Goal: Task Accomplishment & Management: Complete application form

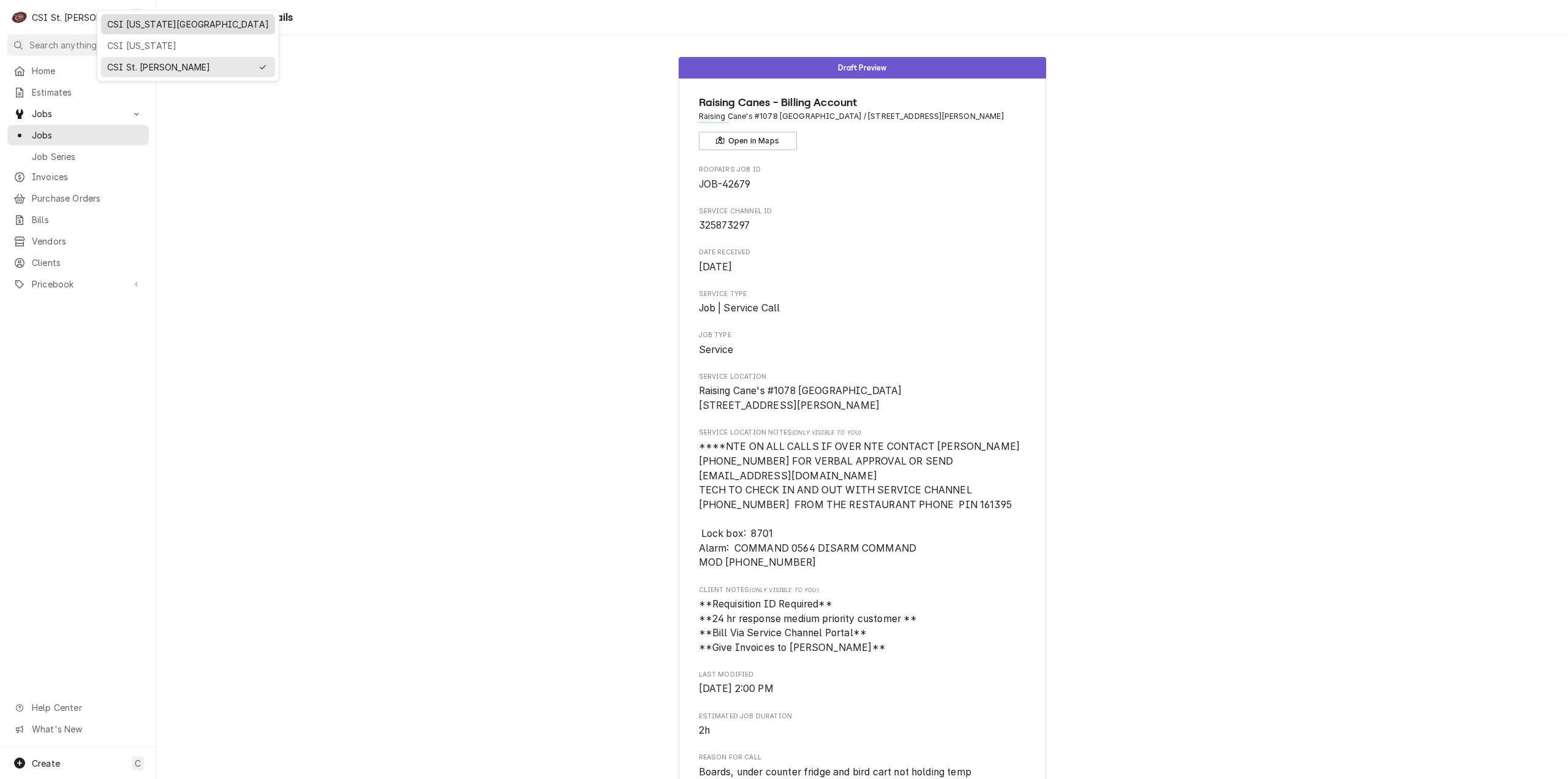
click at [146, 22] on div "CSI [US_STATE][GEOGRAPHIC_DATA]" at bounding box center [188, 24] width 162 height 13
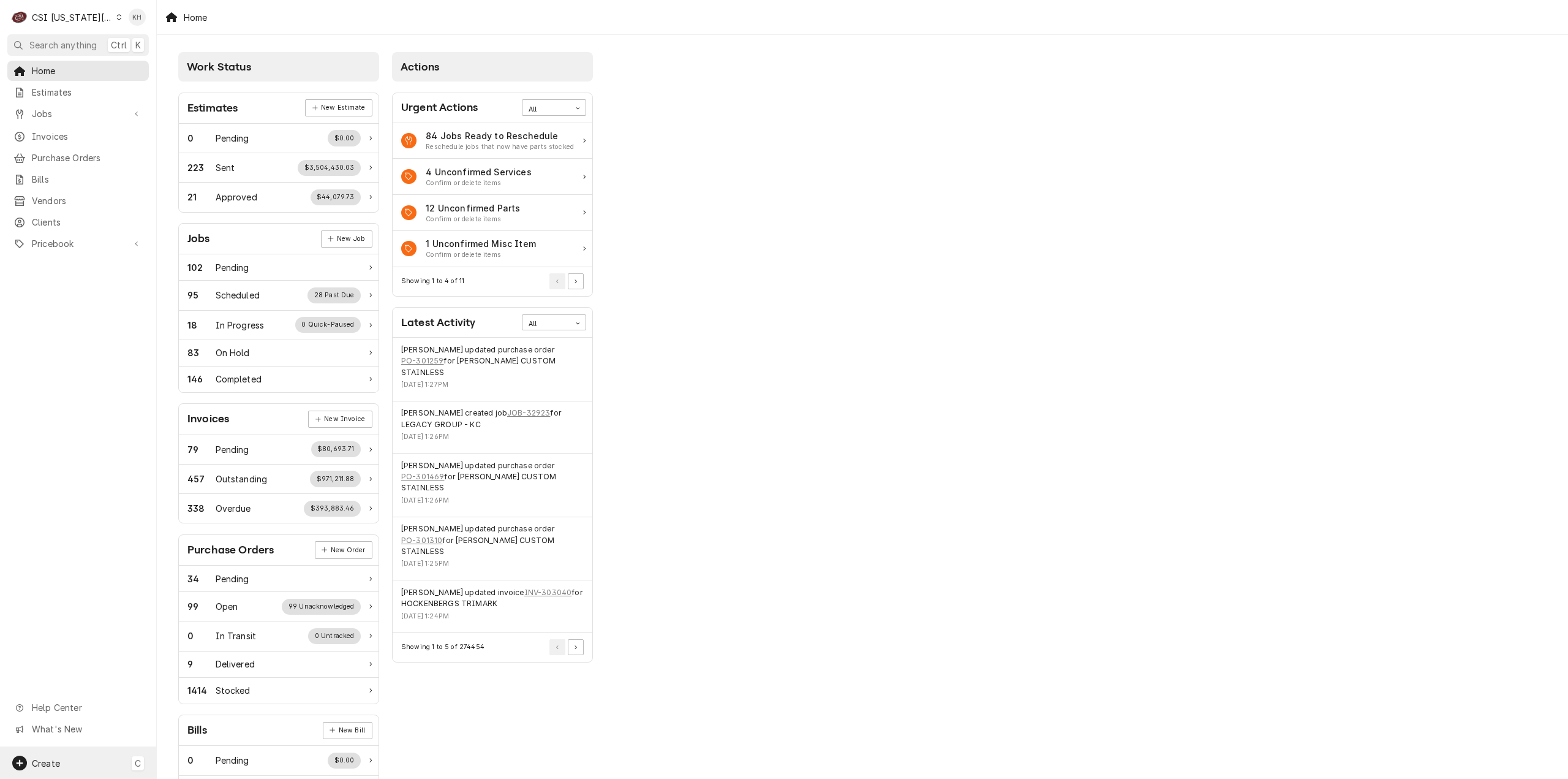
click at [120, 757] on div "Create C" at bounding box center [78, 763] width 156 height 31
click at [240, 633] on div "Job" at bounding box center [229, 636] width 82 height 13
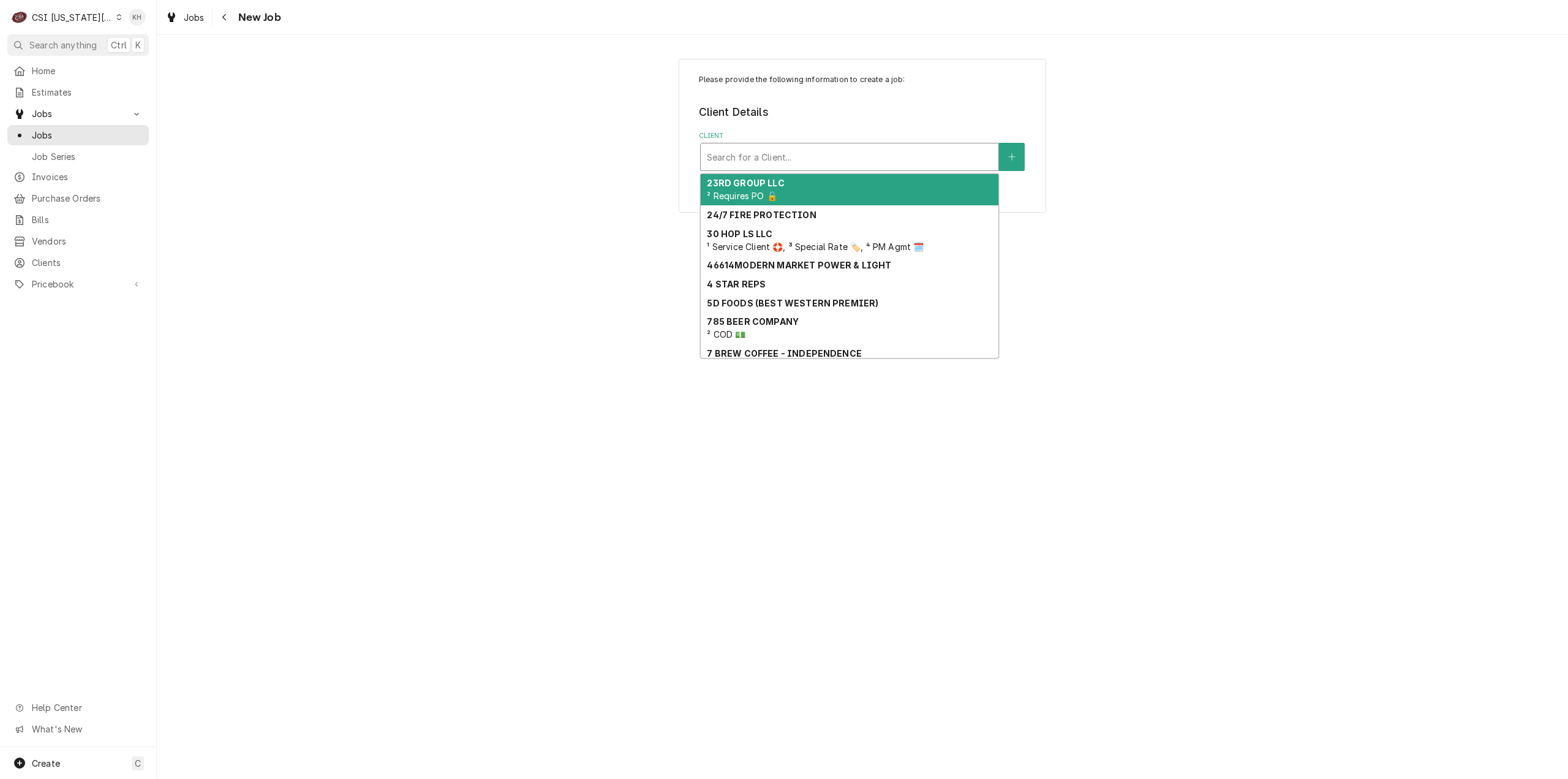
click at [813, 155] on div "Client" at bounding box center [849, 157] width 286 height 22
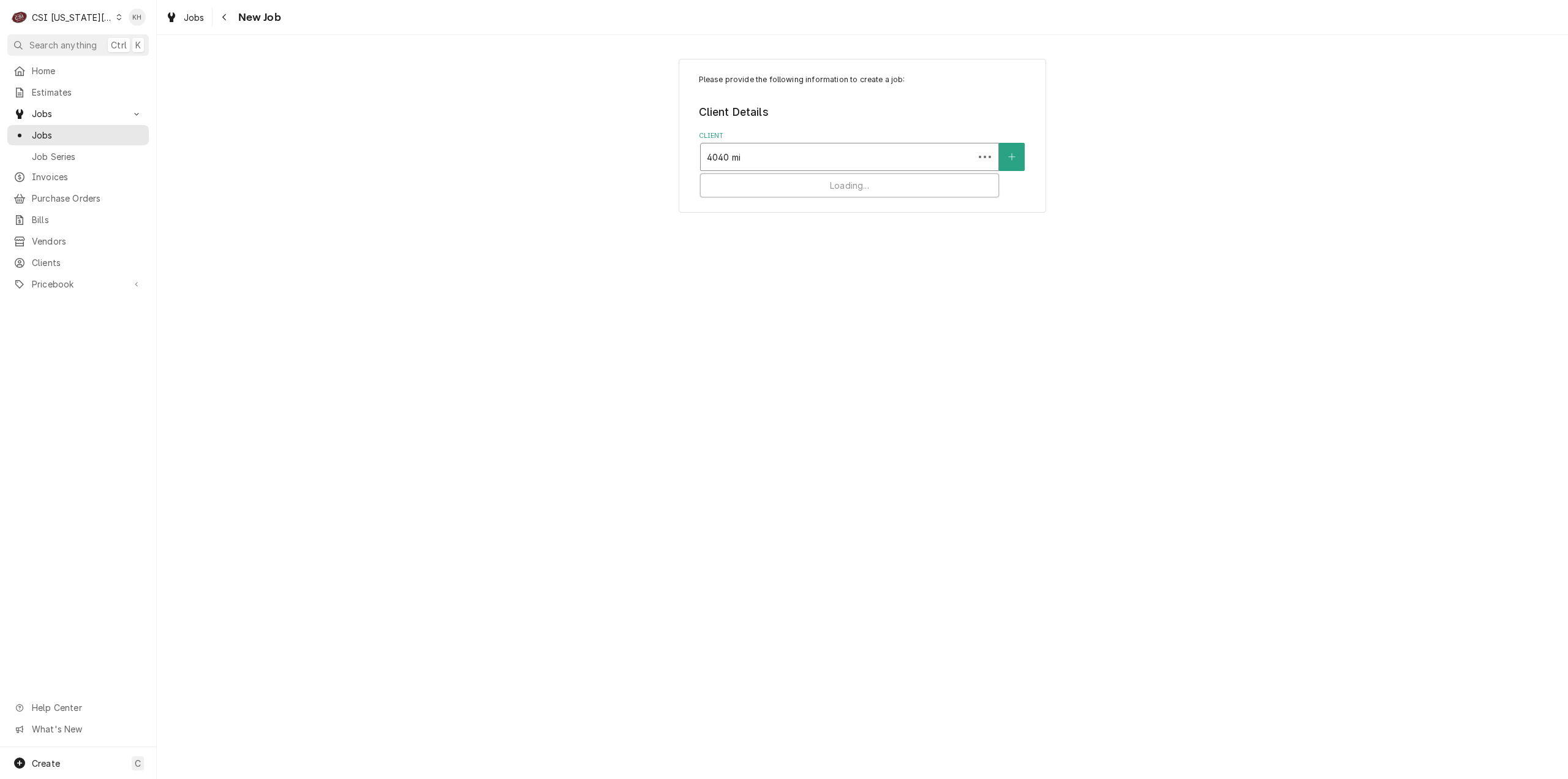
type input "4040 mil"
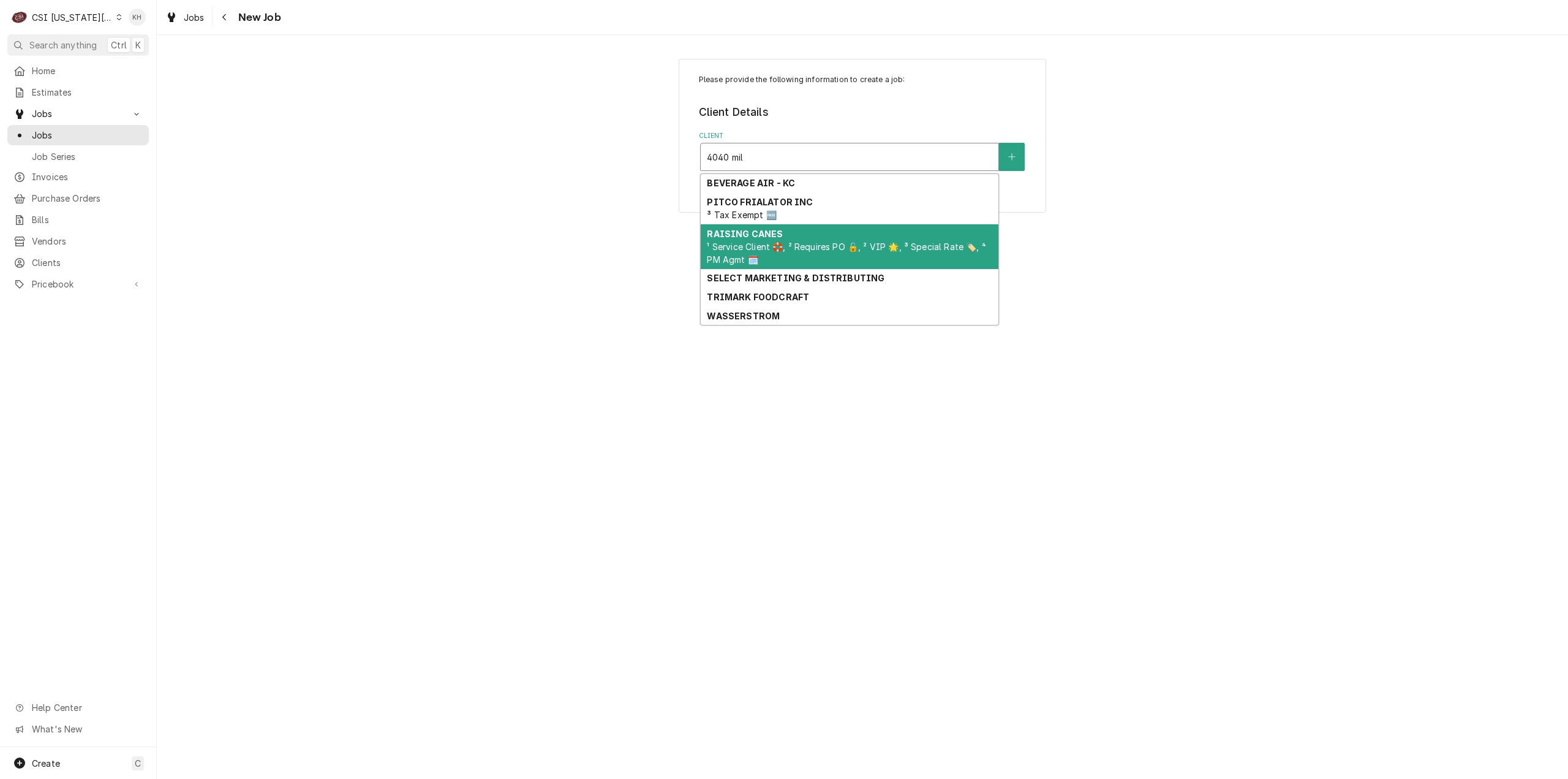
click at [785, 232] on div "RAISING CANES ¹ Service Client 🛟, ² Requires PO 🔓, ² VIP 🌟, ³ Special Rate 🏷️, …" at bounding box center [849, 247] width 298 height 45
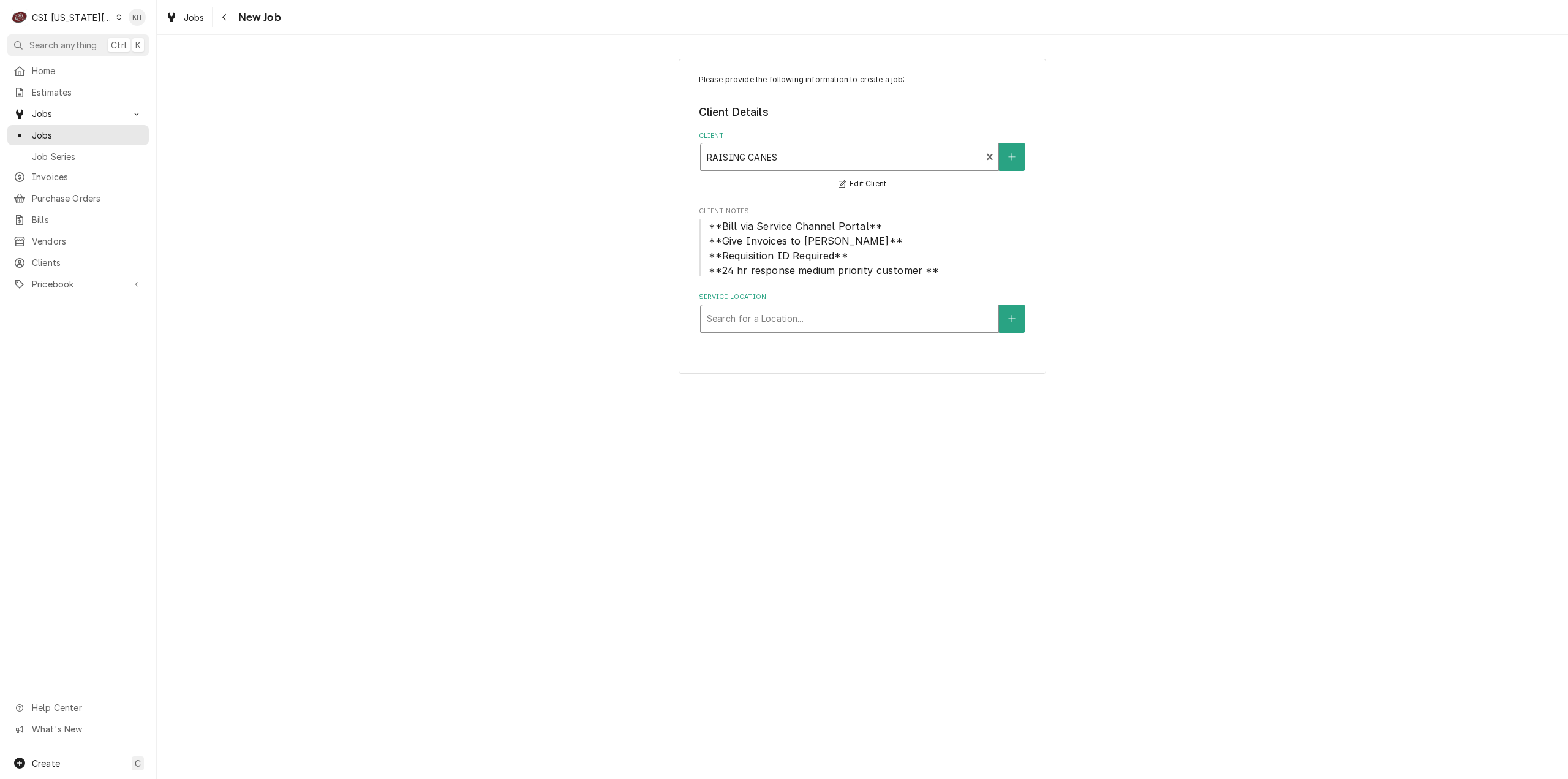
click at [830, 331] on div "Search for a Location..." at bounding box center [849, 319] width 298 height 27
type input "4040"
click at [840, 340] on div "Raising Canes #[STREET_ADDRESS][US_STATE]" at bounding box center [849, 344] width 298 height 19
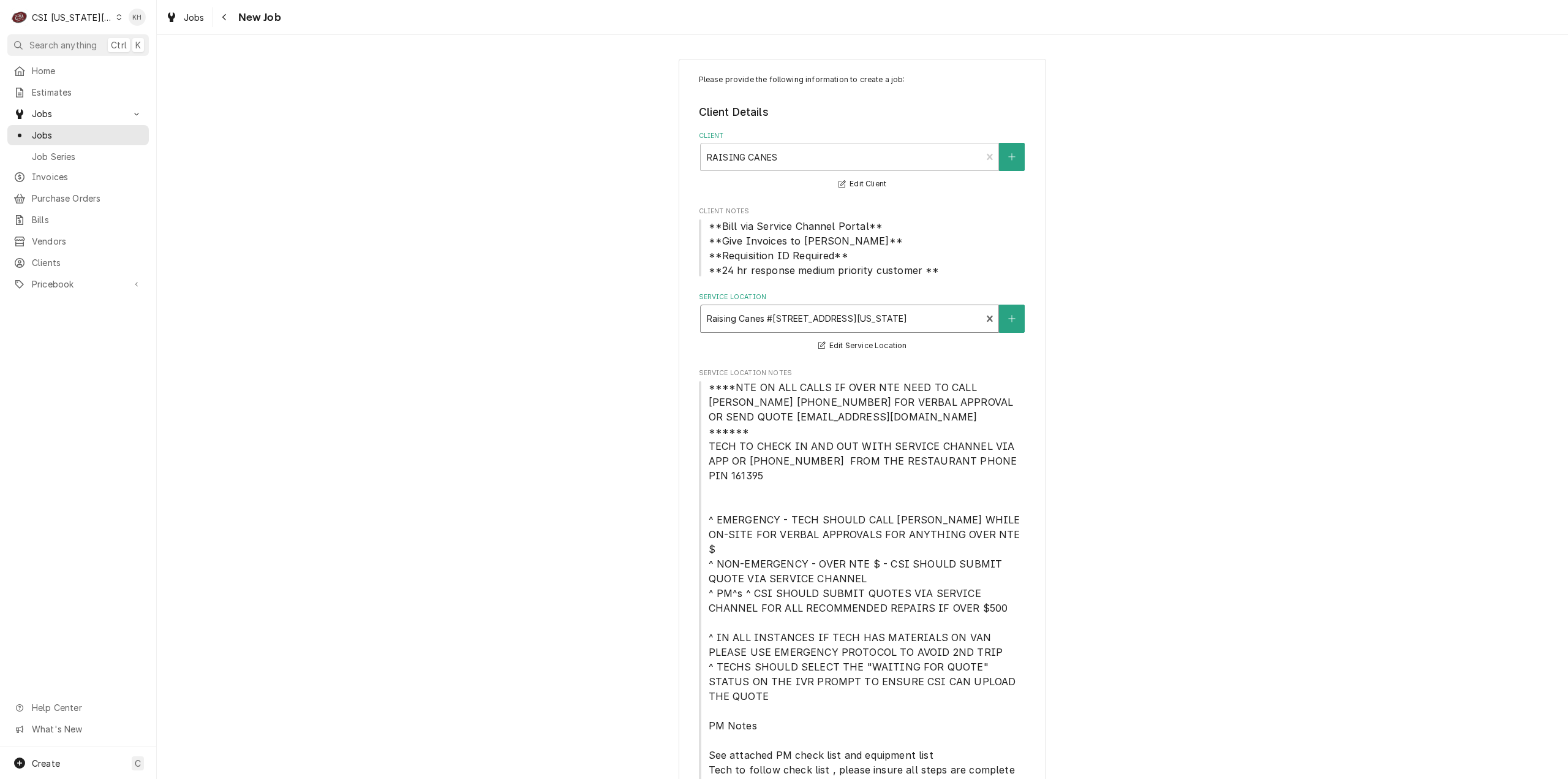
scroll to position [490, 0]
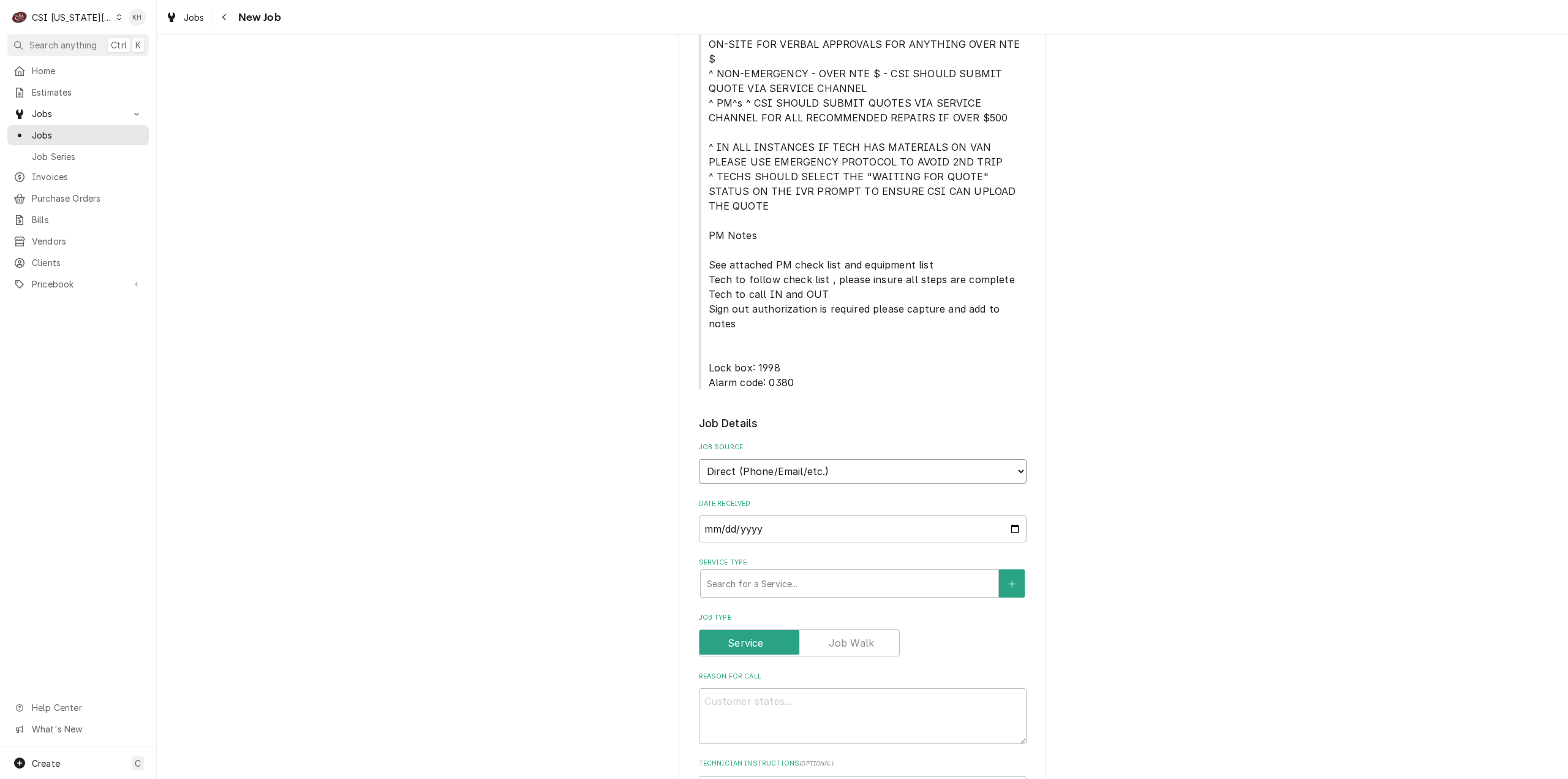
drag, startPoint x: 792, startPoint y: 397, endPoint x: 792, endPoint y: 408, distance: 11.0
click at [792, 459] on select "Direct (Phone/Email/etc.) Service Channel Corrigo Ecotrak Other" at bounding box center [862, 471] width 328 height 25
select select "1"
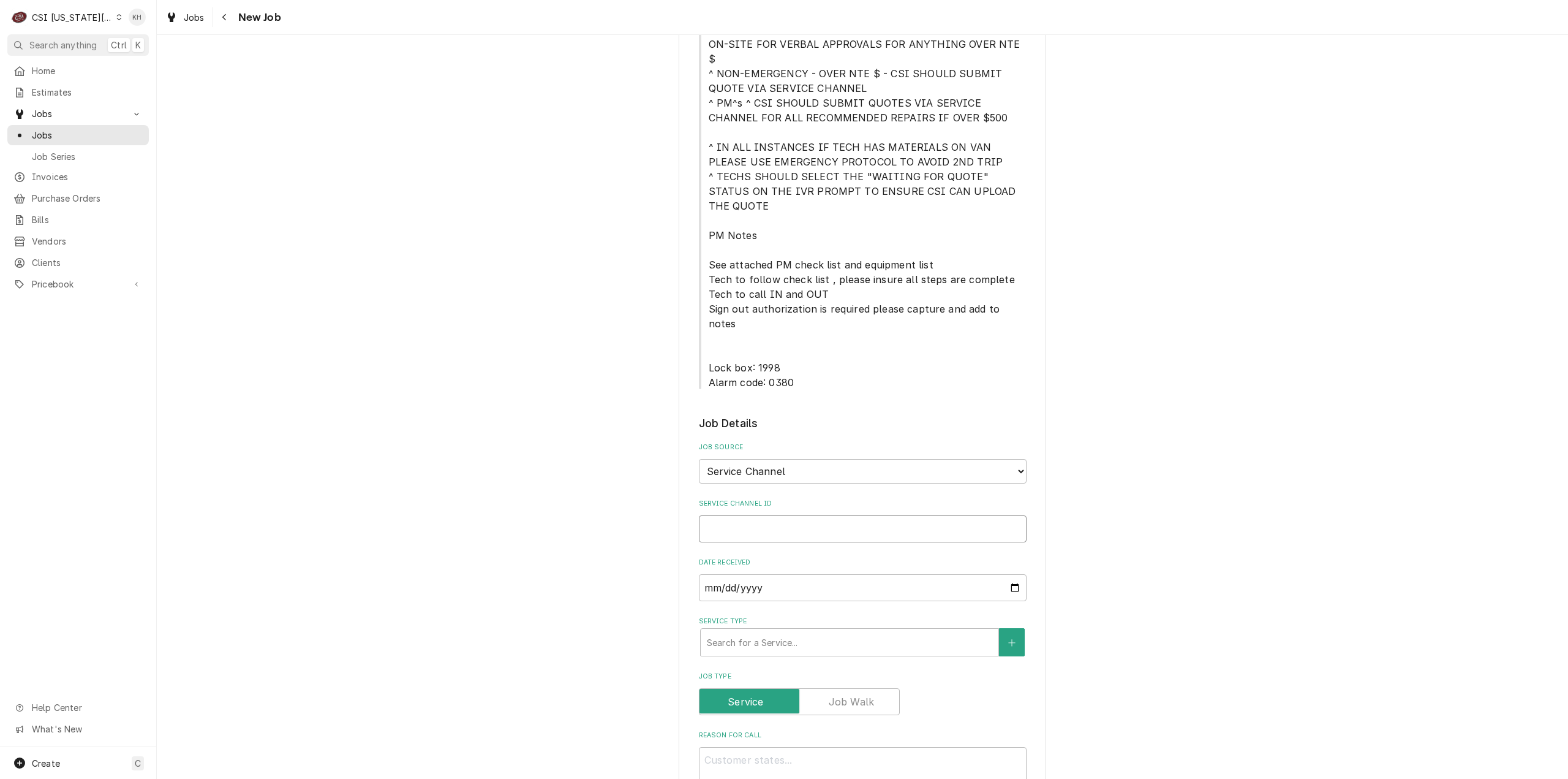
click at [794, 515] on input "Service Channel ID" at bounding box center [862, 529] width 328 height 27
paste input "326527711"
type textarea "x"
type input "326527711"
type textarea "x"
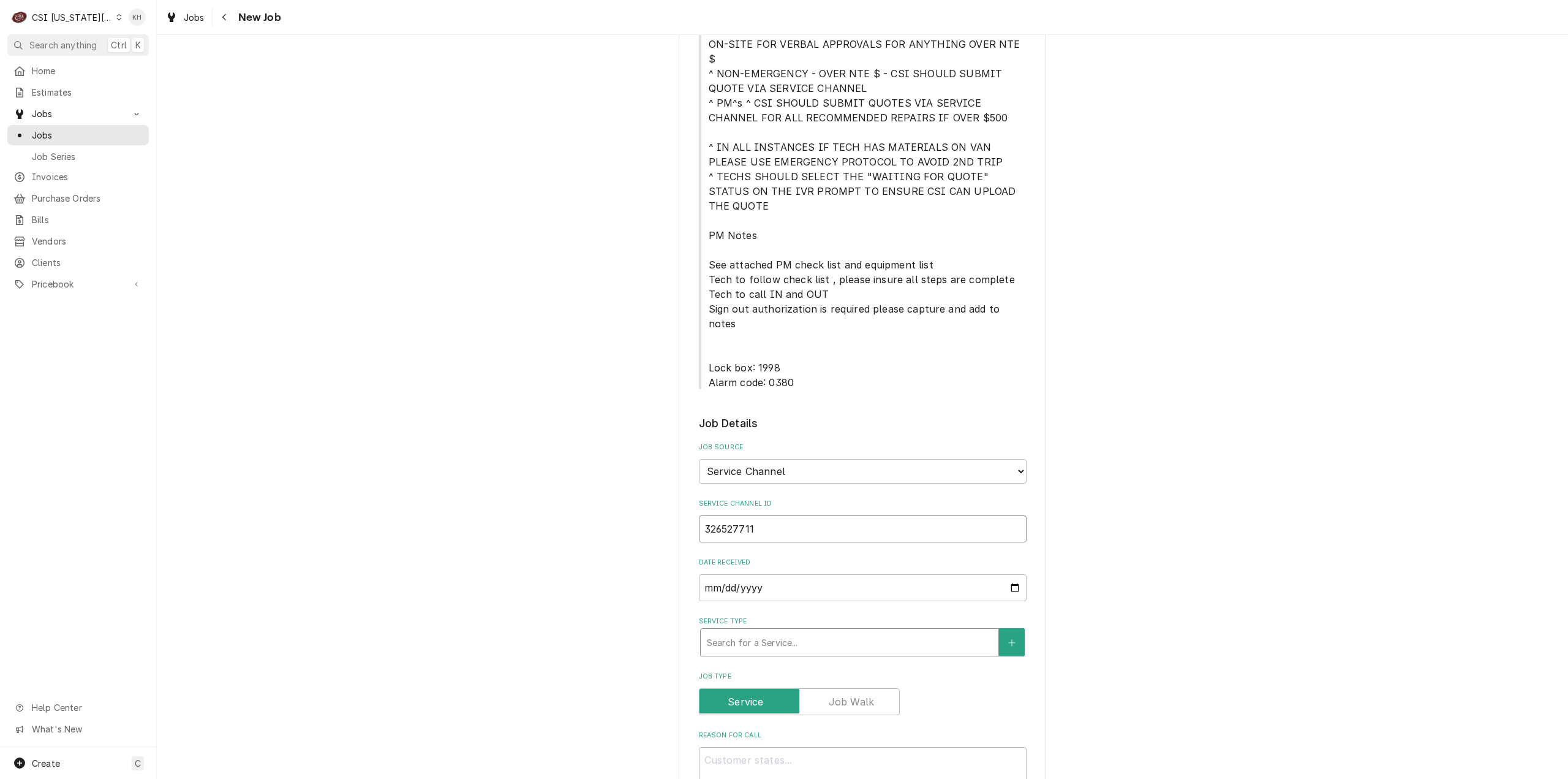
type input "326527711"
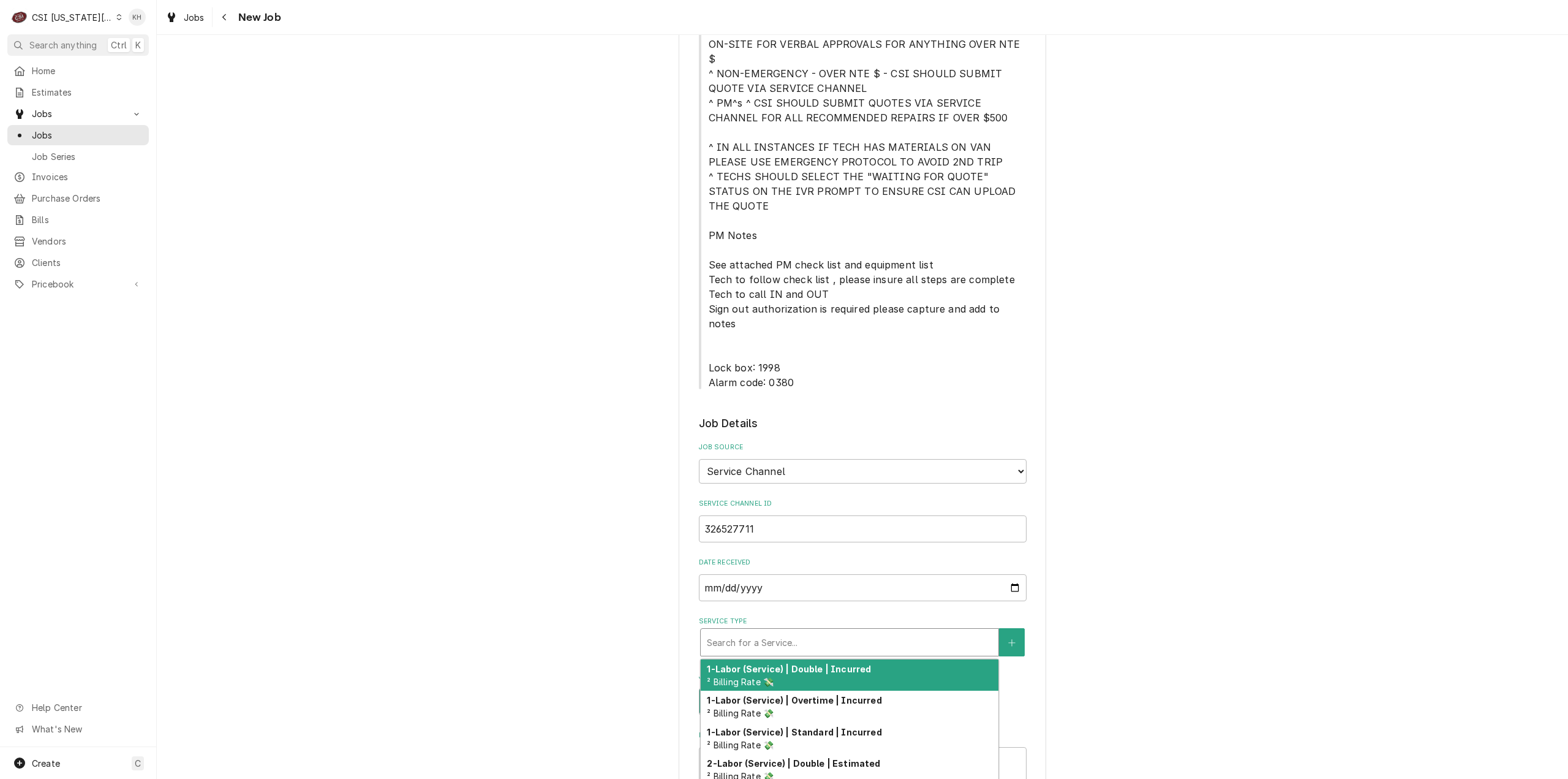
click at [789, 631] on div "Service Type" at bounding box center [849, 642] width 286 height 22
type textarea "x"
type input "s"
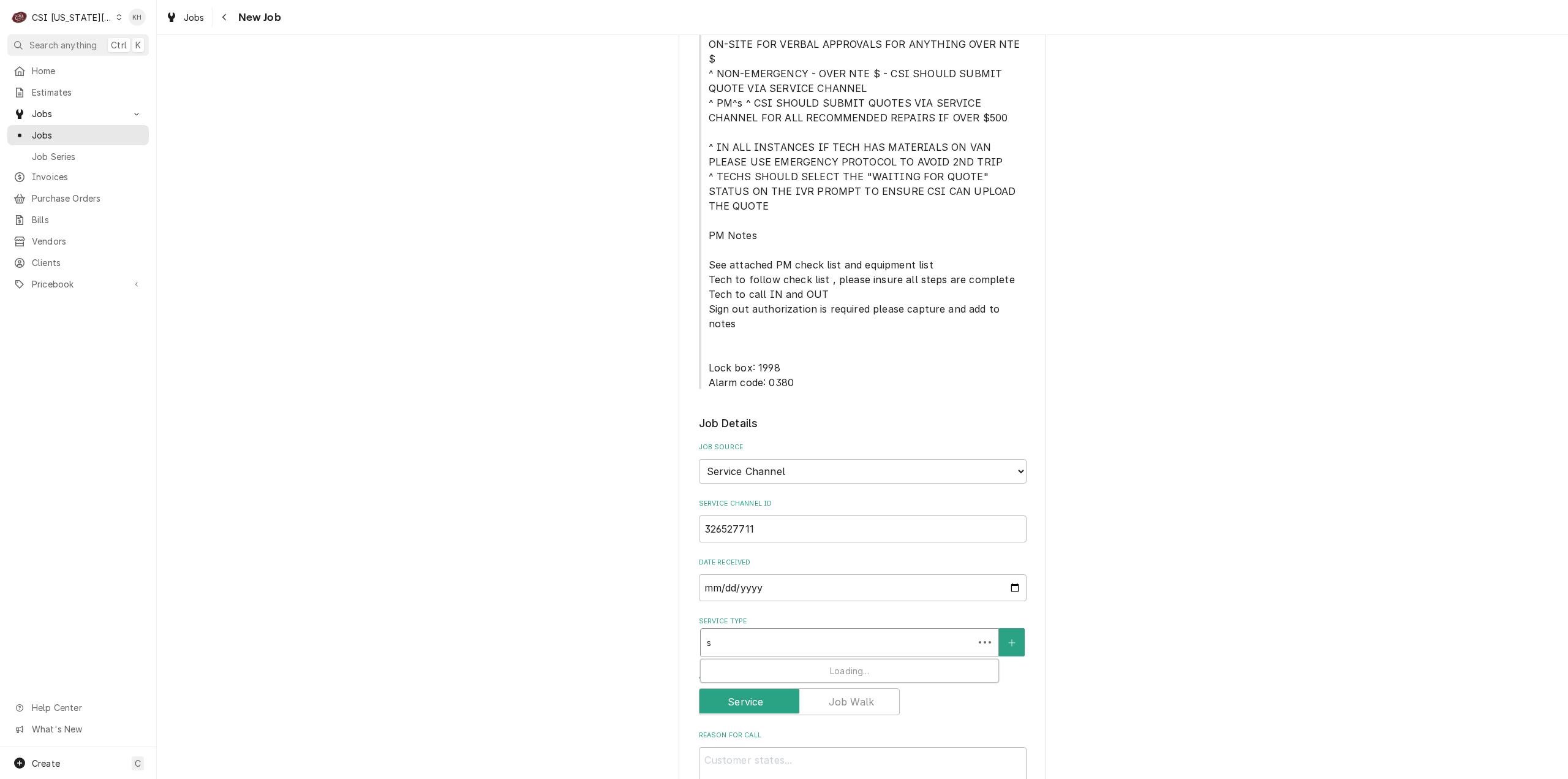
type textarea "x"
type input "se"
type textarea "x"
type input "ser"
type textarea "x"
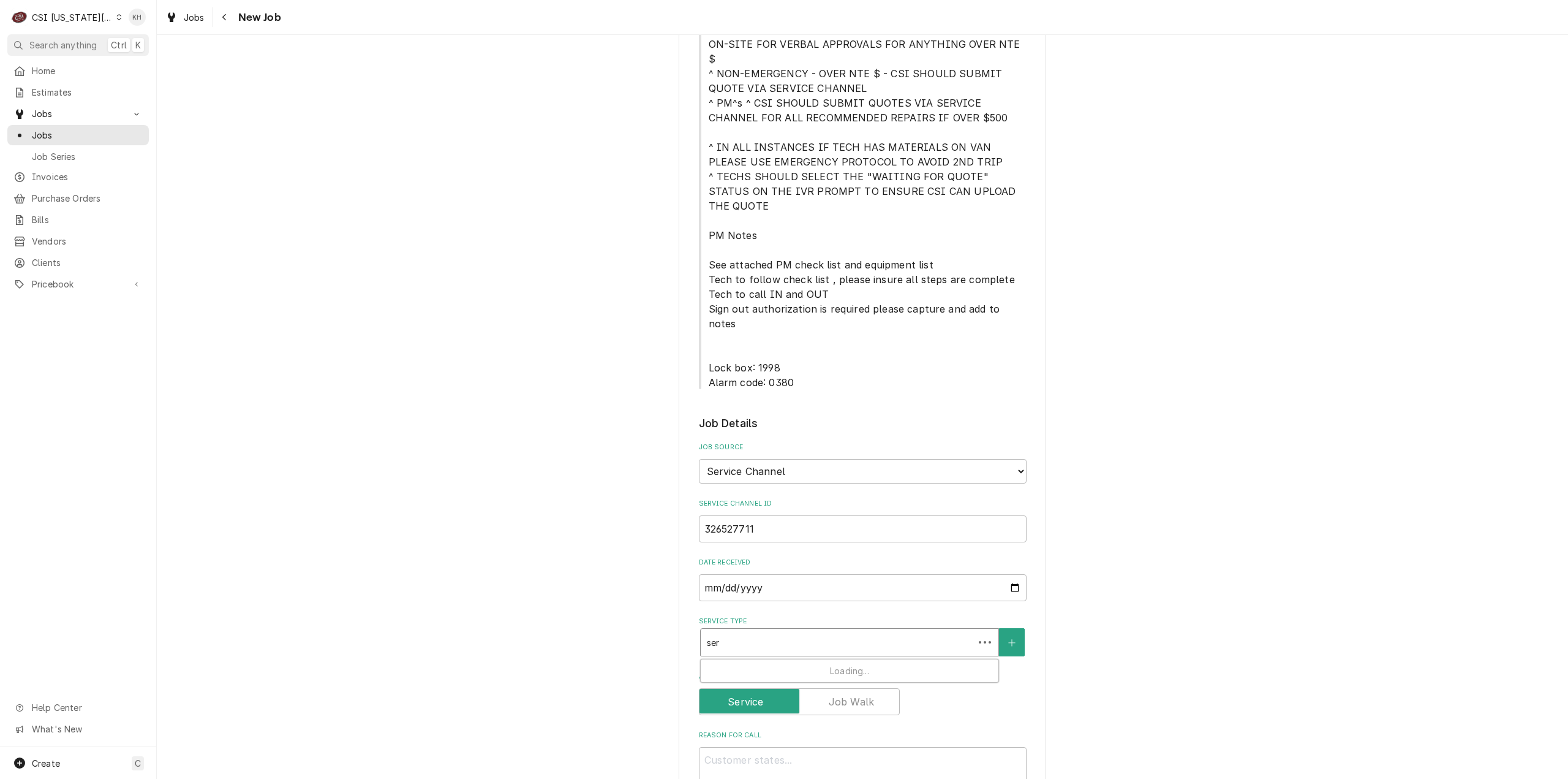
type input "serv"
type textarea "x"
type input "servic"
type textarea "x"
type input "service"
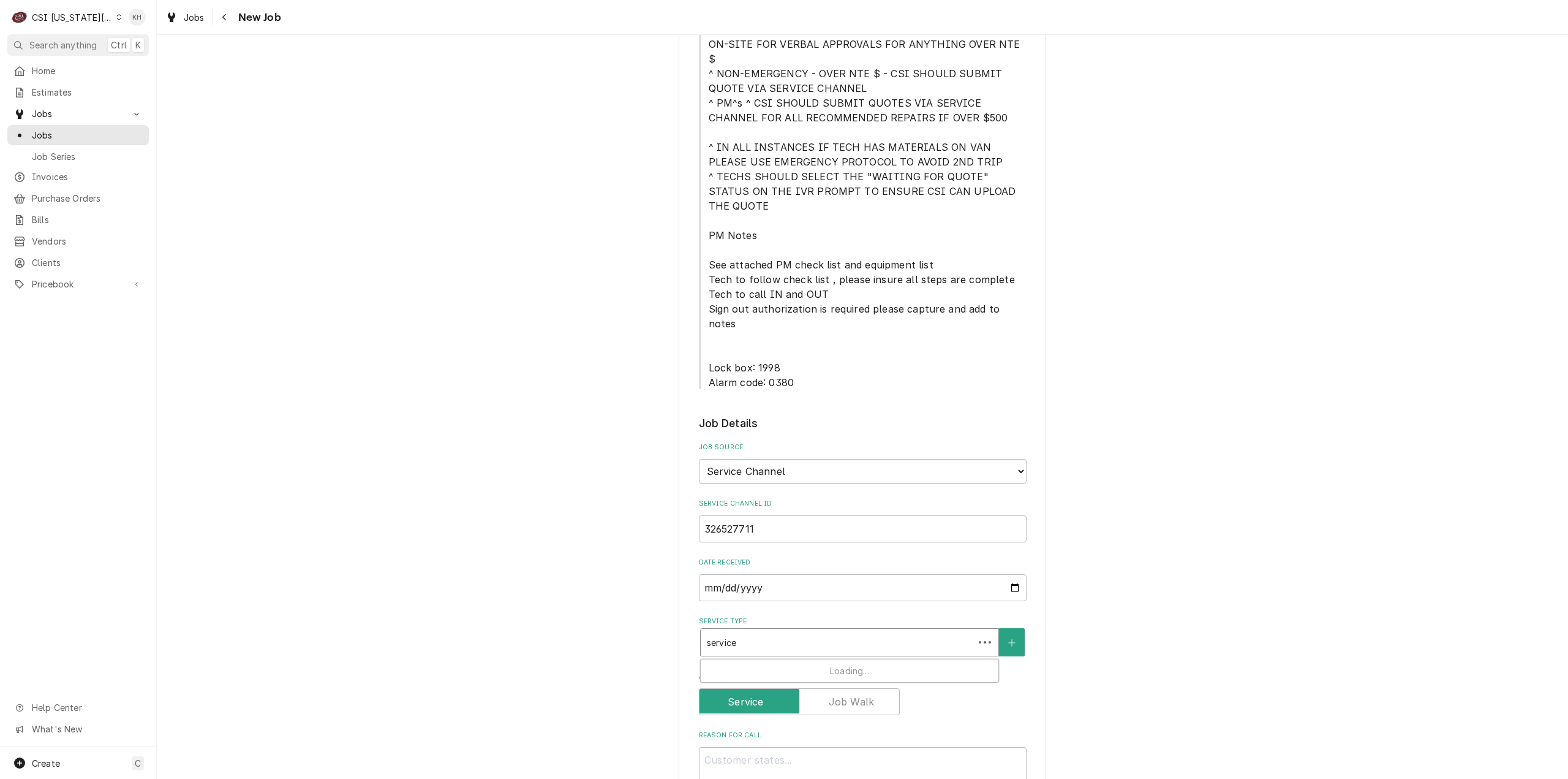
type textarea "x"
type input "service"
type textarea "x"
type input "service c"
type textarea "x"
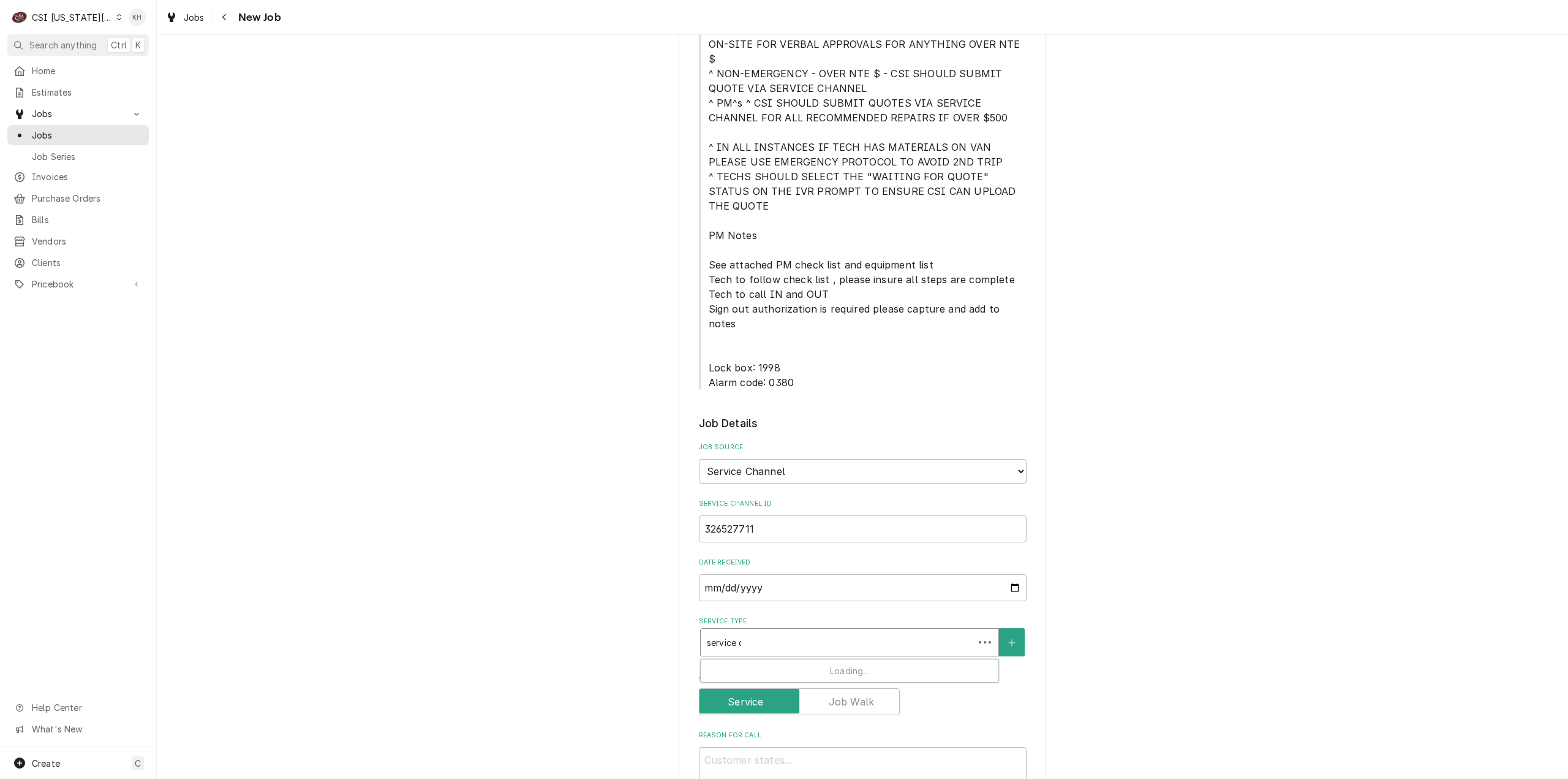
type input "service ca"
type textarea "x"
type input "service cal"
type textarea "x"
type input "service call"
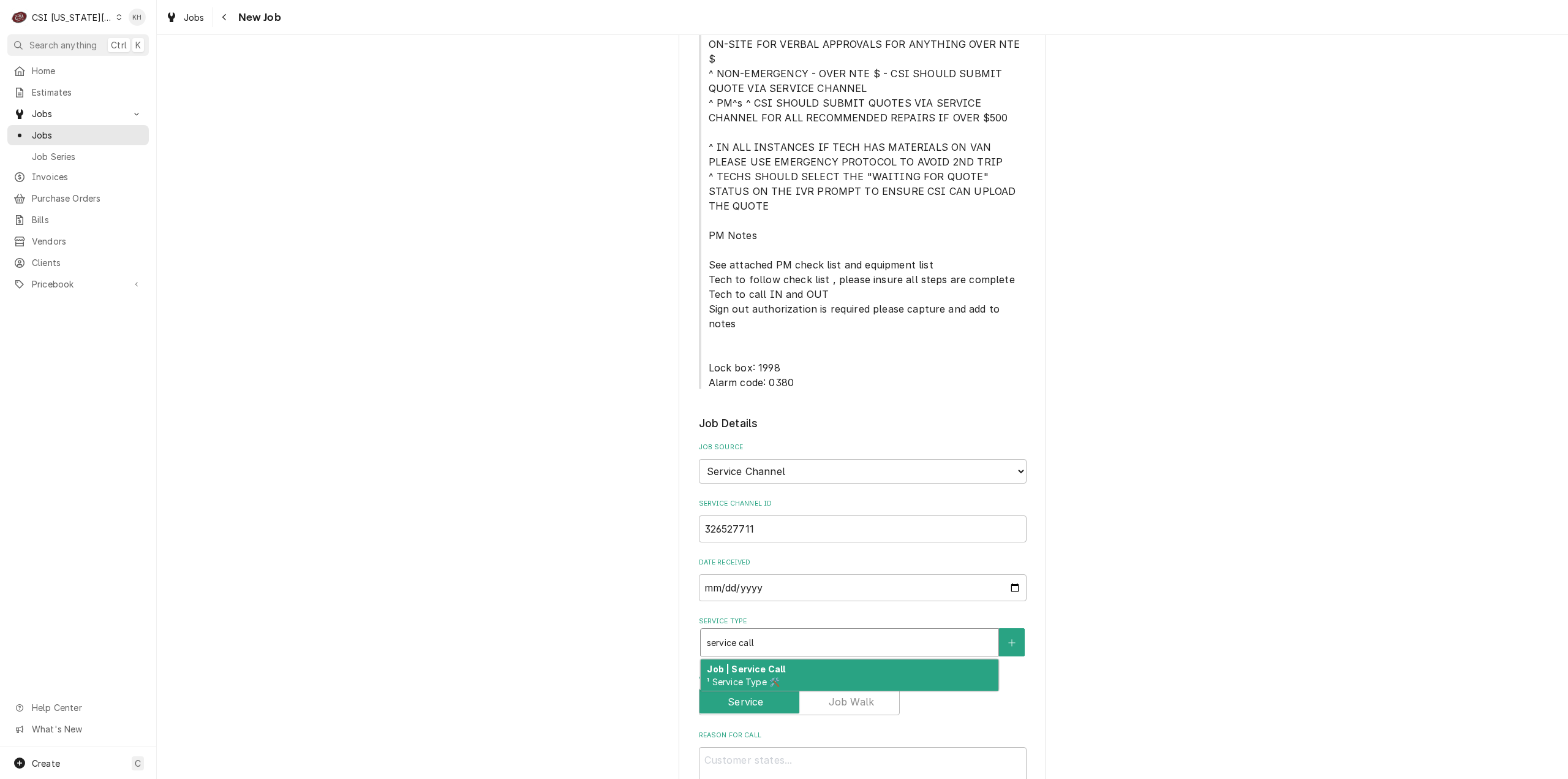
click at [789, 659] on div "Job | Service Call ¹ Service Type 🛠️" at bounding box center [849, 675] width 298 height 31
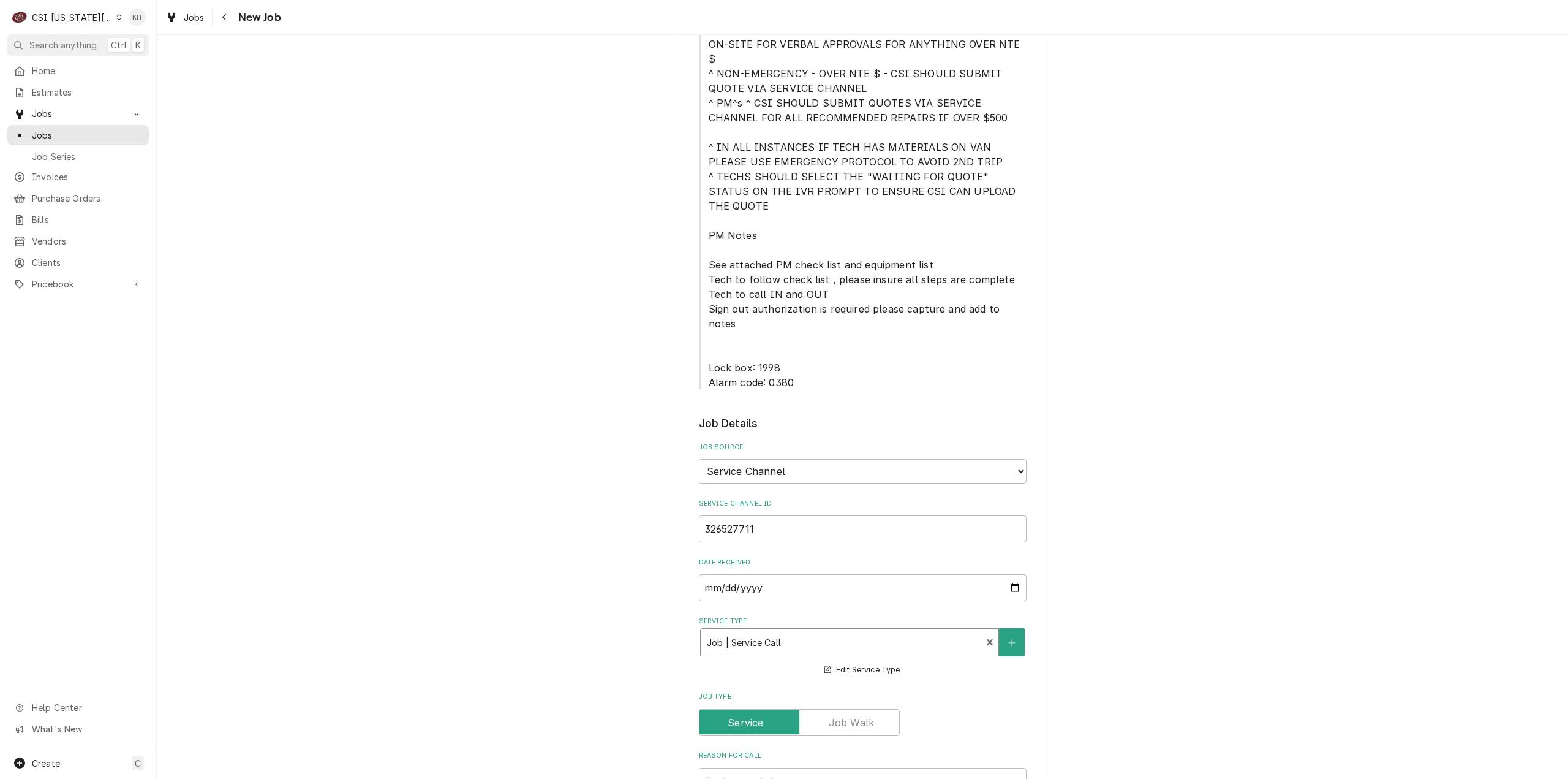
scroll to position [796, 0]
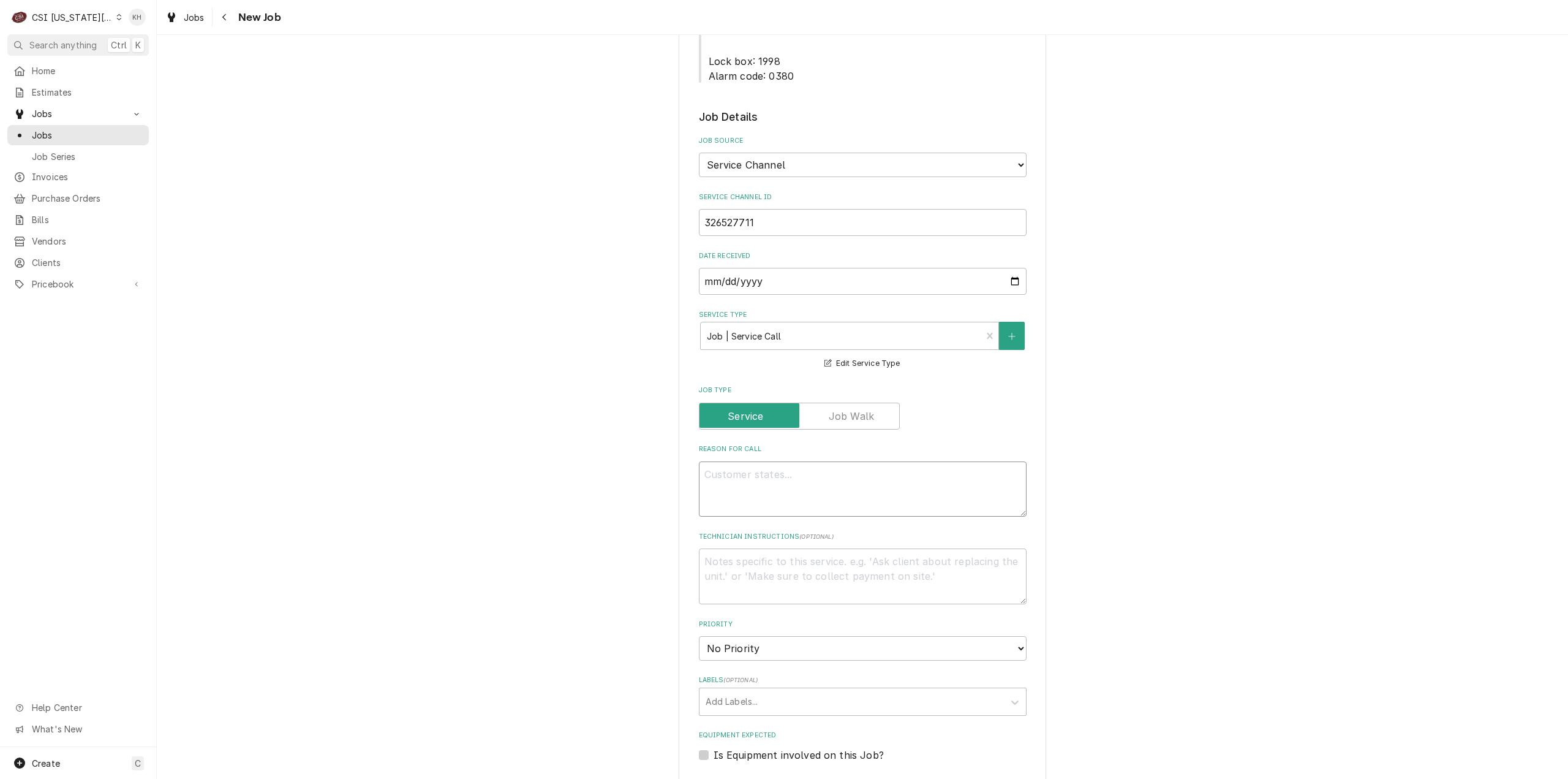
click at [887, 461] on textarea "Reason For Call" at bounding box center [862, 489] width 328 height 55
paste textarea ""KITCHEN / Refrigeration / Bird Cart "Equip:" PREP AREA/REFRIGERATION "Tag ID"1…"
type textarea "x"
type textarea ""KITCHEN / Refrigeration / Bird Cart "Equip:" PREP AREA/REFRIGERATION "Tag ID"1…"
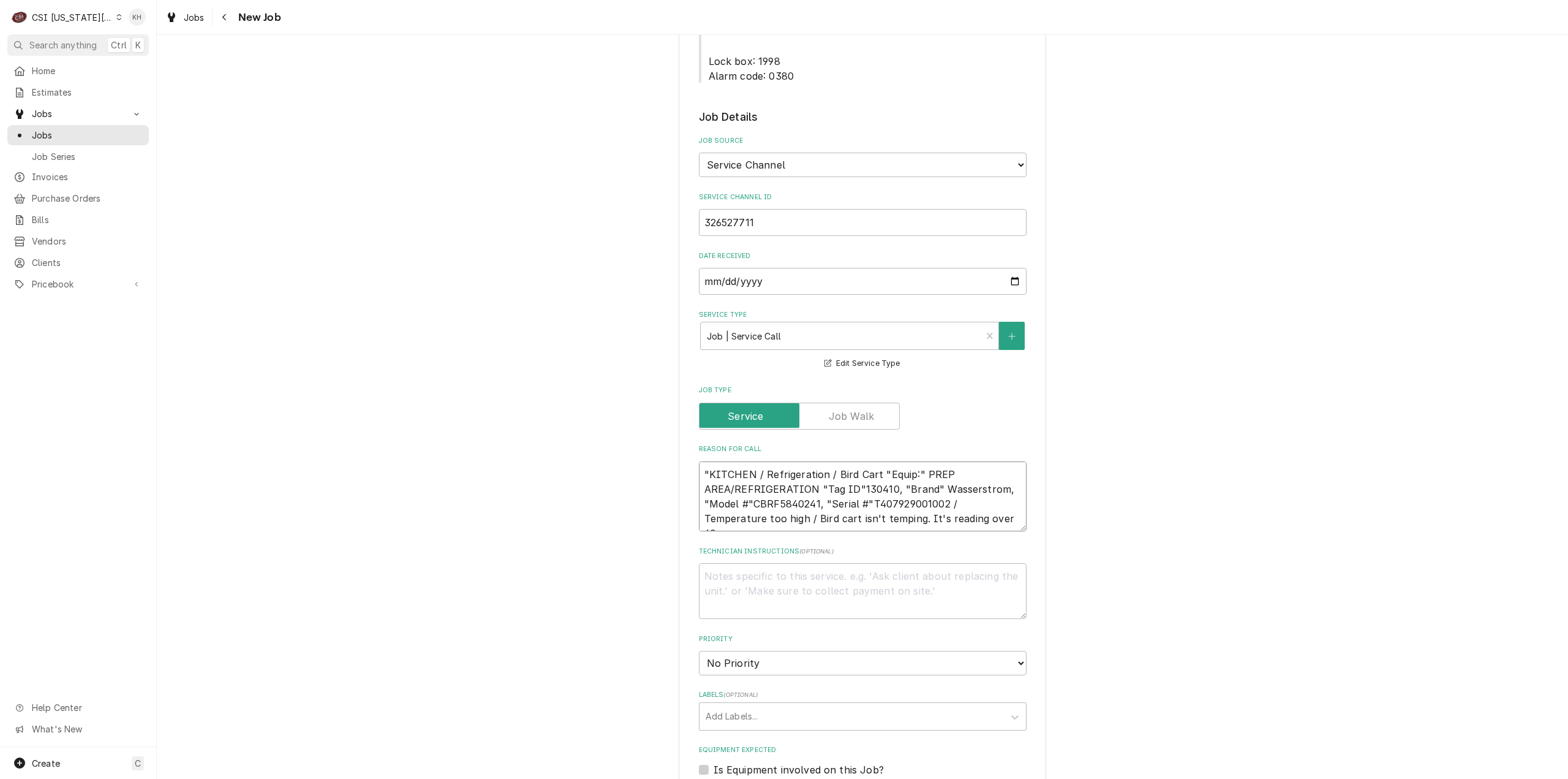
scroll to position [8, 0]
click at [703, 461] on textarea ""KITCHEN / Refrigeration / Bird Cart "Equip:" PREP AREA/REFRIGERATION "Tag ID"1…" at bounding box center [862, 496] width 328 height 70
type textarea "x"
type textarea "KITCHEN / Refrigeration / Bird Cart "Equip:" PREP AREA/REFRIGERATION "Tag ID"13…"
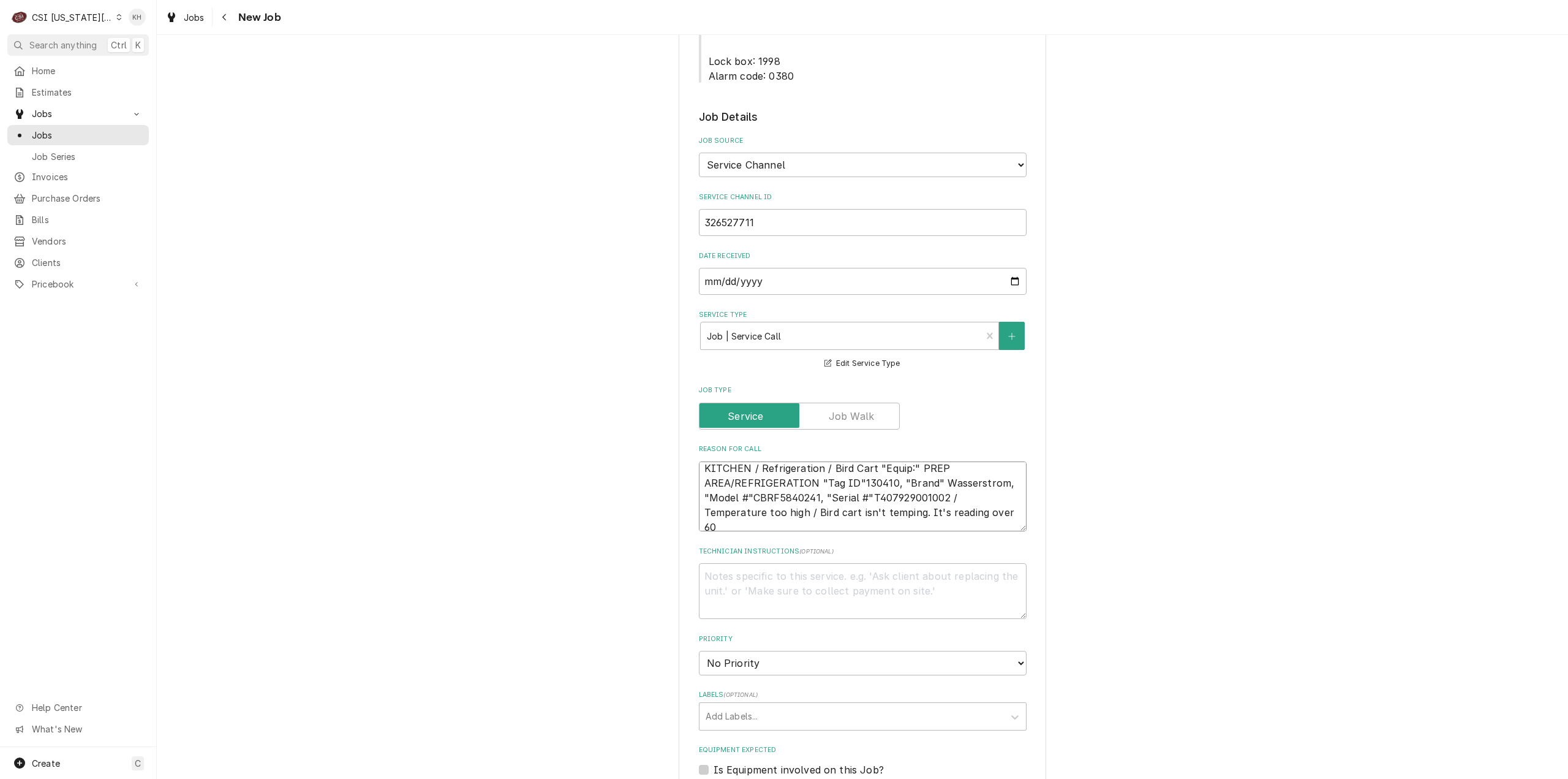
type textarea "x"
type textarea "KITCHEN / Refrigeration / Bird Cart "Equip:" PREP AREA/REFRIGERATION "Tag ID"13…"
click at [849, 461] on textarea "KITCHEN / Refrigeration / Bird Cart "Equip:" PREP AREA/REFRIGERATION "Tag ID"13…" at bounding box center [862, 496] width 328 height 70
type textarea "x"
type textarea "KITCHEN / Refrigeration / Bird Cart "Equip:" PREP AREA/REFRIGERATION "Tag ID"13…"
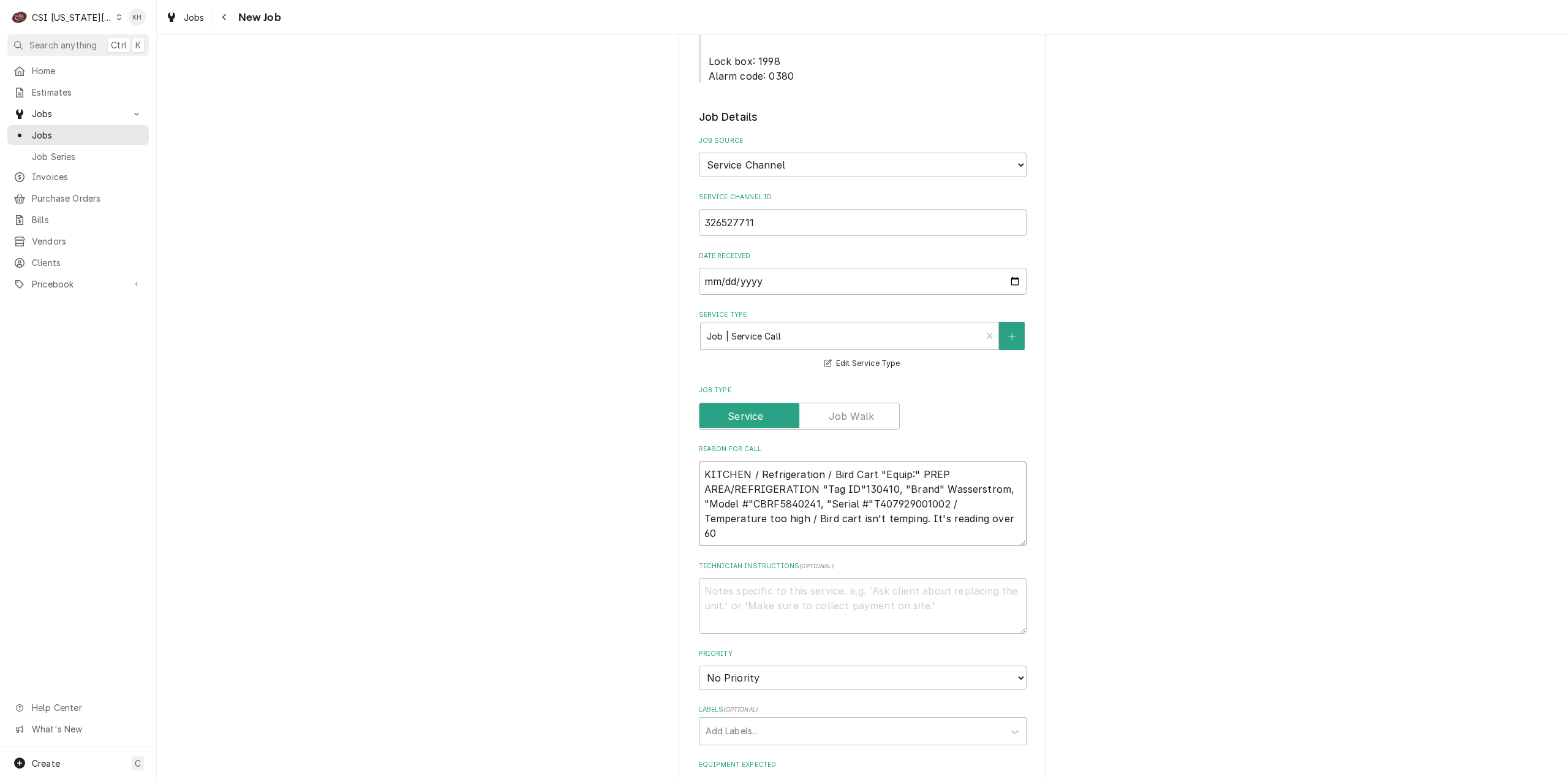
scroll to position [8, 0]
type textarea "x"
type textarea "KITCHEN / Refrigeration / Bird Cart "Equip:" PREP AREA/REFRIGERATION "Tag ID"13…"
type textarea "x"
type textarea "KITCHEN / Refrigeration / Bird Cart "Equip:" PREP AREA/REFRIGERATION "Tag ID"13…"
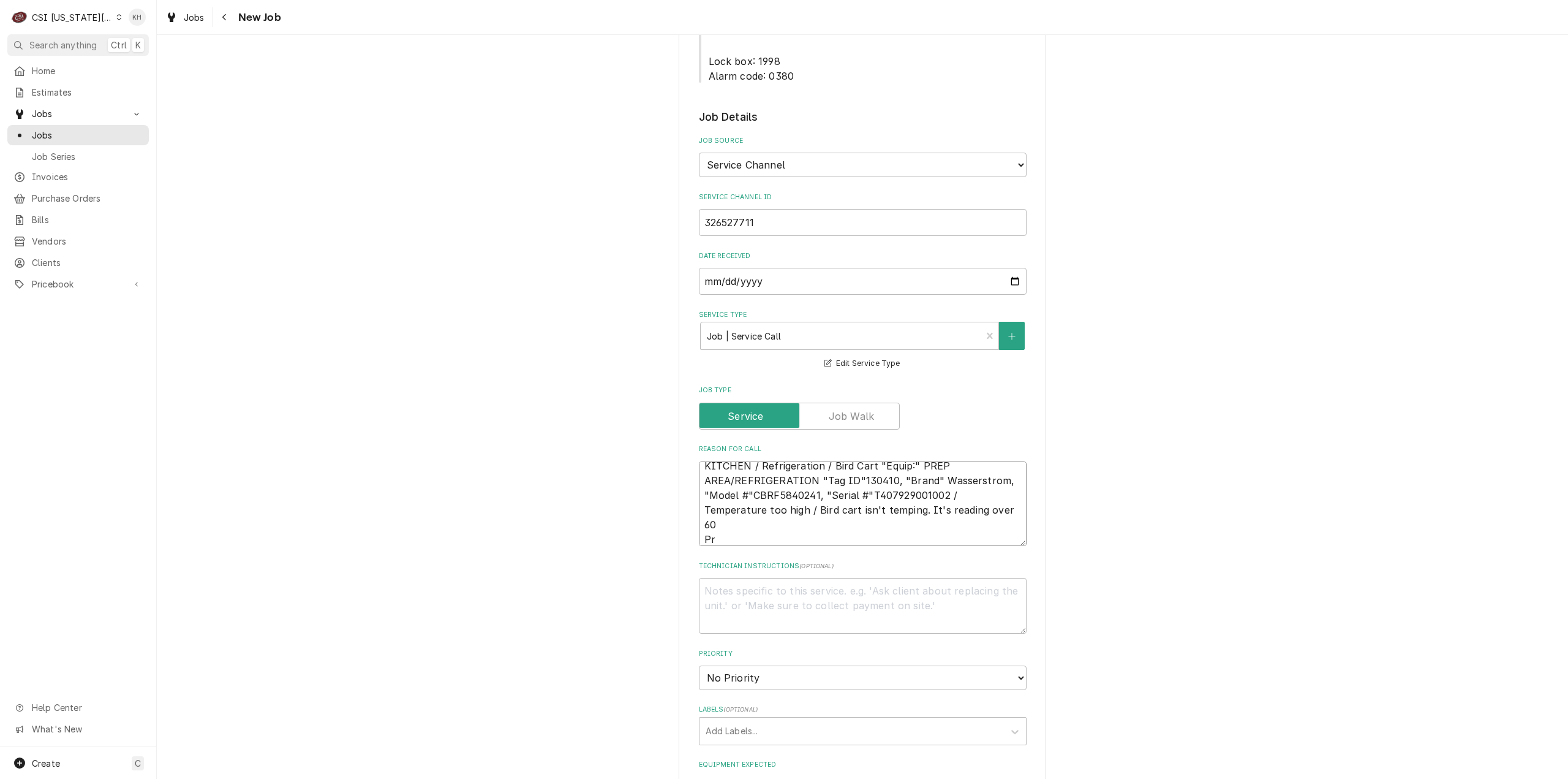
type textarea "x"
type textarea "KITCHEN / Refrigeration / Bird Cart "Equip:" PREP AREA/REFRIGERATION "Tag ID"13…"
type textarea "x"
type textarea "KITCHEN / Refrigeration / Bird Cart "Equip:" PREP AREA/REFRIGERATION "Tag ID"13…"
type textarea "x"
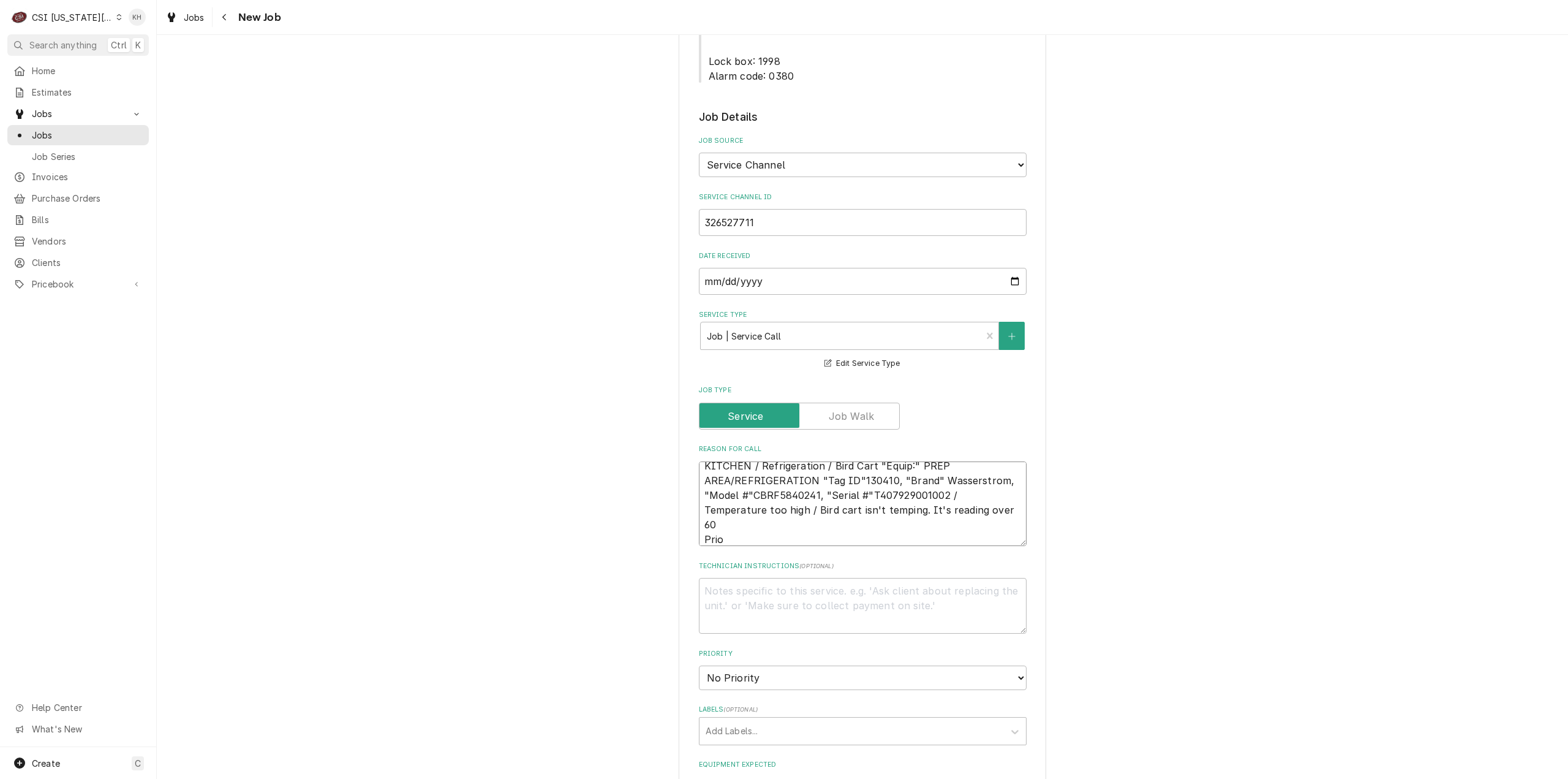
type textarea "KITCHEN / Refrigeration / Bird Cart "Equip:" PREP AREA/REFRIGERATION "Tag ID"13…"
type textarea "x"
type textarea "KITCHEN / Refrigeration / Bird Cart "Equip:" PREP AREA/REFRIGERATION "Tag ID"13…"
type textarea "x"
type textarea "KITCHEN / Refrigeration / Bird Cart "Equip:" PREP AREA/REFRIGERATION "Tag ID"13…"
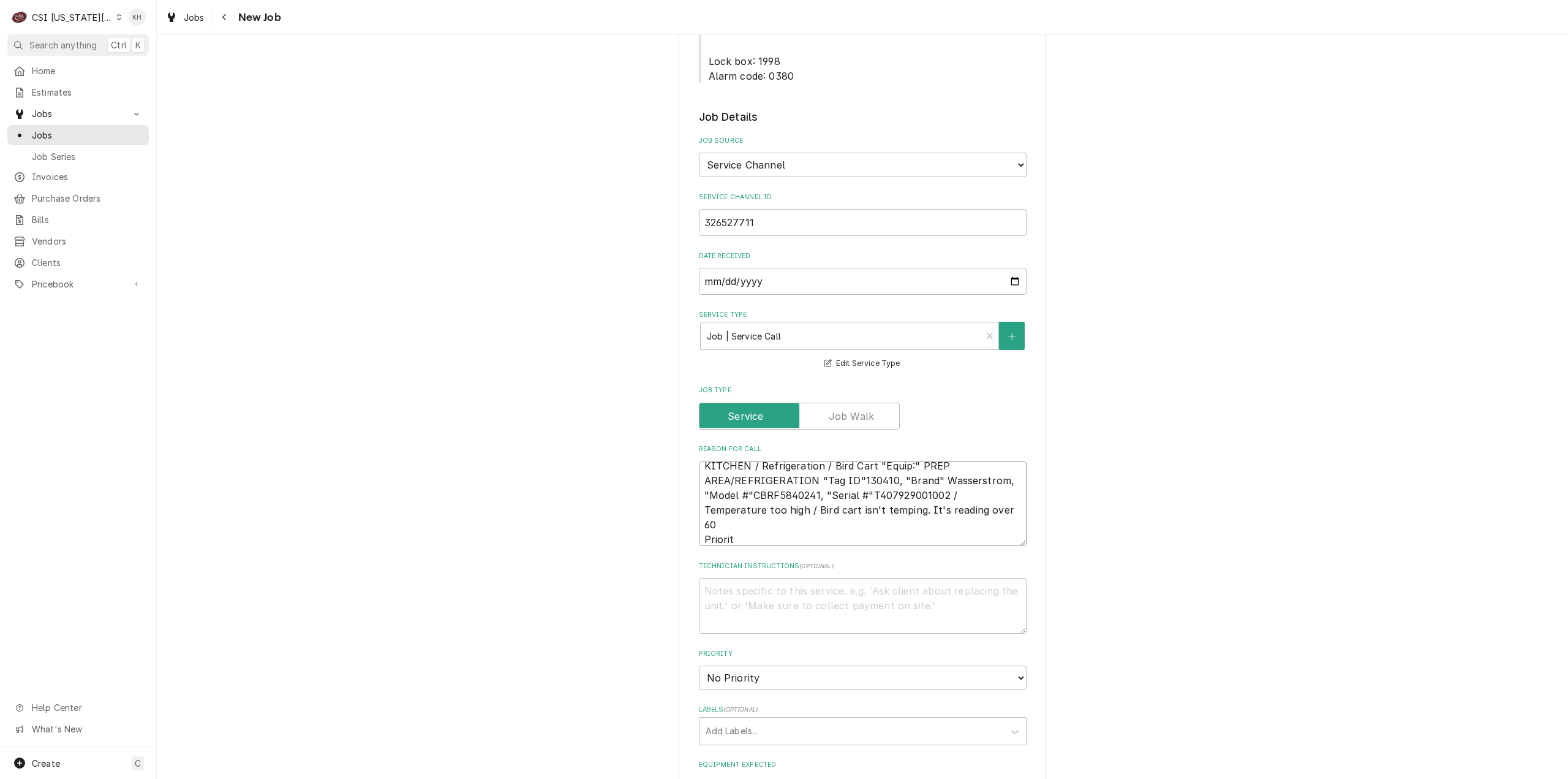
type textarea "x"
type textarea "KITCHEN / Refrigeration / Bird Cart "Equip:" PREP AREA/REFRIGERATION "Tag ID"13…"
type textarea "x"
type textarea "KITCHEN / Refrigeration / Bird Cart "Equip:" PREP AREA/REFRIGERATION "Tag ID"13…"
paste textarea "Urgent - 24 Hours"
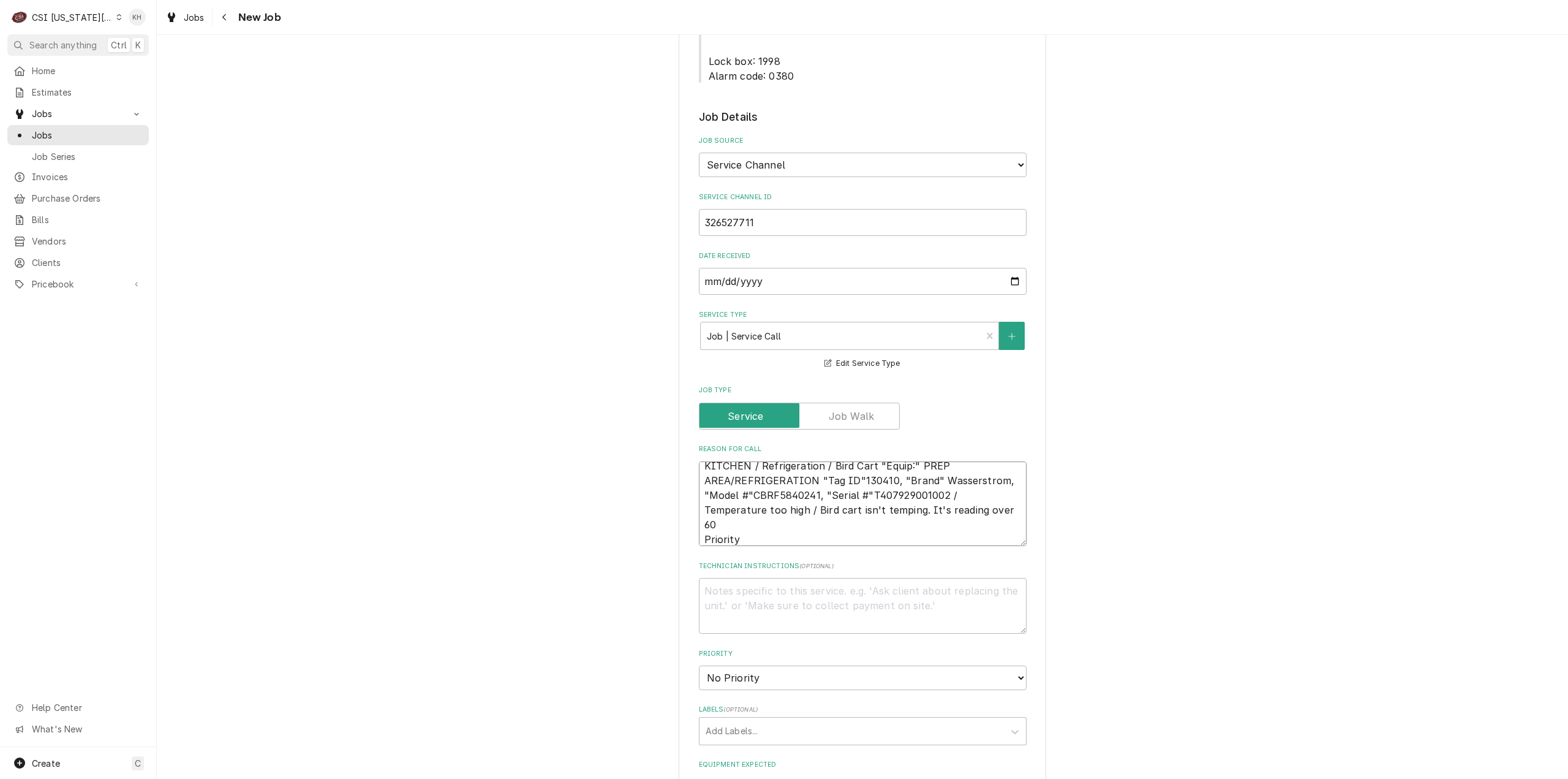
type textarea "x"
type textarea "KITCHEN / Refrigeration / Bird Cart "Equip:" PREP AREA/REFRIGERATION "Tag ID"13…"
type textarea "x"
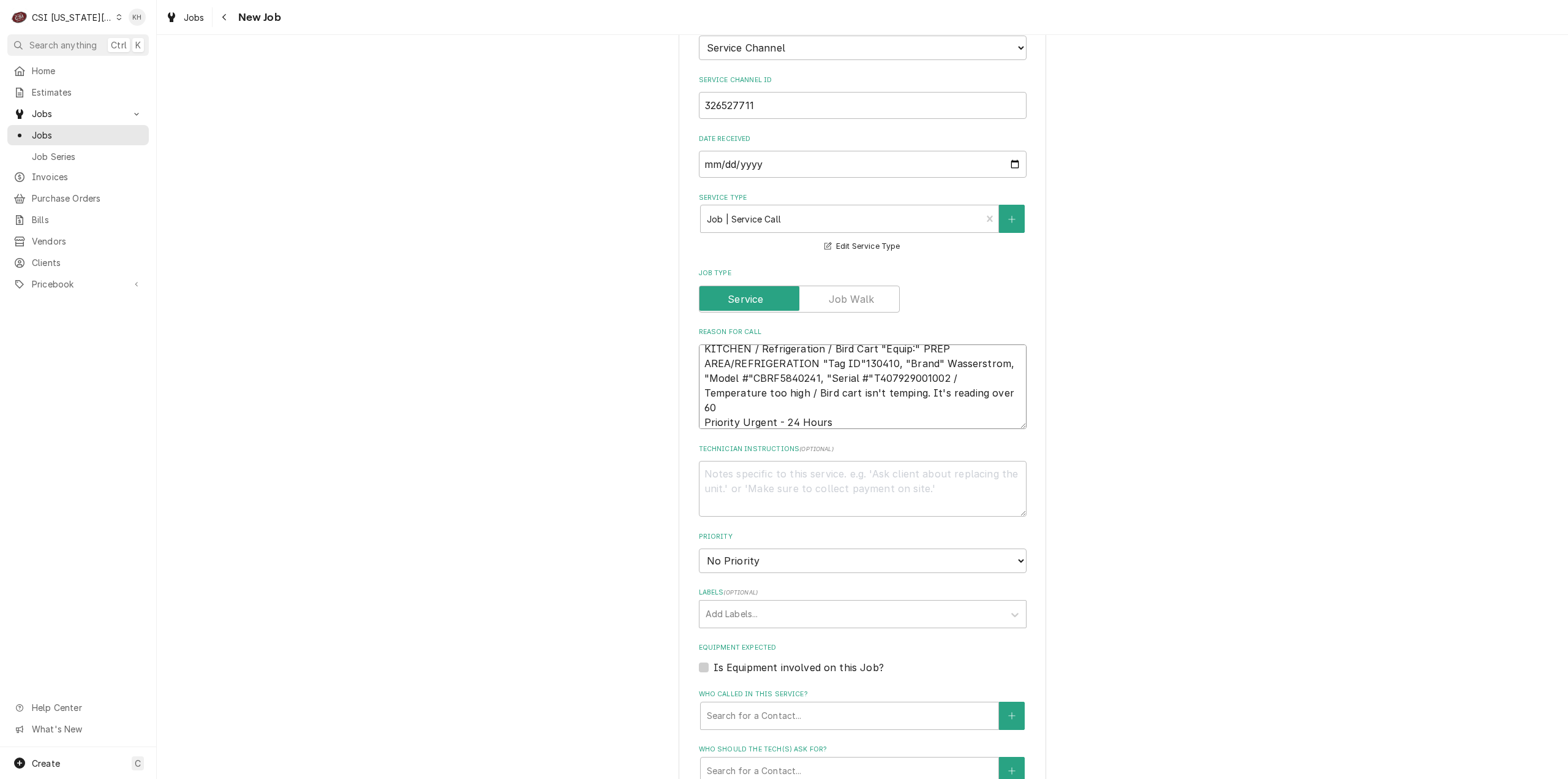
scroll to position [919, 0]
click at [917, 339] on textarea "KITCHEN / Refrigeration / Bird Cart "Equip:" PREP AREA/REFRIGERATION "Tag ID"13…" at bounding box center [862, 382] width 328 height 85
type textarea "KITCHEN / Refrigeration / Bird Cart "Equip:" PREP AREA/REFRIGERATION "Tag ID"13…"
click at [750, 455] on textarea "Technician Instructions ( optional )" at bounding box center [862, 483] width 328 height 55
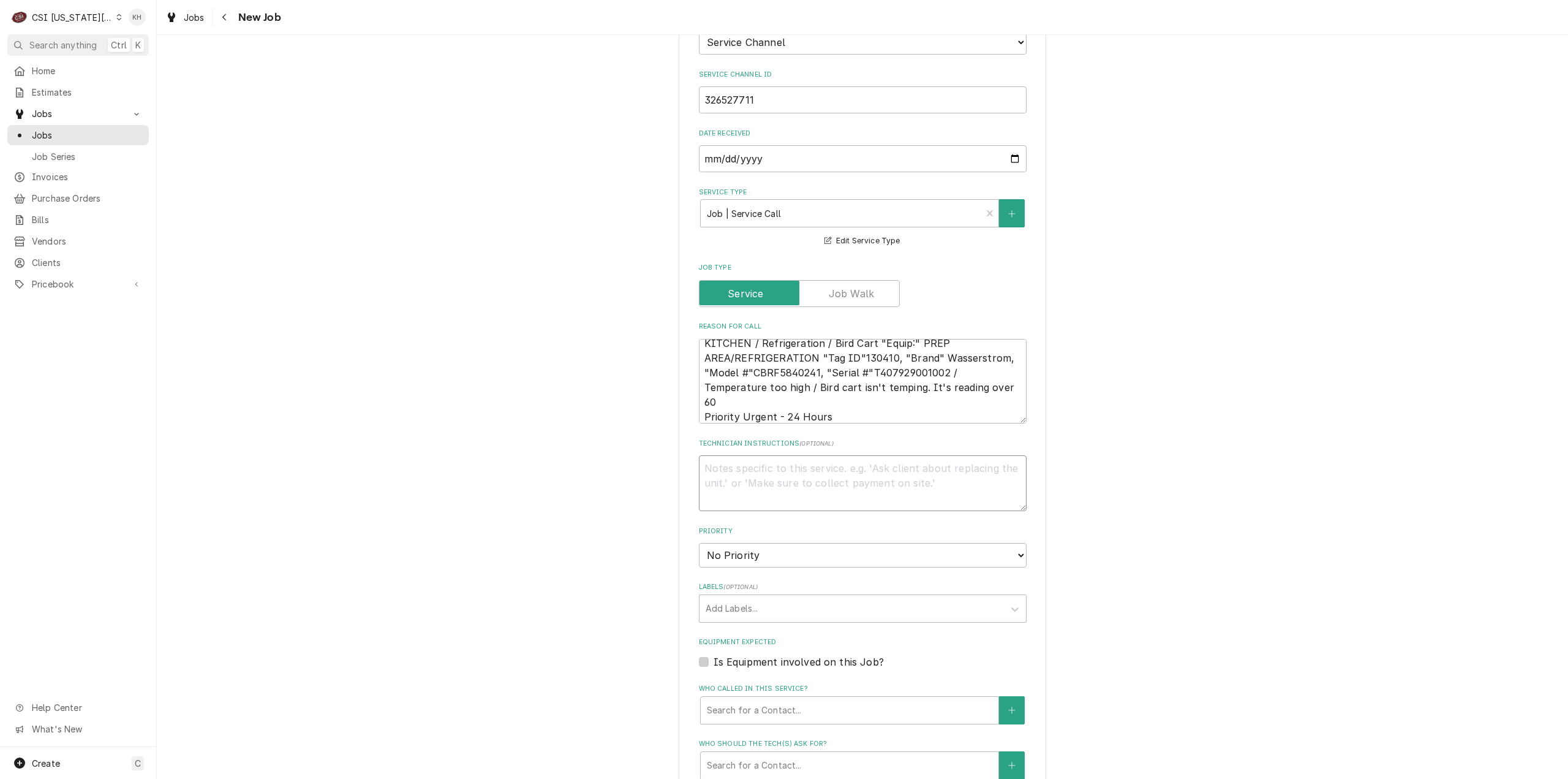
type textarea "x"
type textarea "N"
type textarea "x"
type textarea "NT"
type textarea "x"
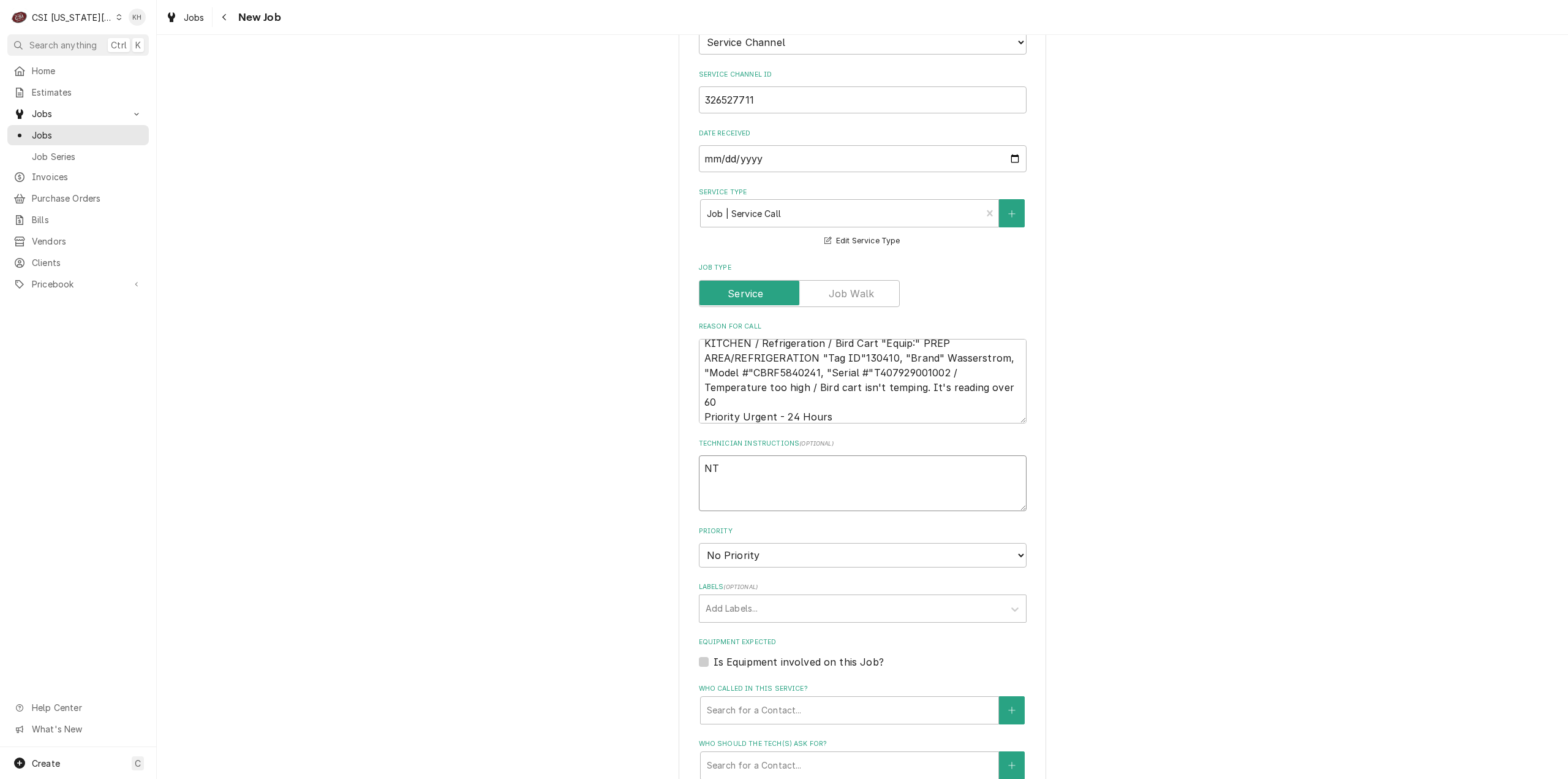
type textarea "NTE"
type textarea "x"
type textarea "NTE"
type textarea "x"
type textarea "NTE $"
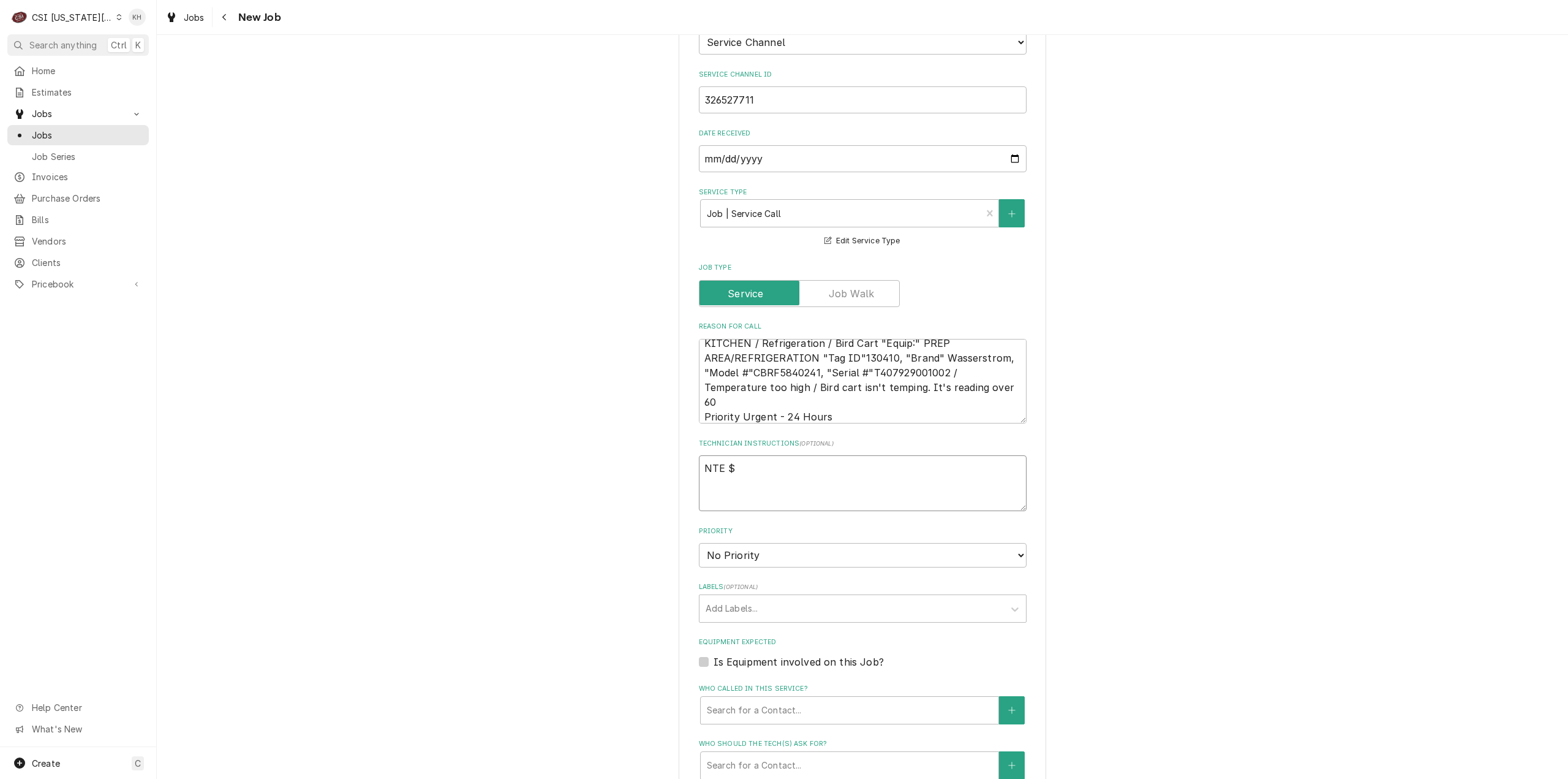
type textarea "x"
type textarea "NTE $4"
type textarea "x"
type textarea "NTE $40"
type textarea "x"
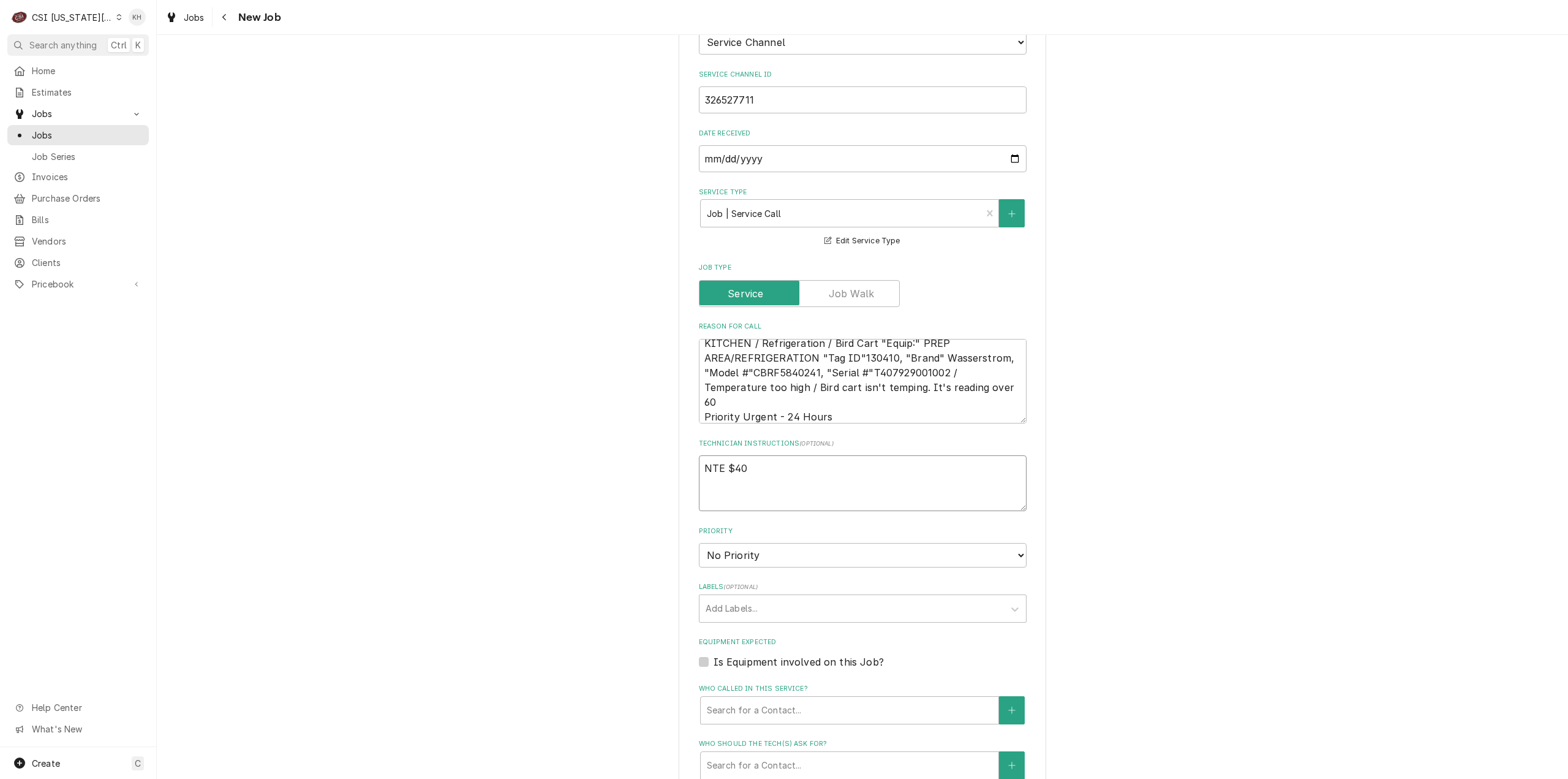
type textarea "NTE $400"
type textarea "x"
type textarea "NTE $400."
type textarea "x"
type textarea "NTE $400.0"
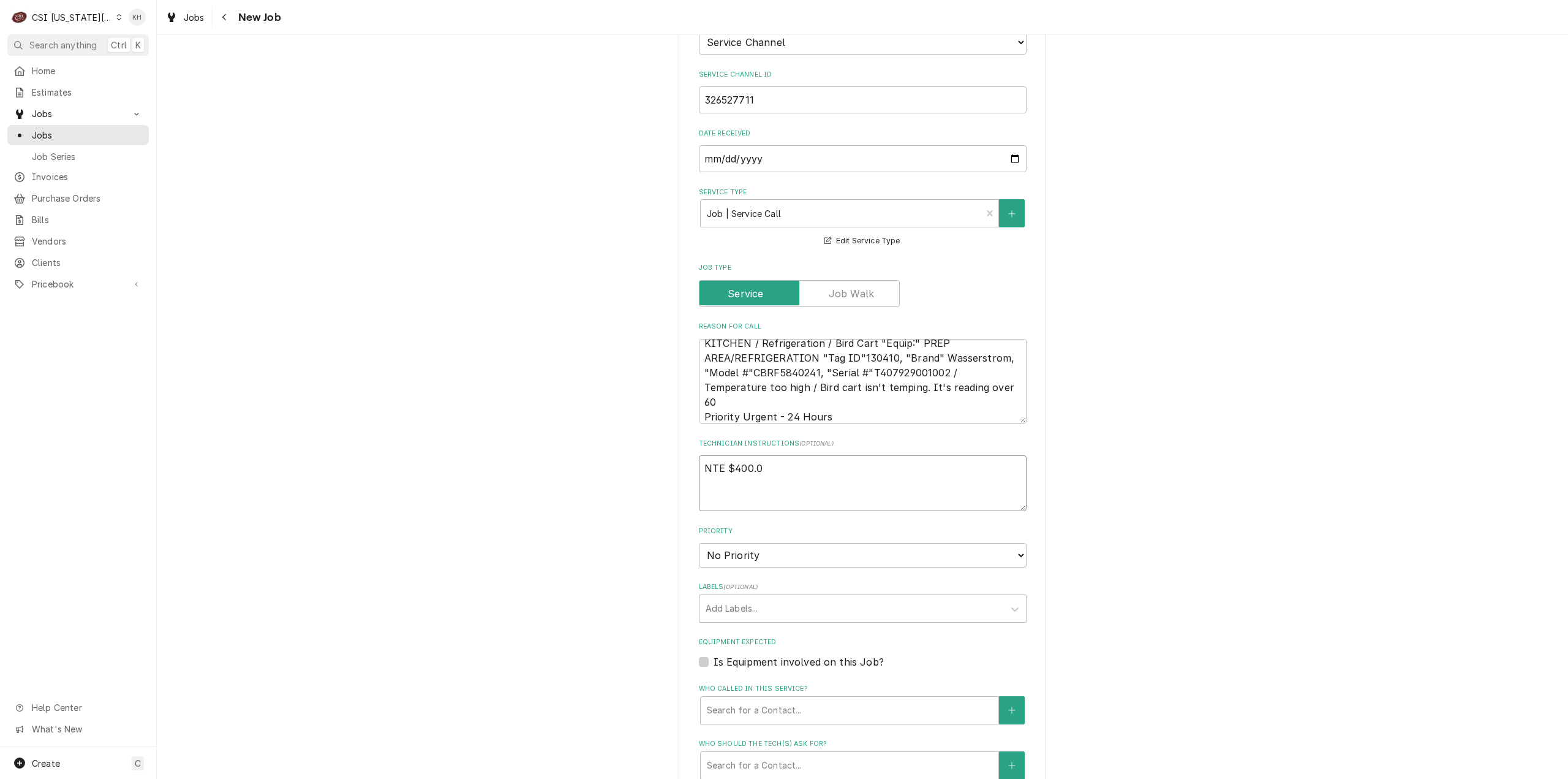
type textarea "x"
type textarea "NTE $400.00"
type textarea "x"
type textarea "NTE $400.00"
click at [714, 655] on label "Is Equipment involved on this Job?" at bounding box center [798, 662] width 170 height 15
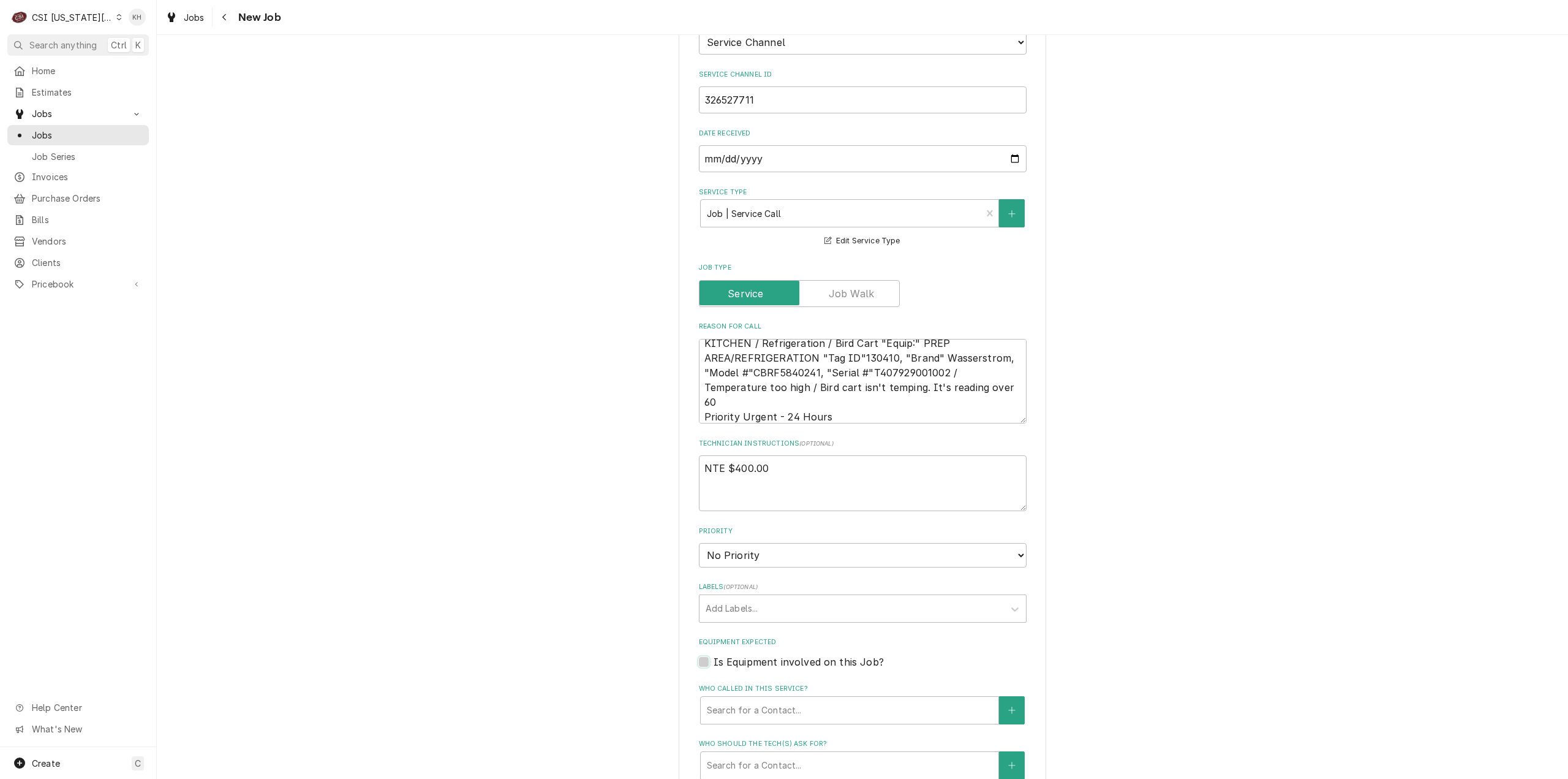
click at [714, 655] on input "Equipment Expected" at bounding box center [877, 668] width 328 height 27
checkbox input "true"
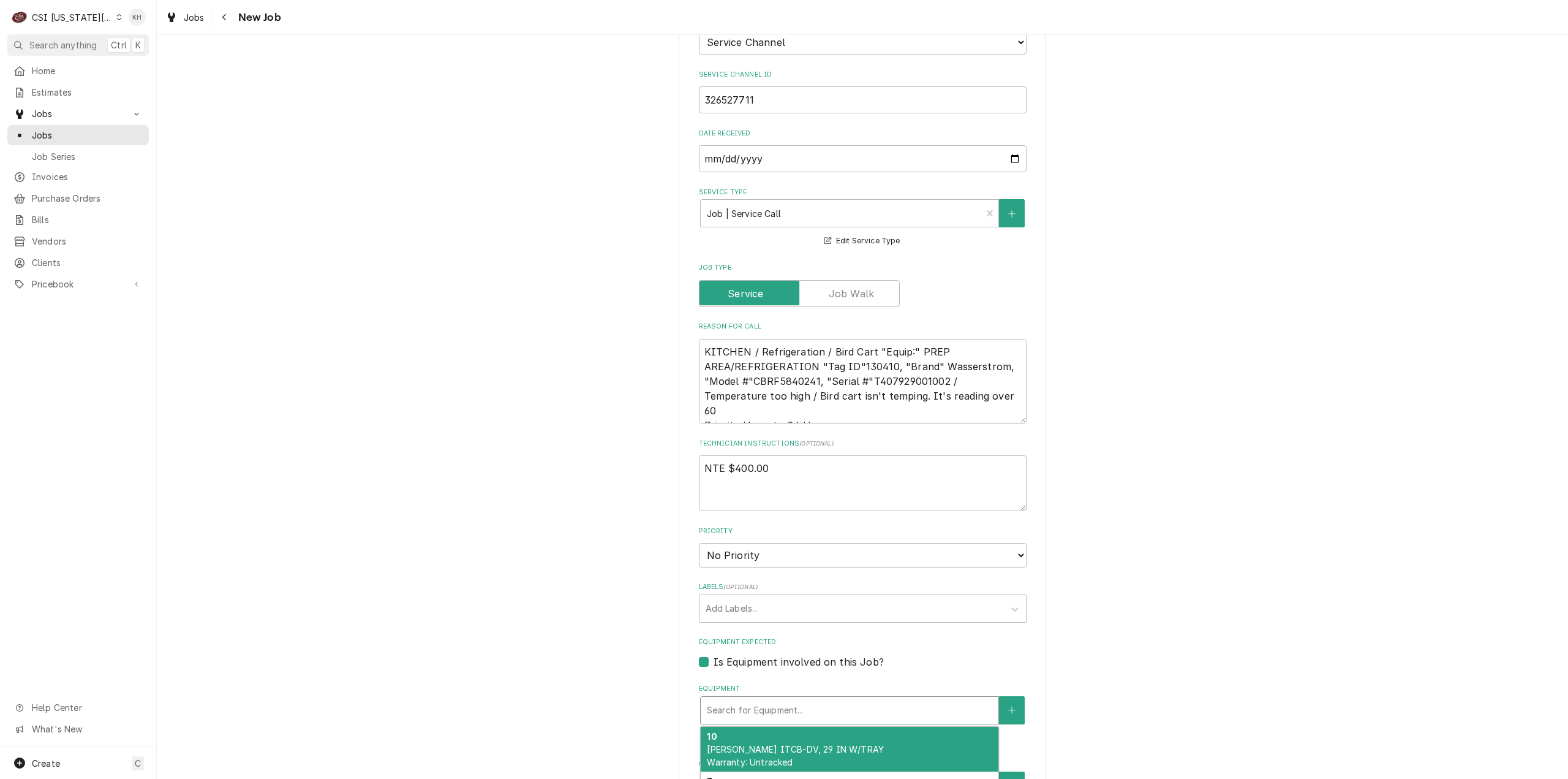
click at [727, 699] on div "Equipment" at bounding box center [849, 709] width 286 height 22
paste input "T407929001002"
type textarea "x"
type input "T407929001002"
click at [799, 727] on div "BIRD CART WASSERSTROM CBRF5840241 Warranty: Untracked" at bounding box center [849, 749] width 298 height 45
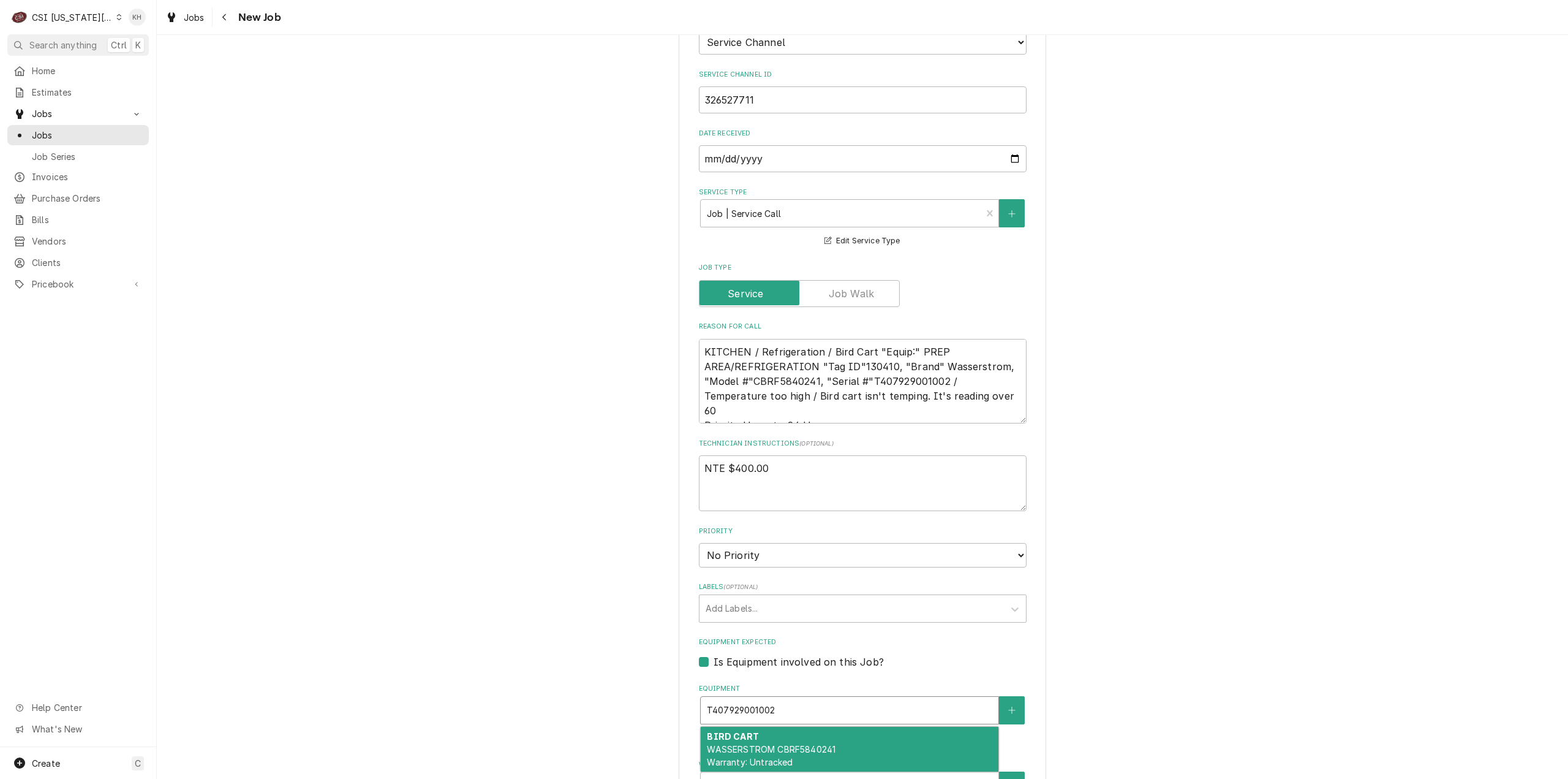
type textarea "x"
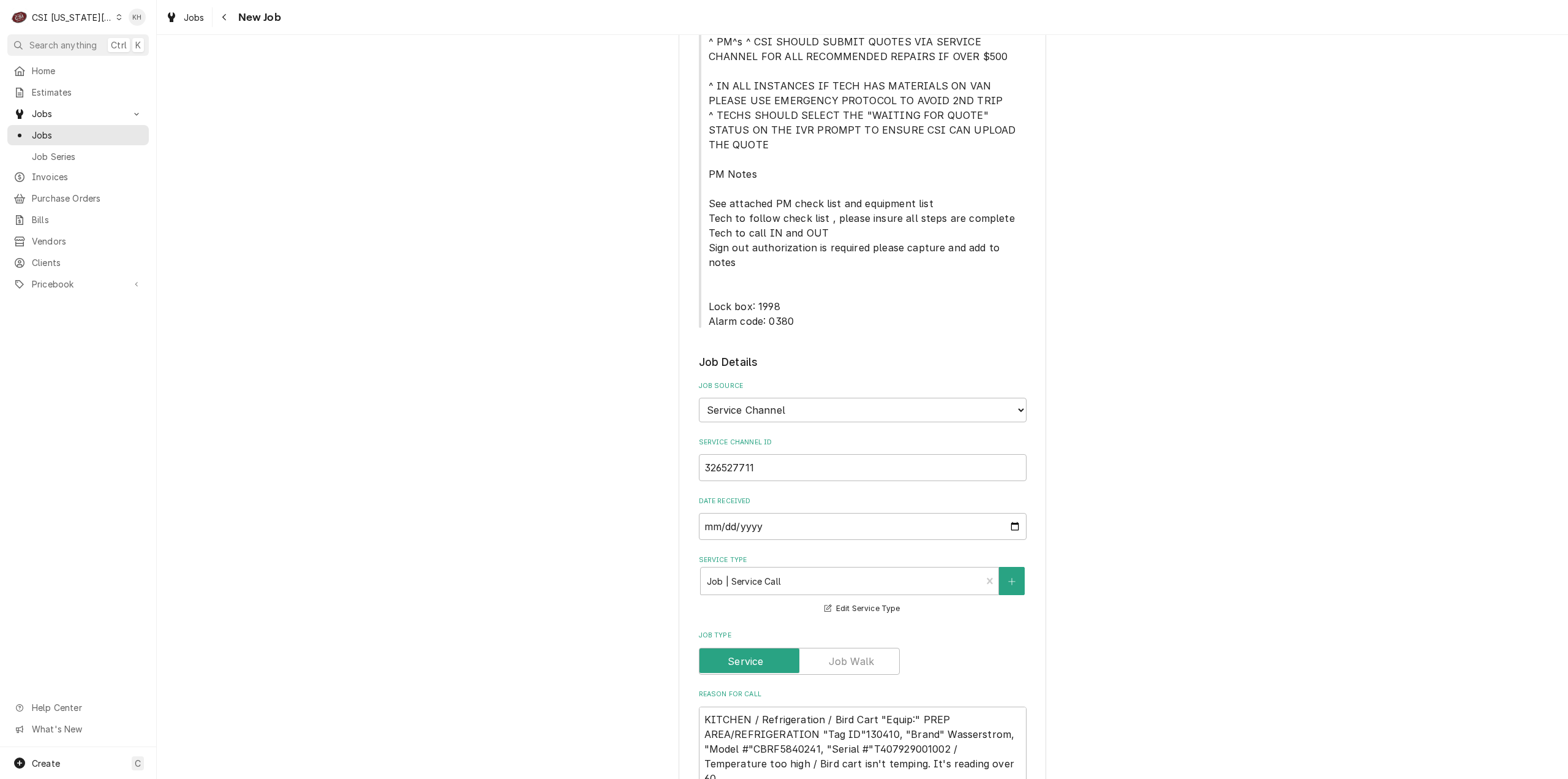
scroll to position [245, 0]
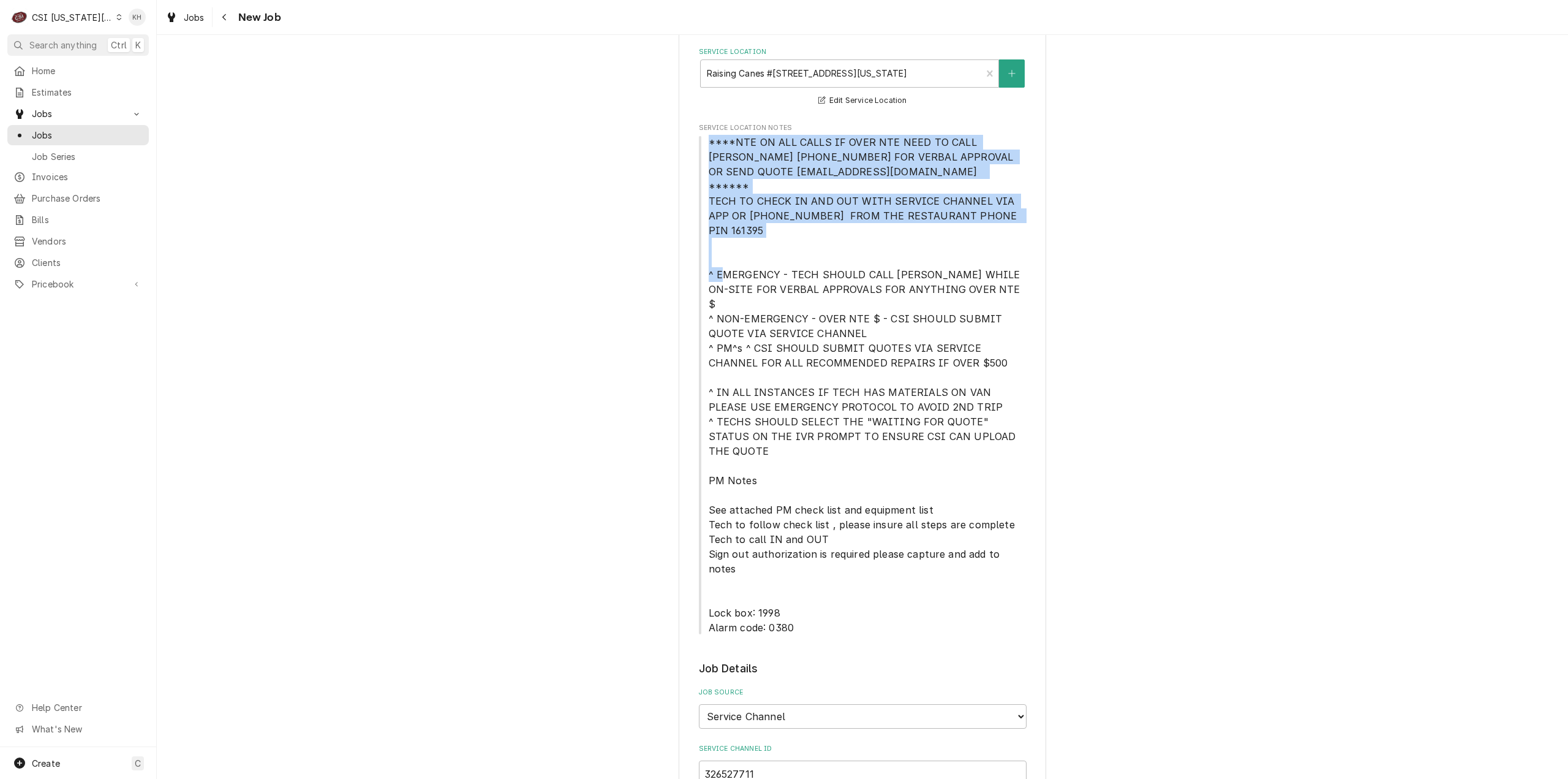
drag, startPoint x: 705, startPoint y: 145, endPoint x: 1015, endPoint y: 209, distance: 316.5
click at [1016, 209] on span "****NTE ON ALL CALLS IF OVER NTE NEED TO CALL JOHN HERBOLSHEIMER 402-380-8262 F…" at bounding box center [862, 385] width 328 height 500
copy span "****NTE ON ALL CALLS IF OVER NTE NEED TO CALL JOHN HERBOLSHEIMER 402-380-8262 F…"
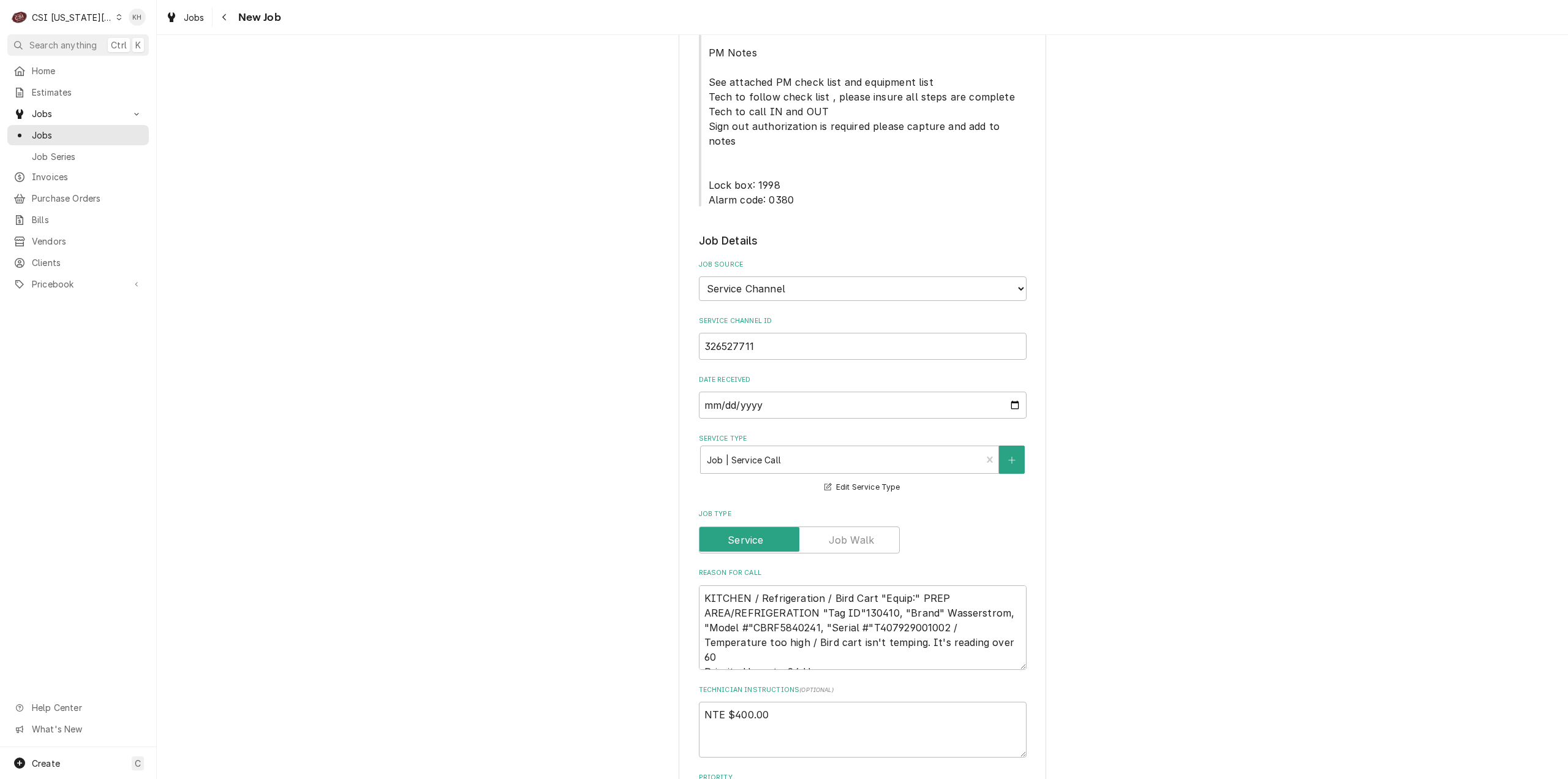
scroll to position [674, 0]
click at [734, 700] on textarea "NTE $400.00" at bounding box center [862, 728] width 328 height 55
click at [768, 700] on textarea "NTE $400.00" at bounding box center [862, 728] width 328 height 55
type textarea "x"
type textarea "NTE $400.00"
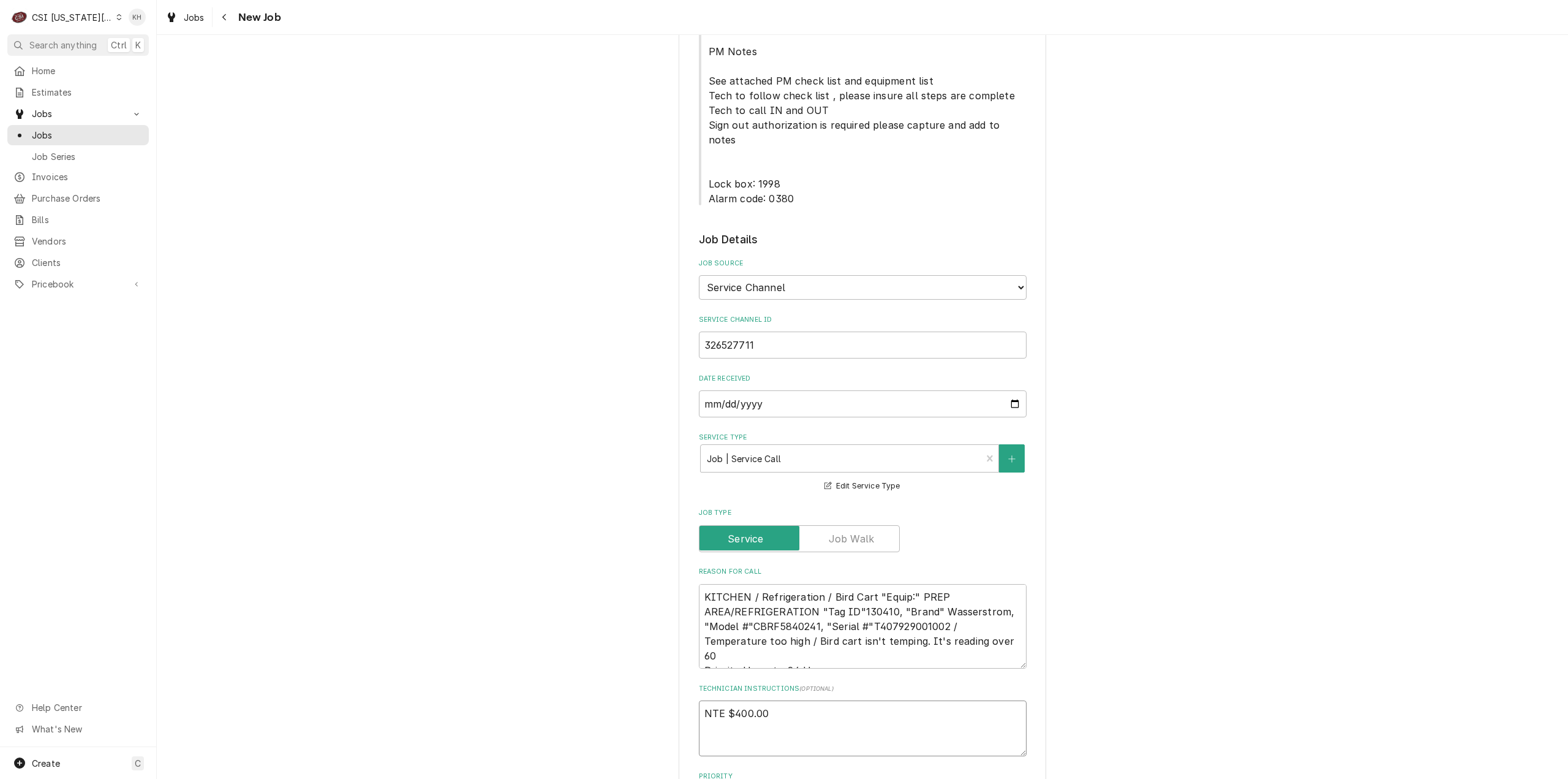
type textarea "x"
type textarea "NTE $400.00"
paste textarea "****NTE ON ALL CALLS IF OVER NTE NEED TO CALL JOHN HERBOLSHEIMER 402-380-8262 F…"
type textarea "x"
type textarea "NTE $400.00 ****NTE ON ALL CALLS IF OVER NTE NEED TO CALL JOHN HERBOLSHEIMER 40…"
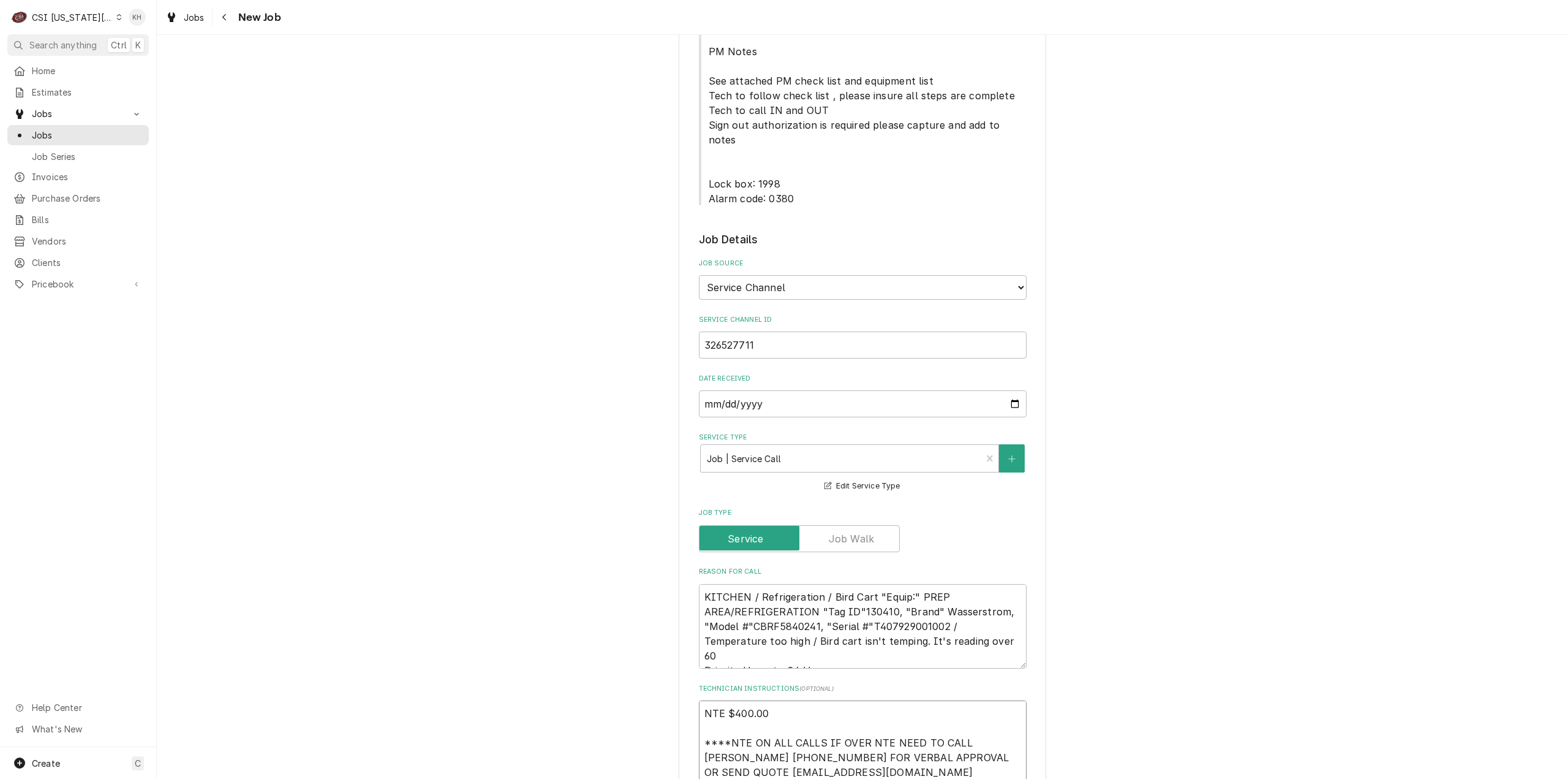
type textarea "x"
type textarea "NTE $400.00 ****NTE ON ALL CALLS IF OVER NTE NEED TO CALL JOHN HERBOLSHEIMER 40…"
type textarea "x"
type textarea "NTE $400.00 ****NTE ON ALL CALLS IF OVER NTE NEED TO CALL JOHN HERBOLSHEIMER 40…"
type textarea "x"
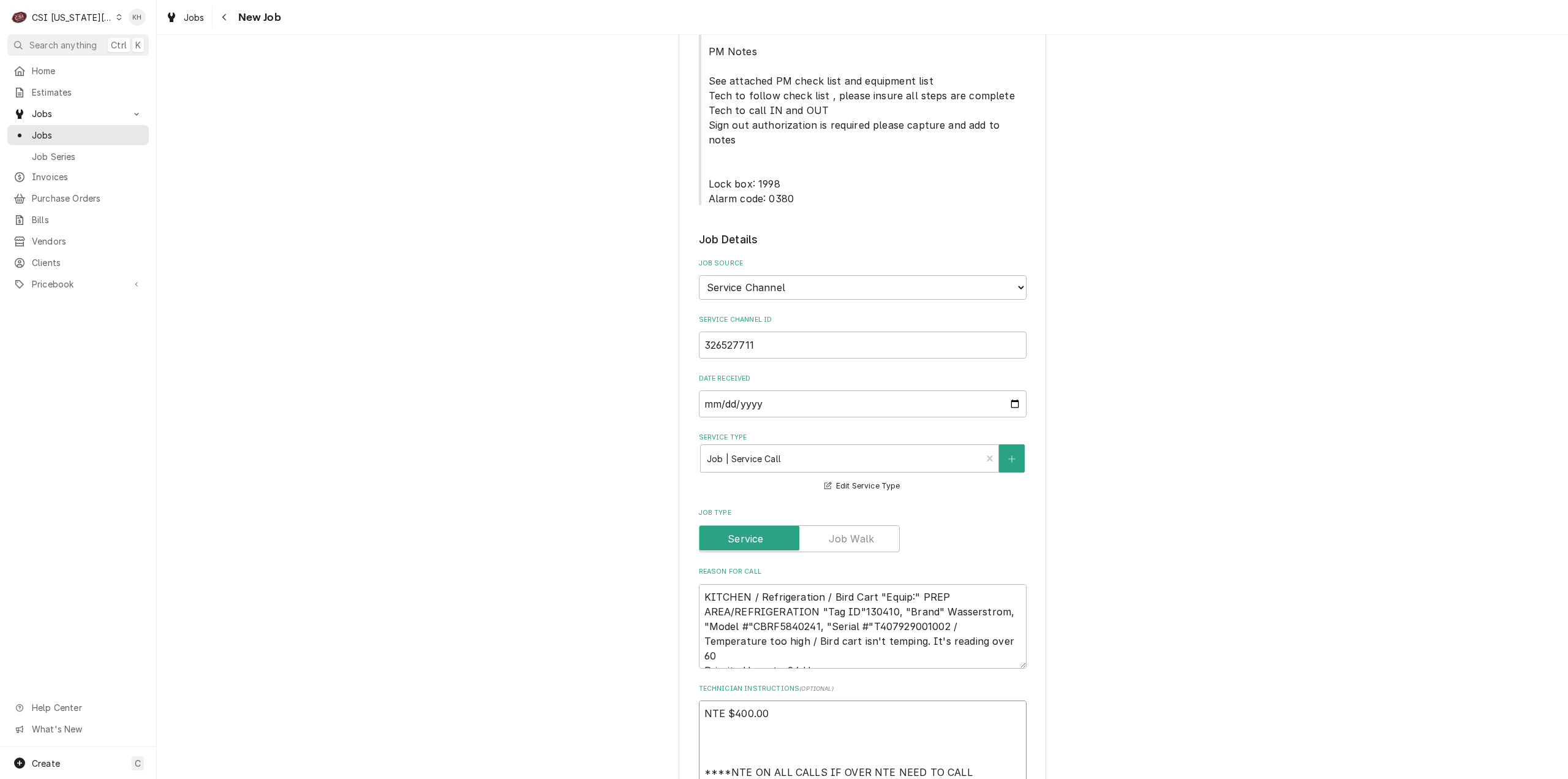
type textarea "NTE $400.00 ****NTE ON ALL CALLS IF OVER NTE NEED TO CALL JOHN HERBOLSHEIMER 40…"
type textarea "x"
type textarea "NTE $400.00 ****NTE ON ALL CALLS IF OVER NTE NEED TO CALL JOHN HERBOLSHEIMER 40…"
click at [1006, 723] on textarea "NTE $400.00 ****NTE ON ALL CALLS IF OVER NTE NEED TO CALL JOHN HERBOLSHEIMER 40…" at bounding box center [862, 765] width 328 height 129
type textarea "x"
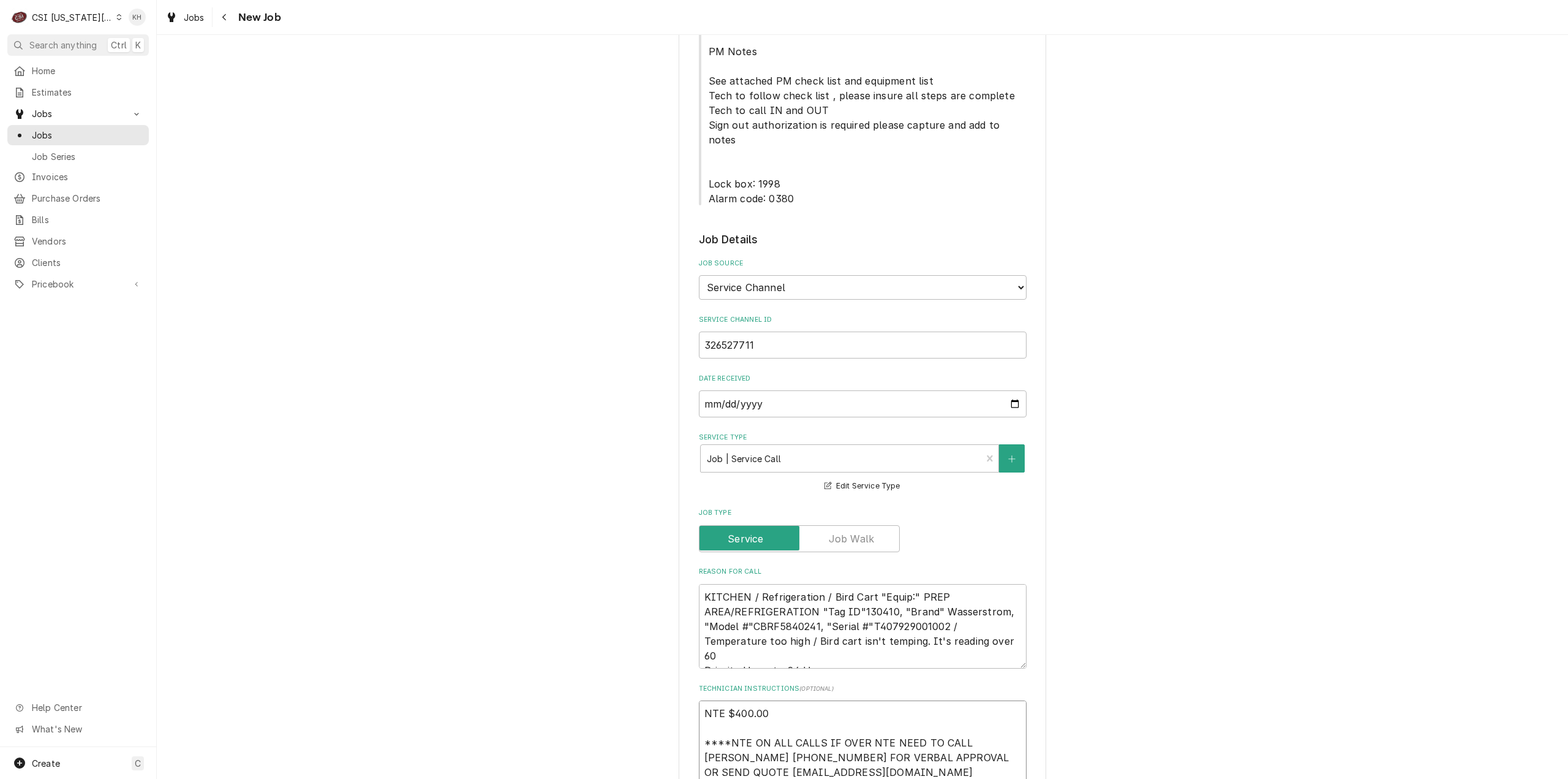
type textarea "NTE $400.00 ****NTE ON ALL CALLS IF OVER NTE NEED TO CALL JOHN HERBOLSHEIMER 40…"
type textarea "x"
type textarea "NTE $400.00 ****NTE ON ALL CALLS IF OVER NTE NEED TO CALL JOHN HERBOLSHEIMER 40…"
type textarea "x"
type textarea "NTE $400.00 ****NTE ON ALL CALLS IF OVER NTE NEED TO CALL JOHN HERBOLSHEIMER 40…"
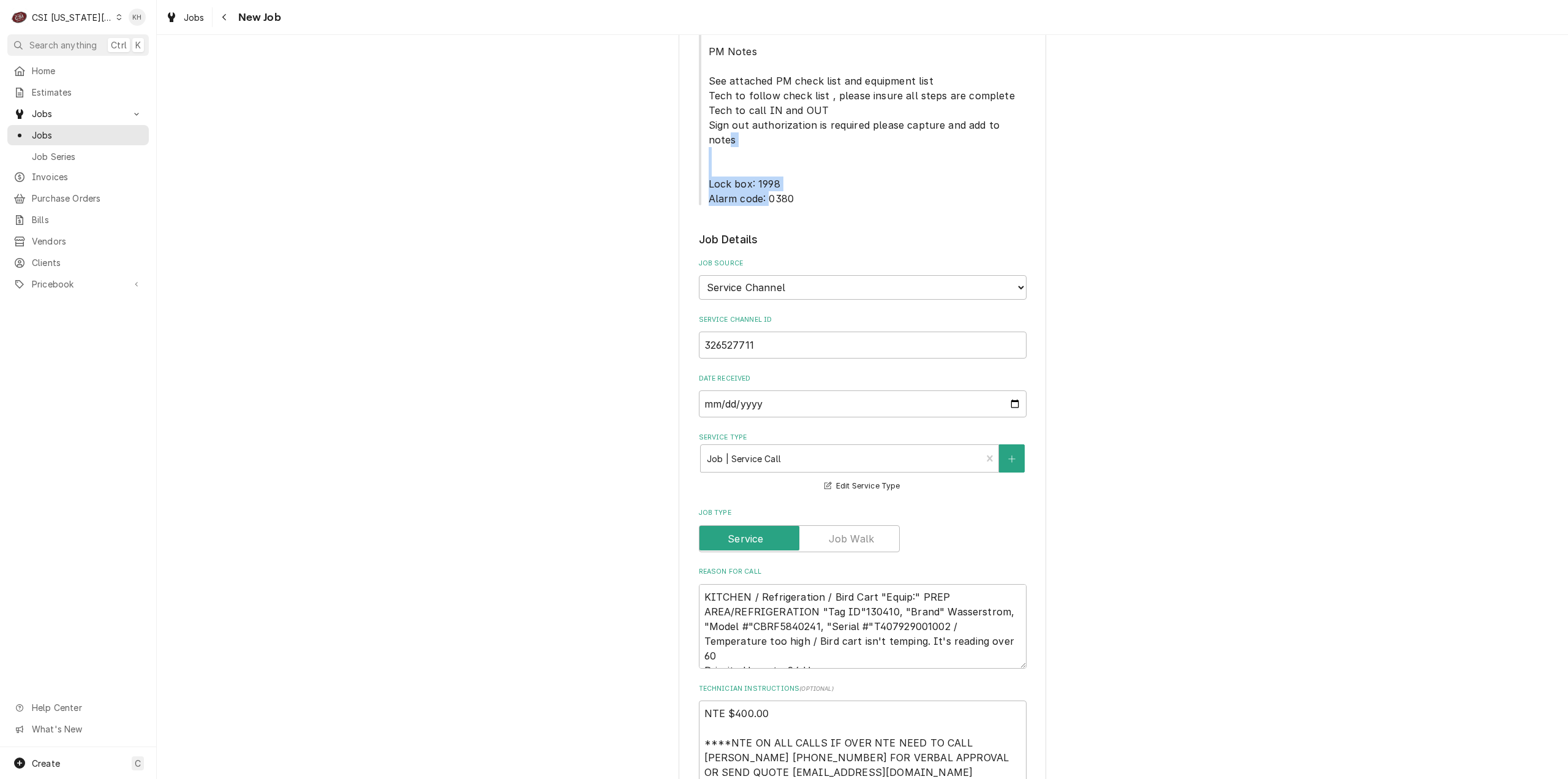
drag, startPoint x: 702, startPoint y: 112, endPoint x: 788, endPoint y: 128, distance: 87.5
copy span "Lock box: 1998 Alarm code: 0380"
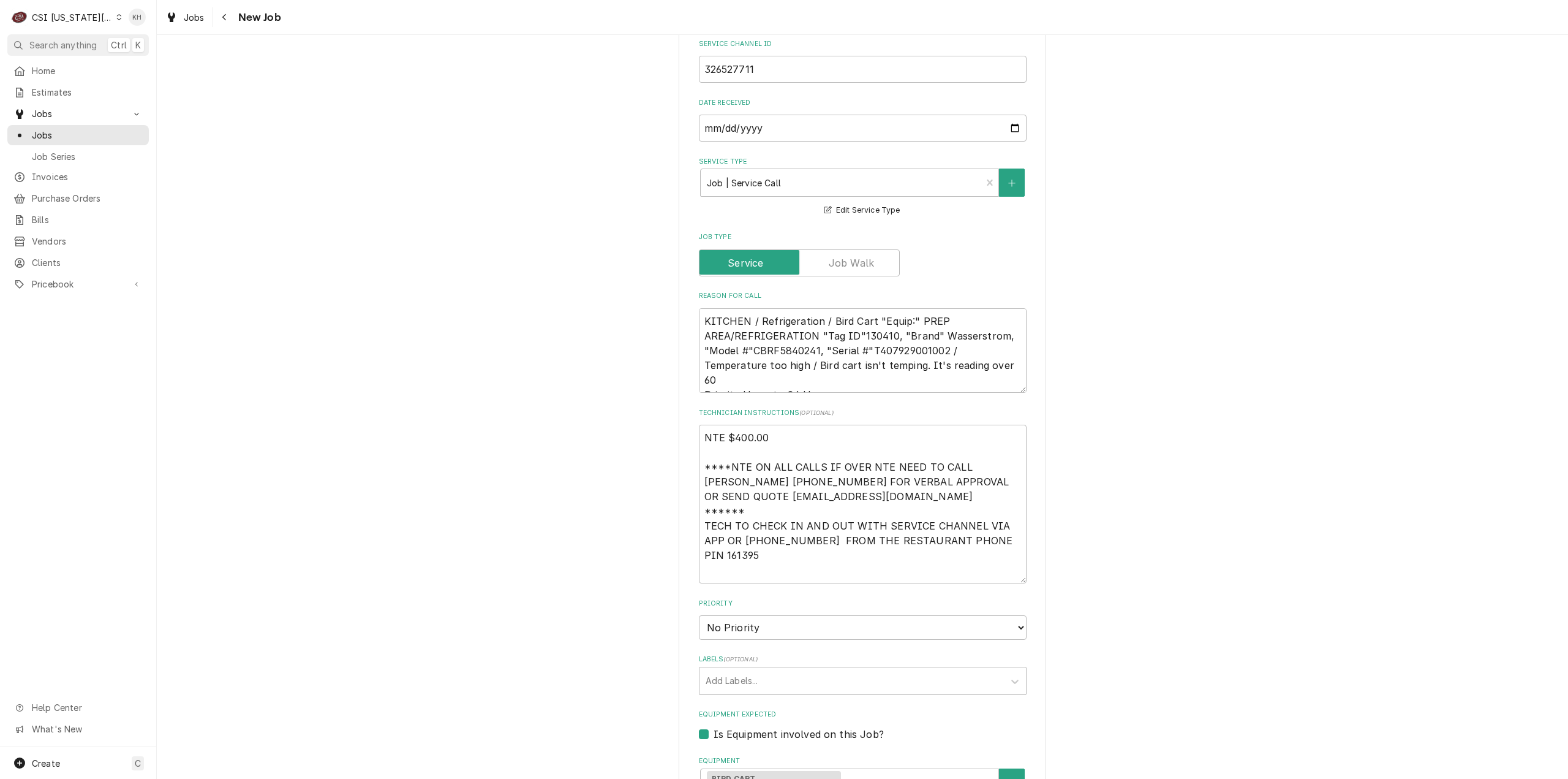
scroll to position [981, 0]
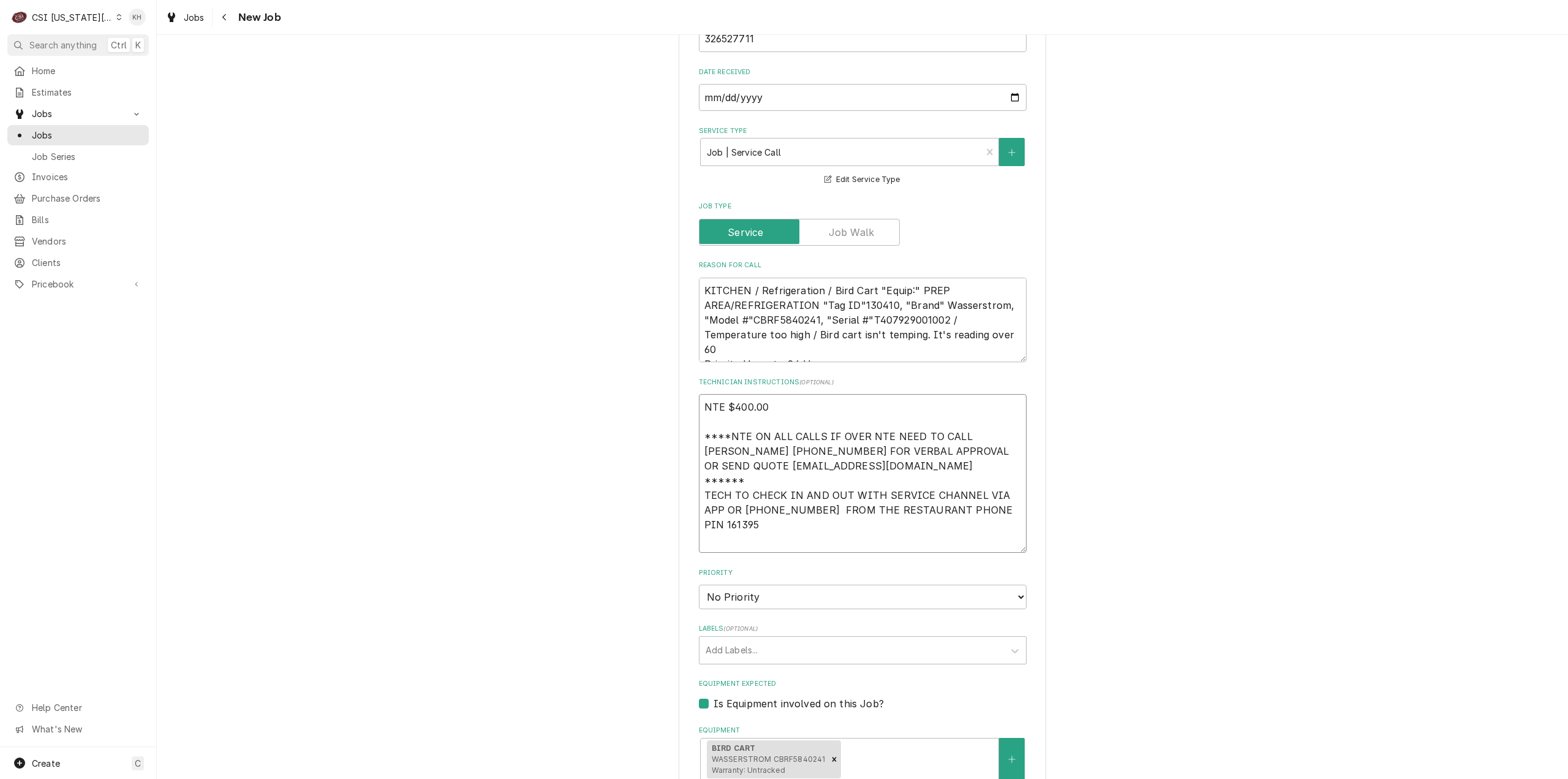
click at [744, 469] on textarea "NTE $400.00 ****NTE ON ALL CALLS IF OVER NTE NEED TO CALL JOHN HERBOLSHEIMER 40…" at bounding box center [862, 473] width 328 height 159
paste textarea "Lock box: 1998 Alarm code: 0380"
type textarea "x"
type textarea "NTE $400.00 ****NTE ON ALL CALLS IF OVER NTE NEED TO CALL JOHN HERBOLSHEIMER 40…"
type textarea "x"
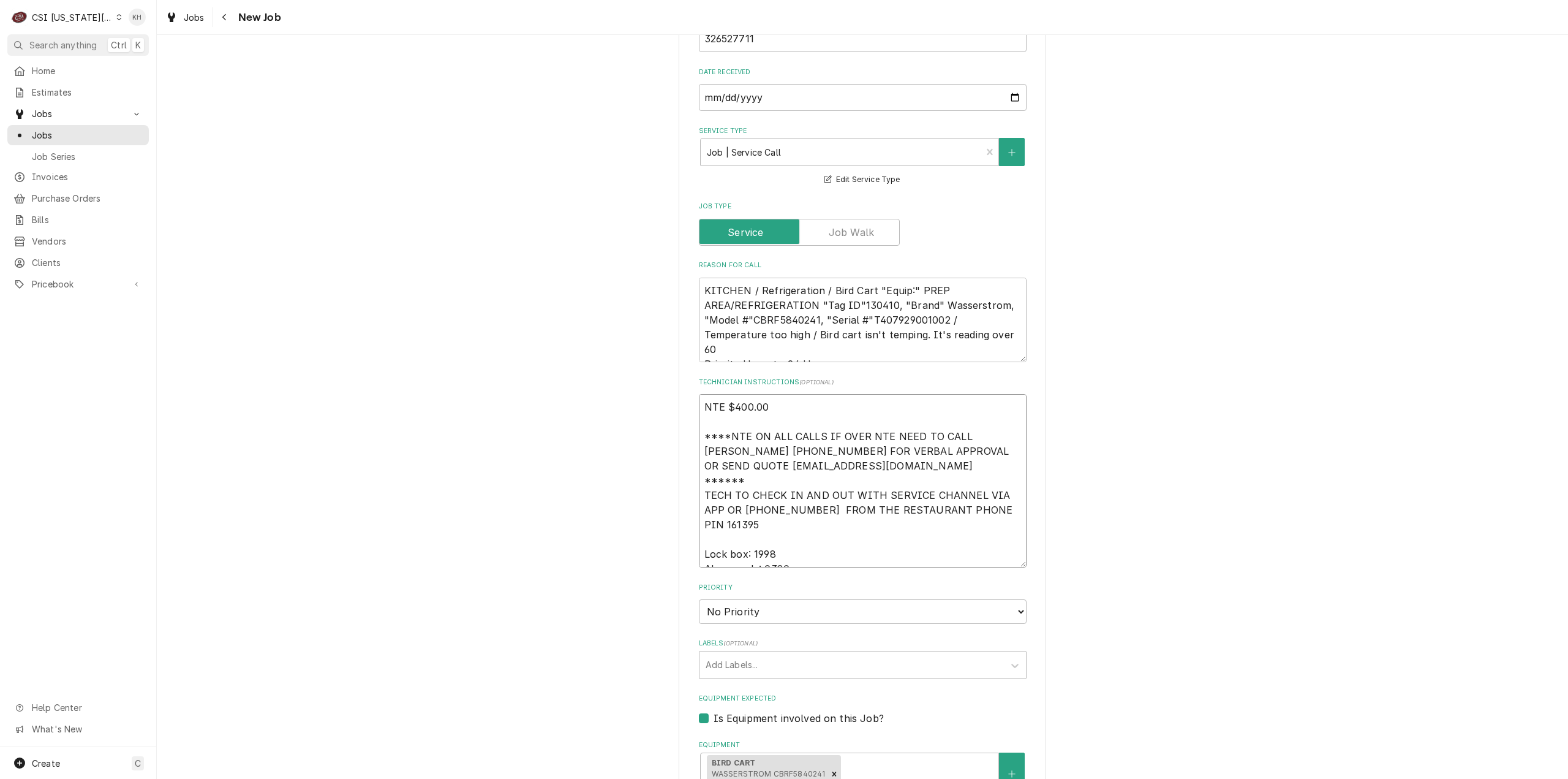
type textarea "NTE $400.00 ****NTE ON ALL CALLS IF OVER NTE NEED TO CALL JOHN HERBOLSHEIMER 40…"
type textarea "x"
type textarea "NTE $400.00 ****NTE ON ALL CALLS IF OVER NTE NEED TO CALL JOHN HERBOLSHEIMER 40…"
type textarea "x"
type textarea "NTE $400.00 ****NTE ON ALL CALLS IF OVER NTE NEED TO CALL JOHN HERBOLSHEIMER 40…"
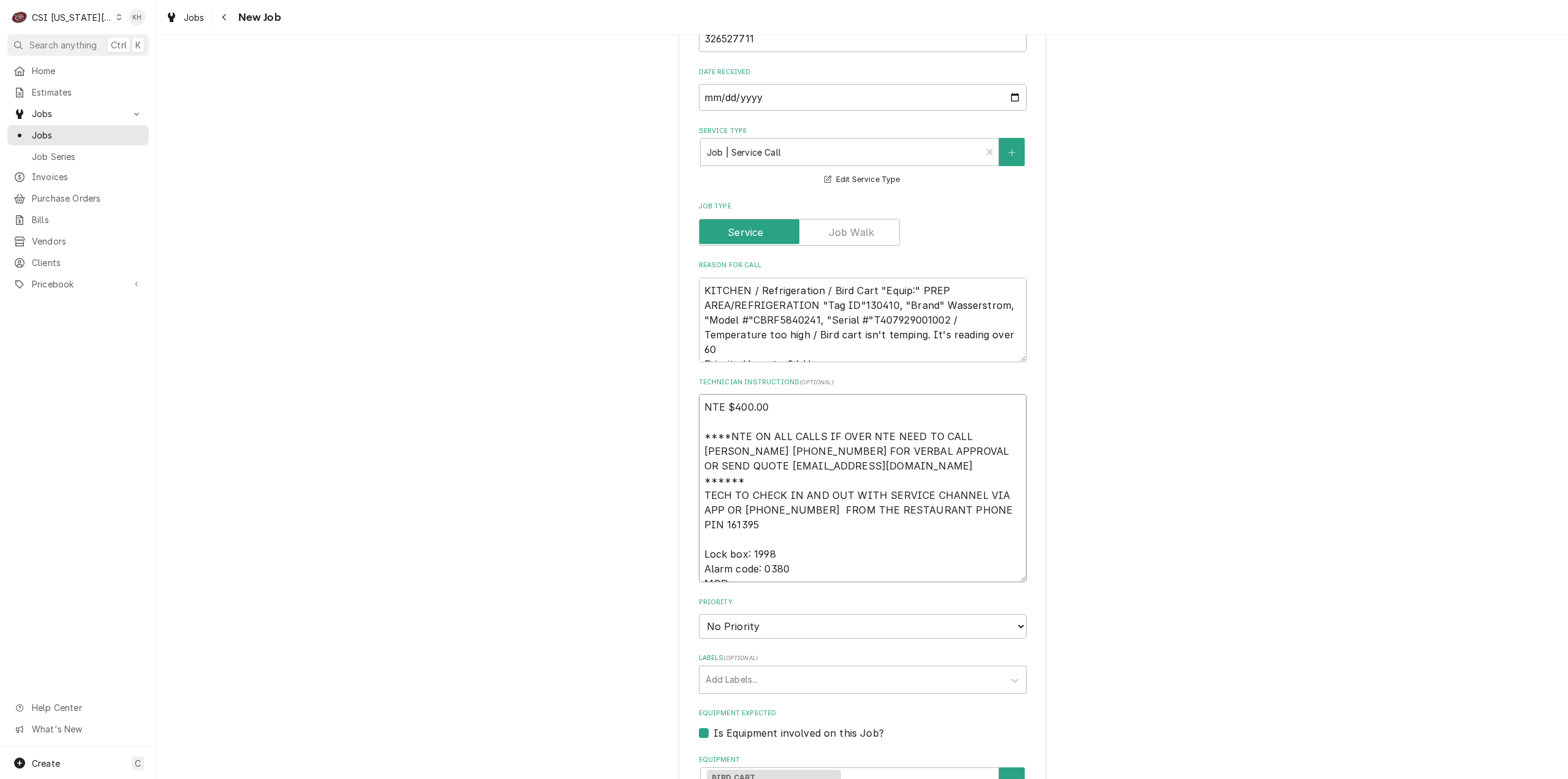
type textarea "x"
type textarea "NTE $400.00 ****NTE ON ALL CALLS IF OVER NTE NEED TO CALL JOHN HERBOLSHEIMER 40…"
type textarea "x"
type textarea "NTE $400.00 ****NTE ON ALL CALLS IF OVER NTE NEED TO CALL JOHN HERBOLSHEIMER 40…"
type textarea "x"
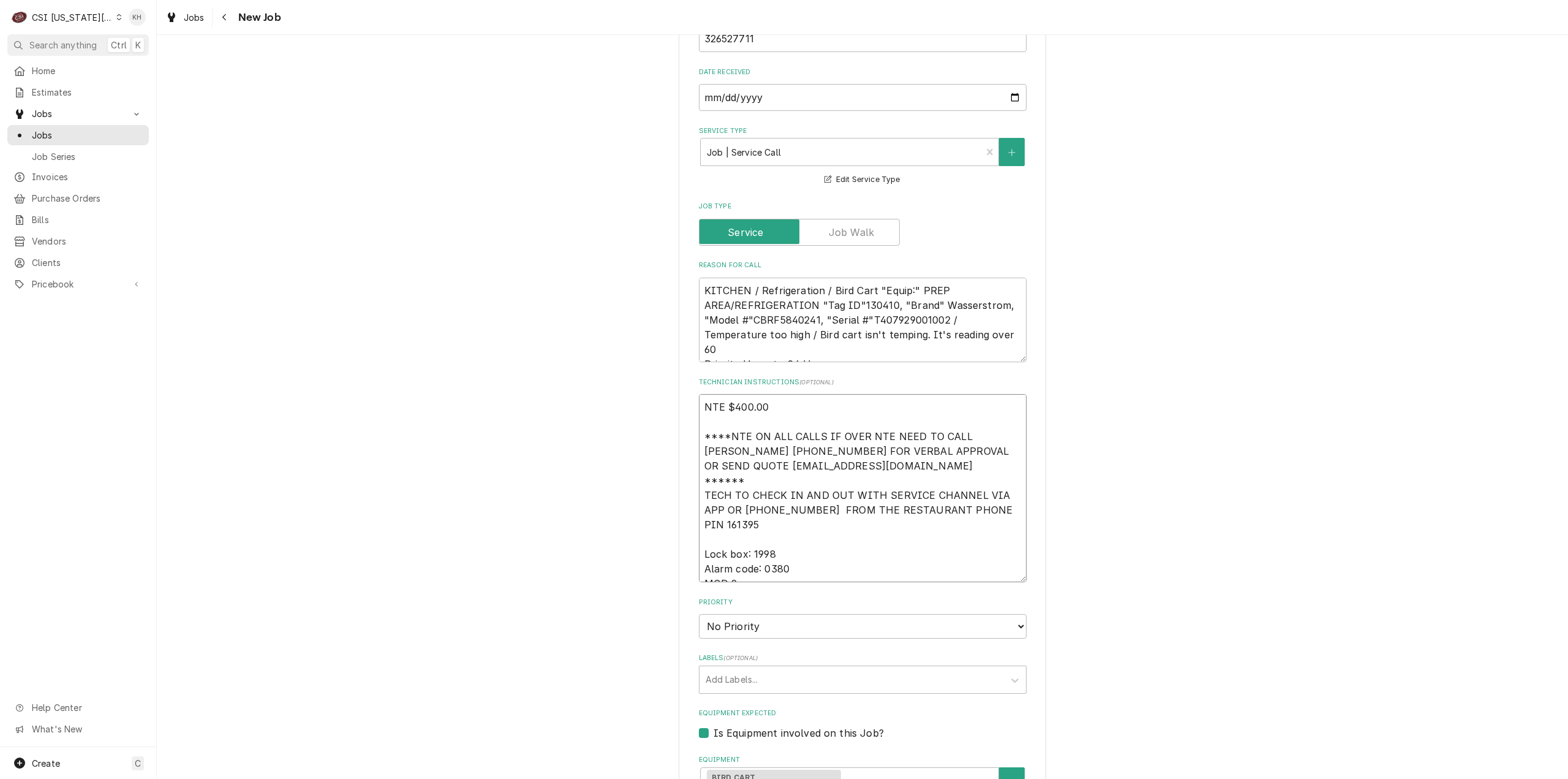
type textarea "NTE $400.00 ****NTE ON ALL CALLS IF OVER NTE NEED TO CALL JOHN HERBOLSHEIMER 40…"
type textarea "x"
type textarea "NTE $400.00 ****NTE ON ALL CALLS IF OVER NTE NEED TO CALL JOHN HERBOLSHEIMER 40…"
type textarea "x"
type textarea "NTE $400.00 ****NTE ON ALL CALLS IF OVER NTE NEED TO CALL JOHN HERBOLSHEIMER 40…"
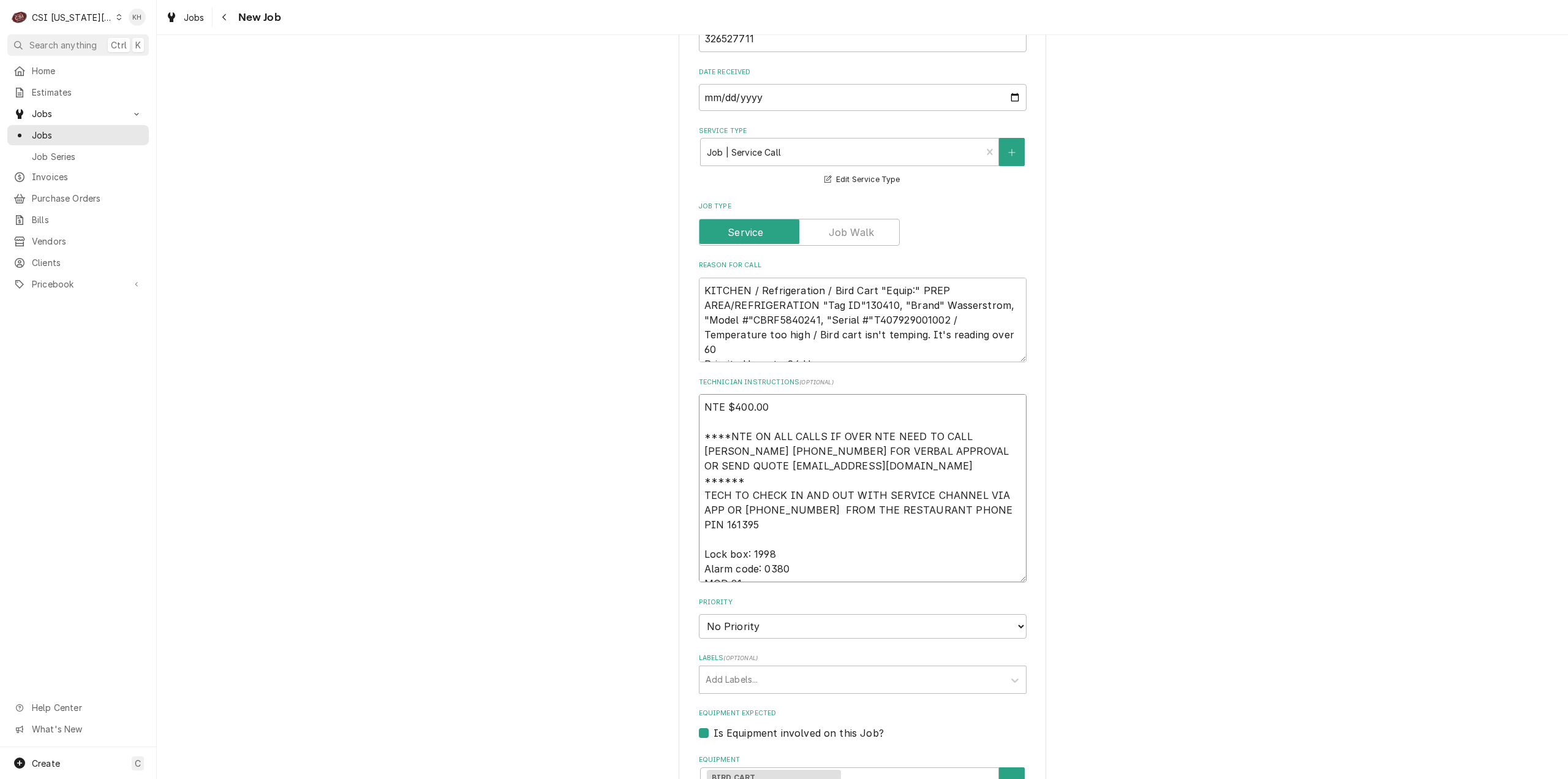
type textarea "x"
type textarea "NTE $400.00 ****NTE ON ALL CALLS IF OVER NTE NEED TO CALL JOHN HERBOLSHEIMER 40…"
type textarea "x"
type textarea "NTE $400.00 ****NTE ON ALL CALLS IF OVER NTE NEED TO CALL JOHN HERBOLSHEIMER 40…"
type textarea "x"
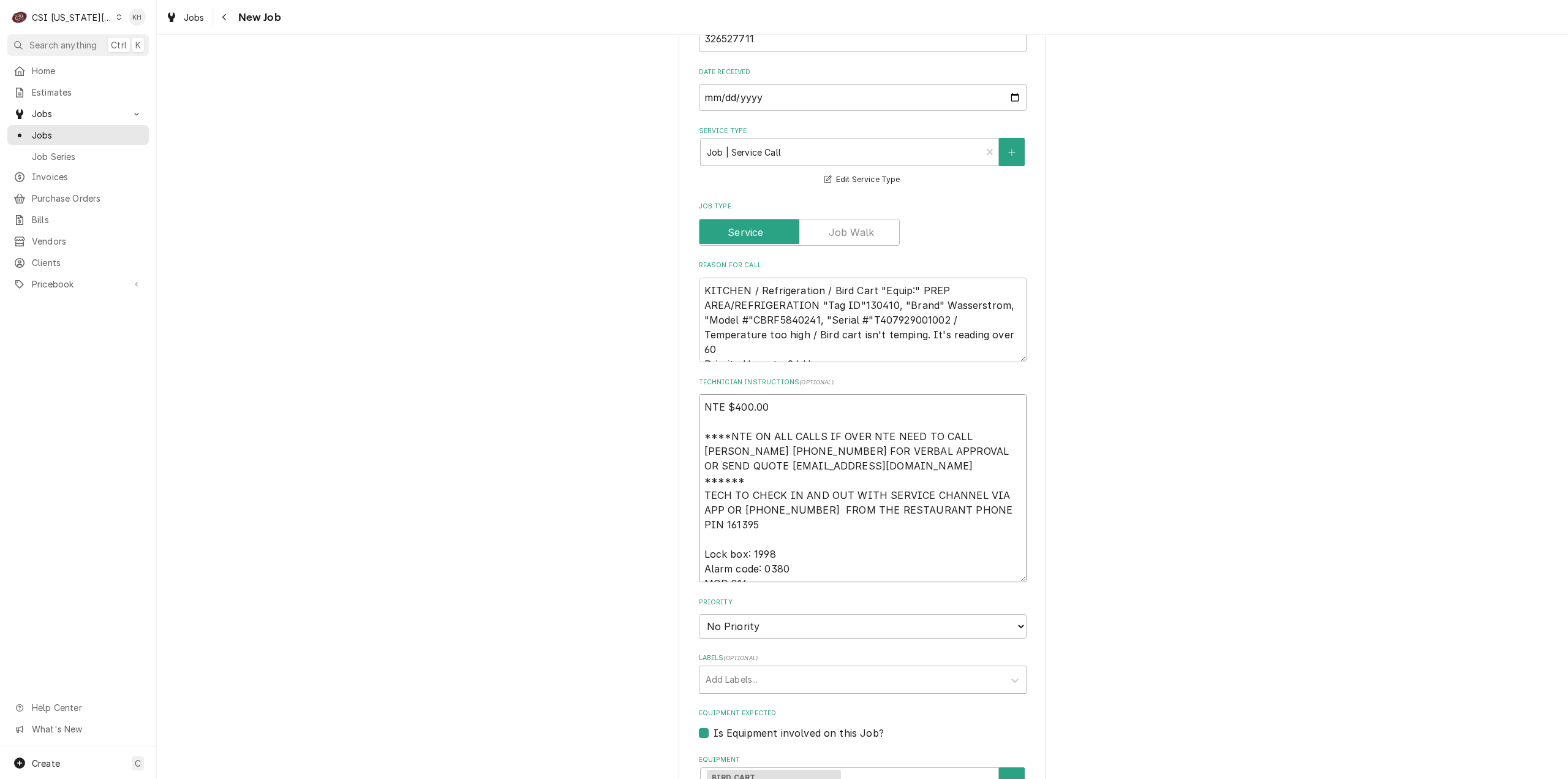
type textarea "NTE $400.00 ****NTE ON ALL CALLS IF OVER NTE NEED TO CALL JOHN HERBOLSHEIMER 40…"
type textarea "x"
type textarea "NTE $400.00 ****NTE ON ALL CALLS IF OVER NTE NEED TO CALL JOHN HERBOLSHEIMER 40…"
type textarea "x"
type textarea "NTE $400.00 ****NTE ON ALL CALLS IF OVER NTE NEED TO CALL JOHN HERBOLSHEIMER 40…"
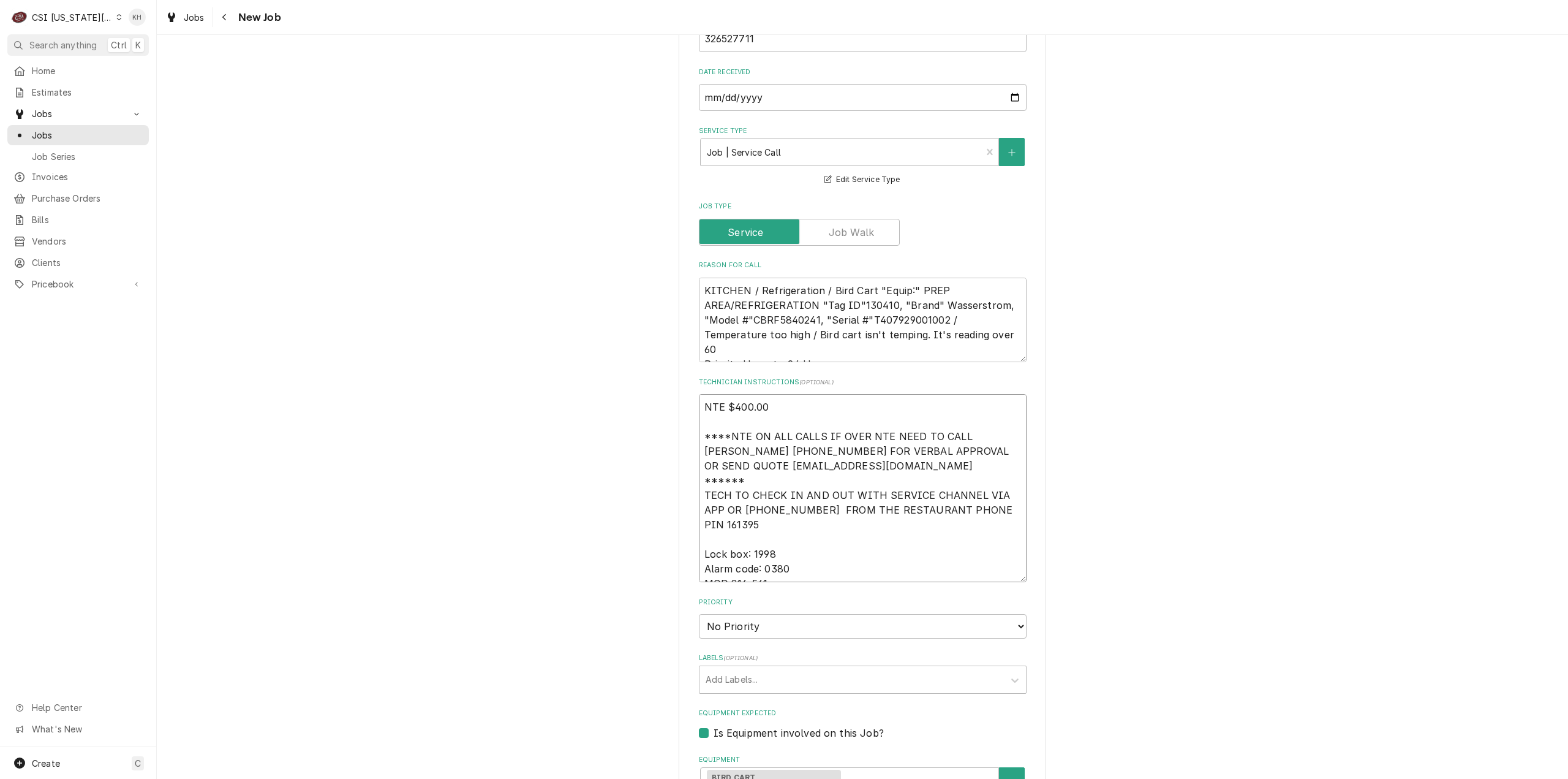
type textarea "x"
type textarea "NTE $400.00 ****NTE ON ALL CALLS IF OVER NTE NEED TO CALL JOHN HERBOLSHEIMER 40…"
type textarea "x"
type textarea "NTE $400.00 ****NTE ON ALL CALLS IF OVER NTE NEED TO CALL JOHN HERBOLSHEIMER 40…"
type textarea "x"
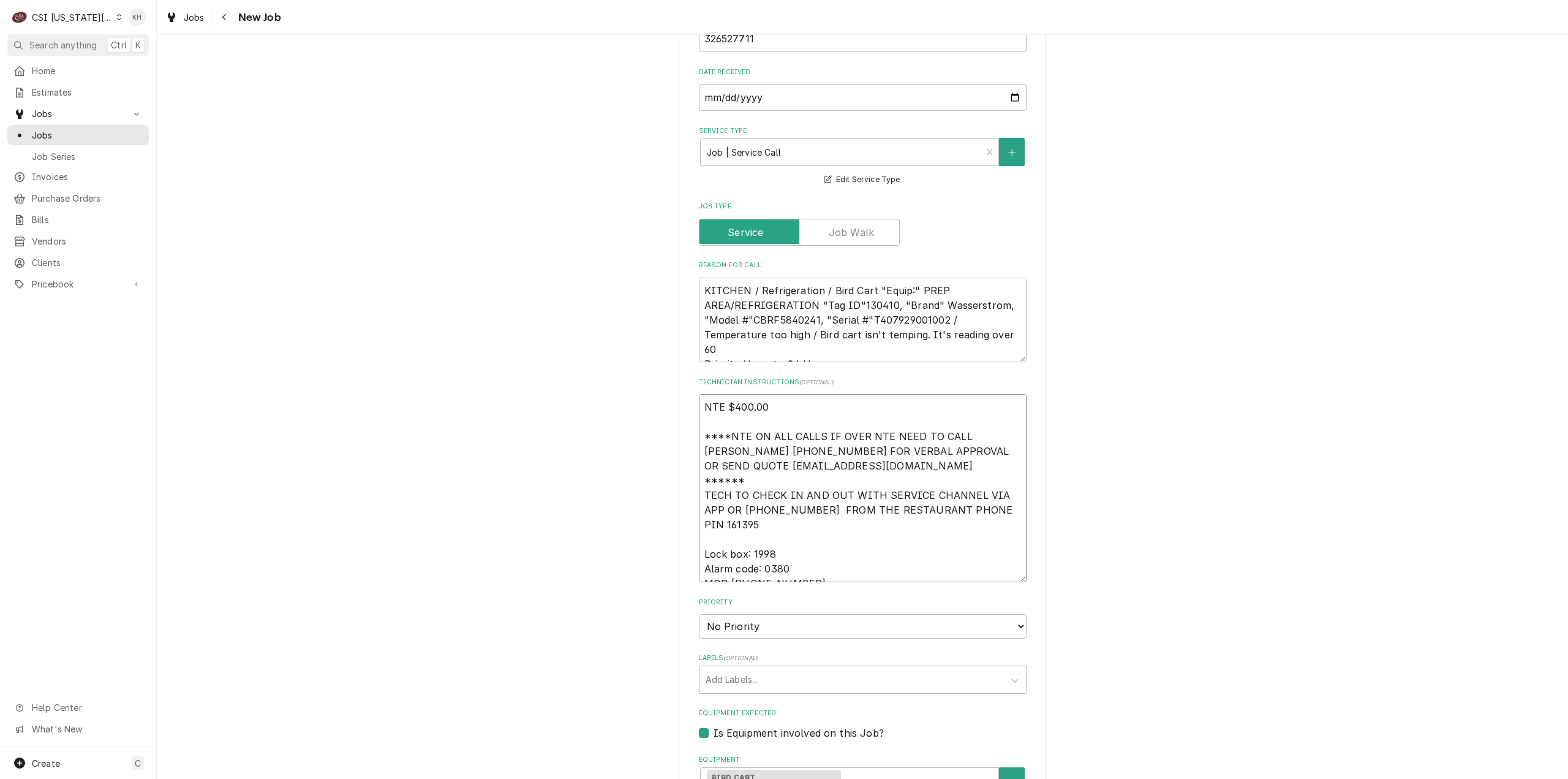
type textarea "NTE $400.00 ****NTE ON ALL CALLS IF OVER NTE NEED TO CALL JOHN HERBOLSHEIMER 40…"
type textarea "x"
type textarea "NTE $400.00 ****NTE ON ALL CALLS IF OVER NTE NEED TO CALL JOHN HERBOLSHEIMER 40…"
type textarea "x"
type textarea "NTE $400.00 ****NTE ON ALL CALLS IF OVER NTE NEED TO CALL JOHN HERBOLSHEIMER 40…"
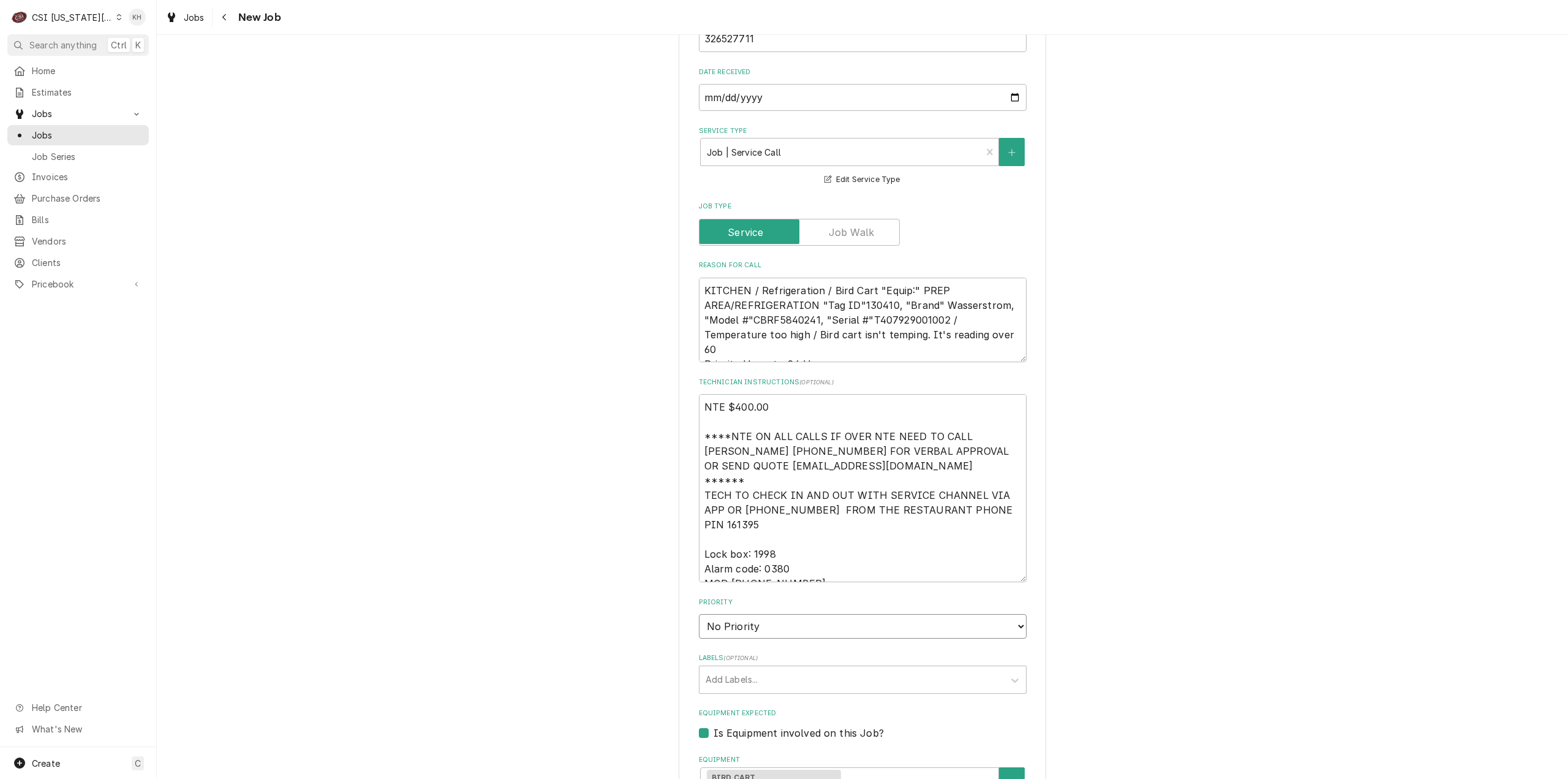
click at [816, 614] on select "No Priority Urgent High Medium Low" at bounding box center [862, 626] width 328 height 25
select select "3"
click at [699, 614] on select "No Priority Urgent High Medium Low" at bounding box center [862, 626] width 328 height 25
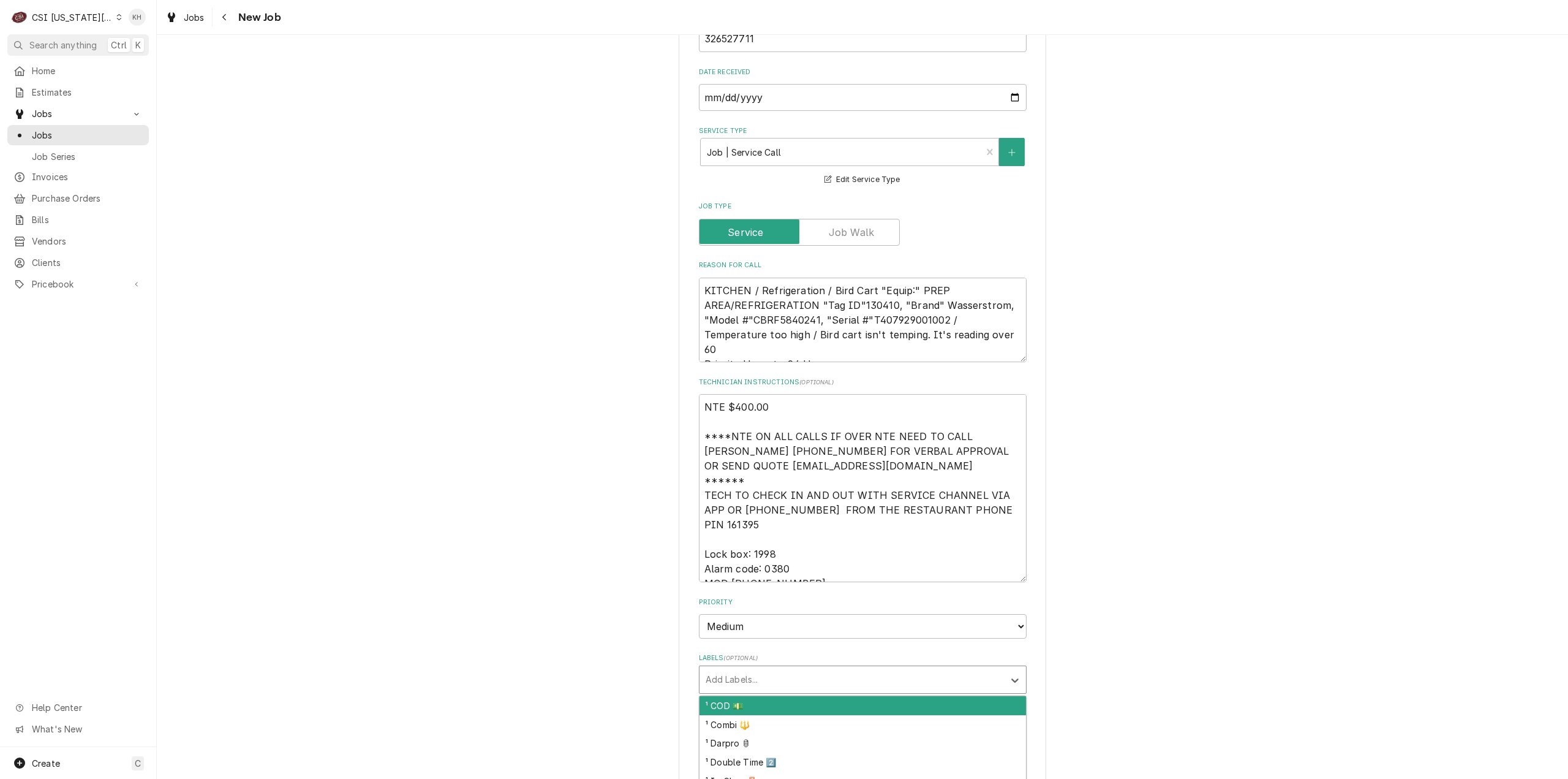
type textarea "x"
click at [759, 669] on div "Labels" at bounding box center [851, 679] width 292 height 22
type input "hold"
click at [766, 696] on div "² Hold & Warm ♨️" at bounding box center [863, 705] width 327 height 19
type textarea "x"
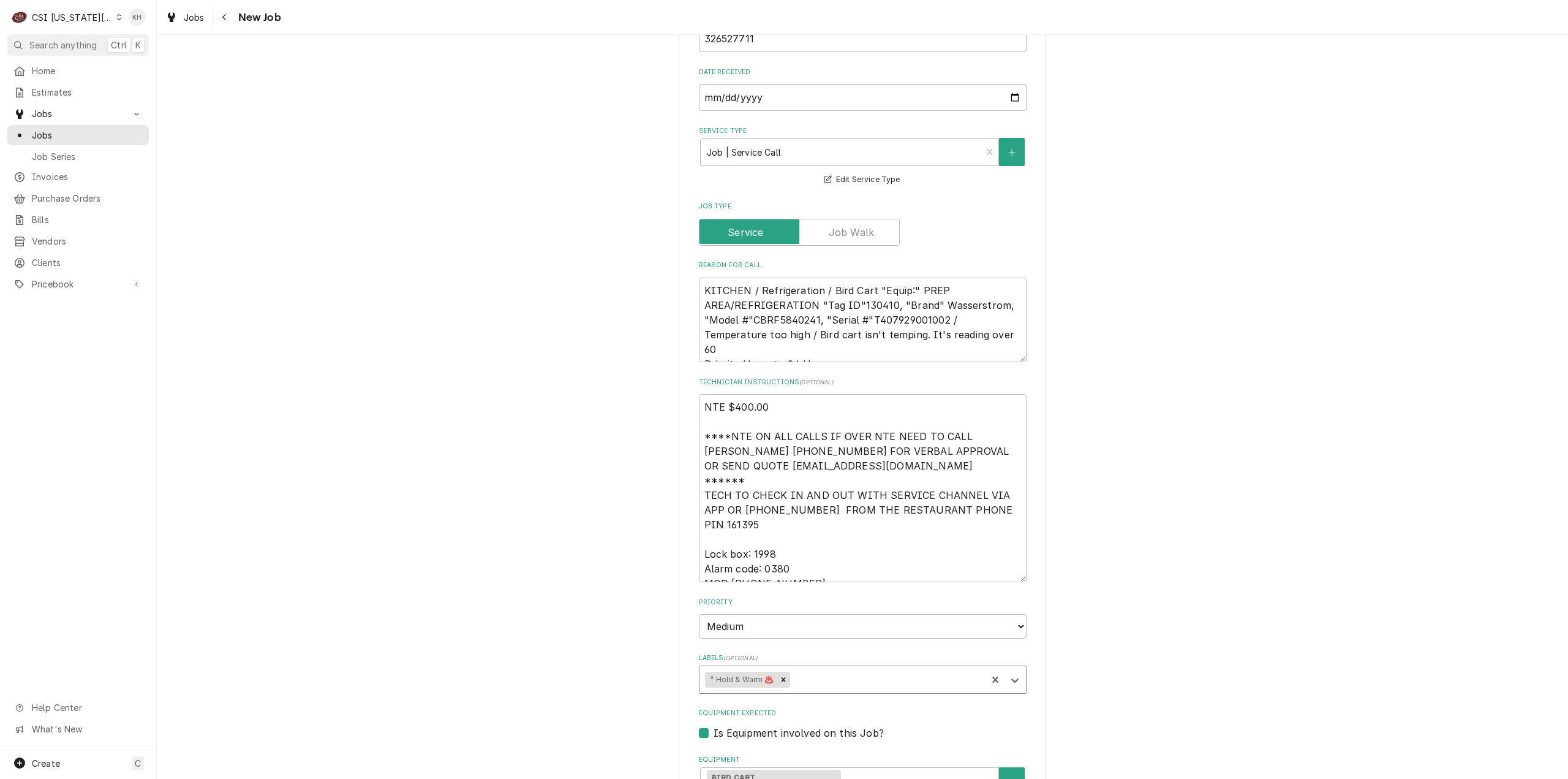
scroll to position [1164, 0]
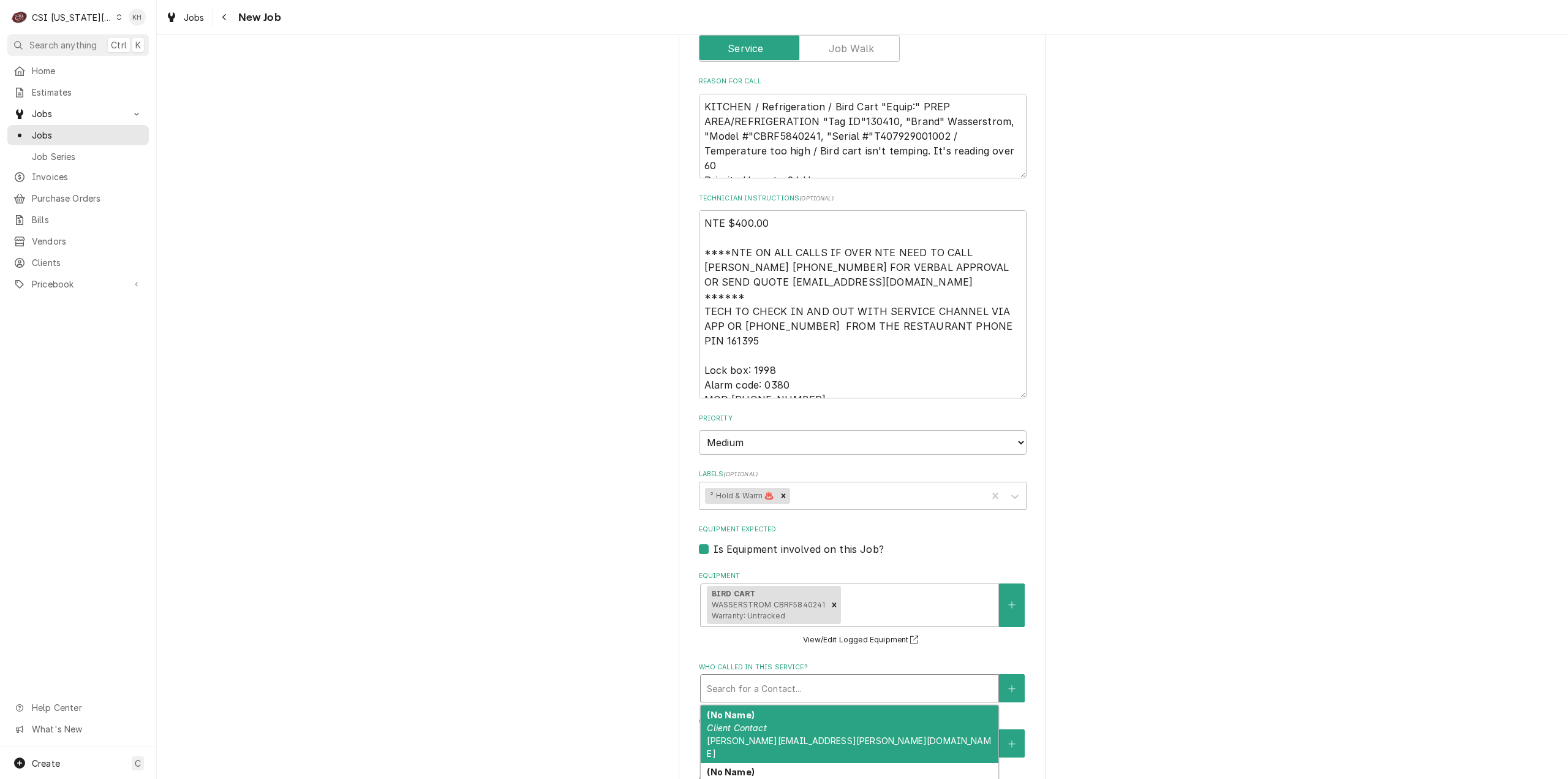
click at [764, 677] on div "Who called in this service?" at bounding box center [849, 688] width 286 height 22
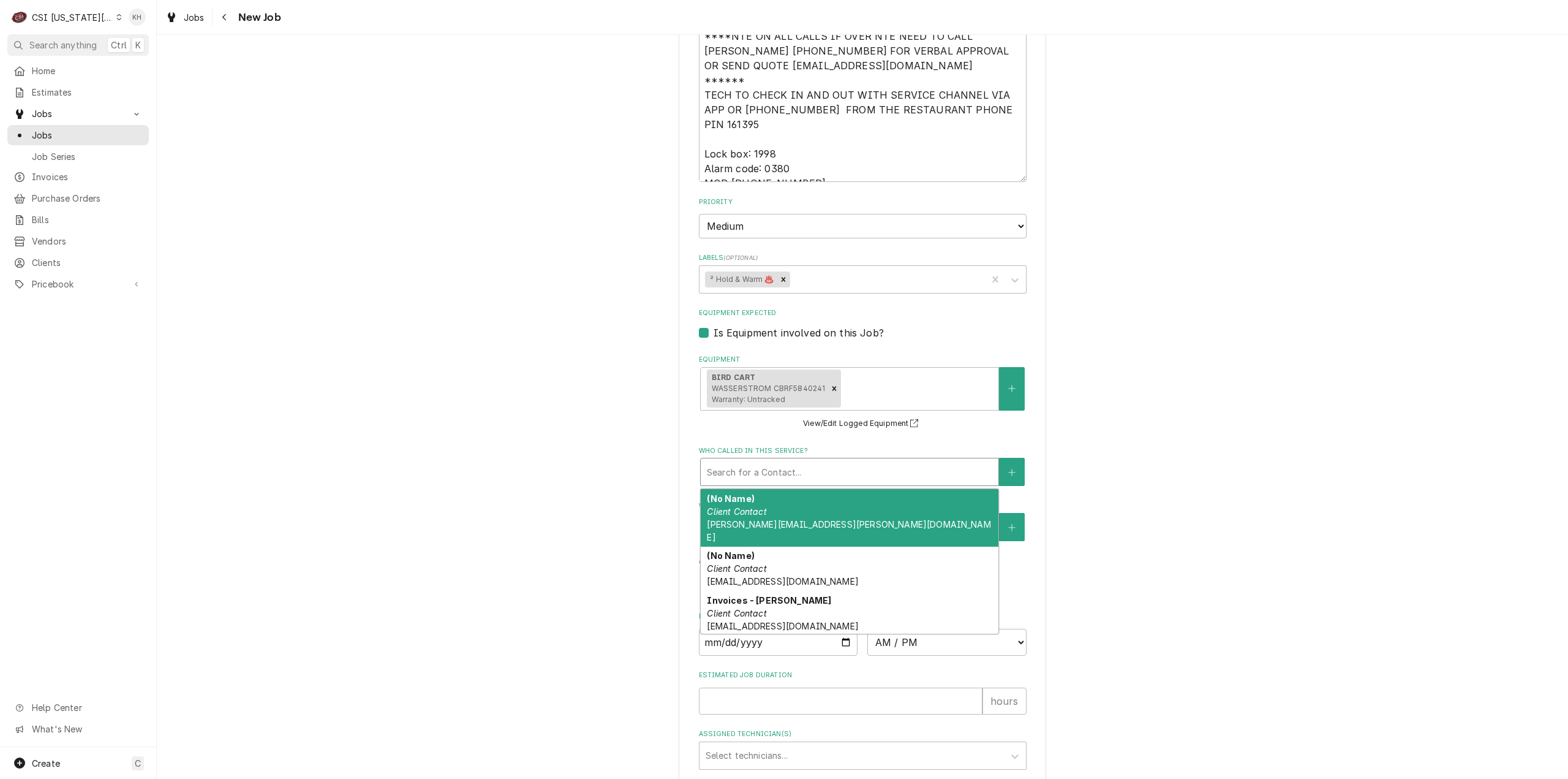
scroll to position [1470, 0]
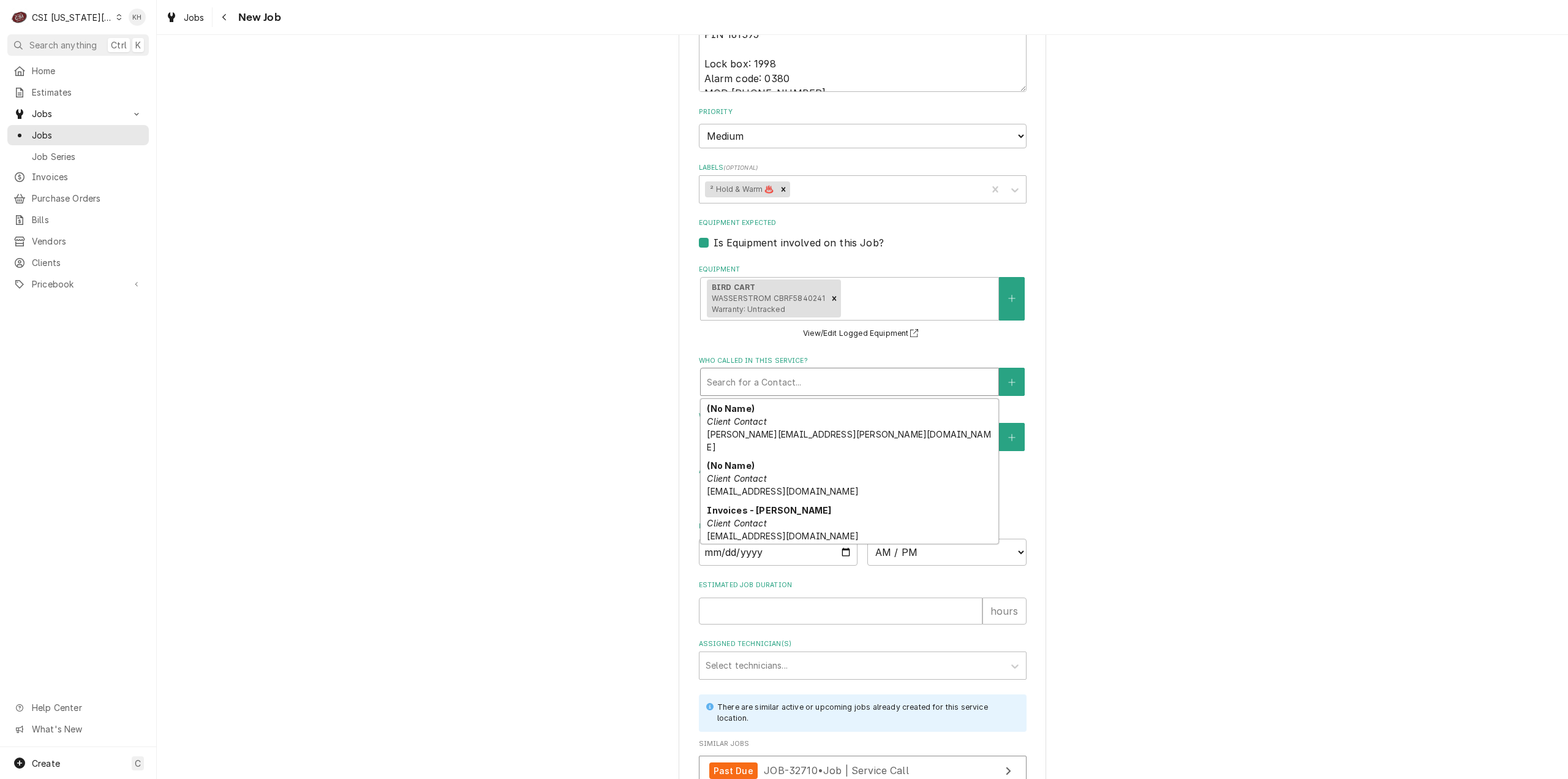
click at [774, 545] on div "Jeff Costa Primary Client Contact (636) 399-1299 jcosta@raisingcanes.com" at bounding box center [849, 574] width 298 height 58
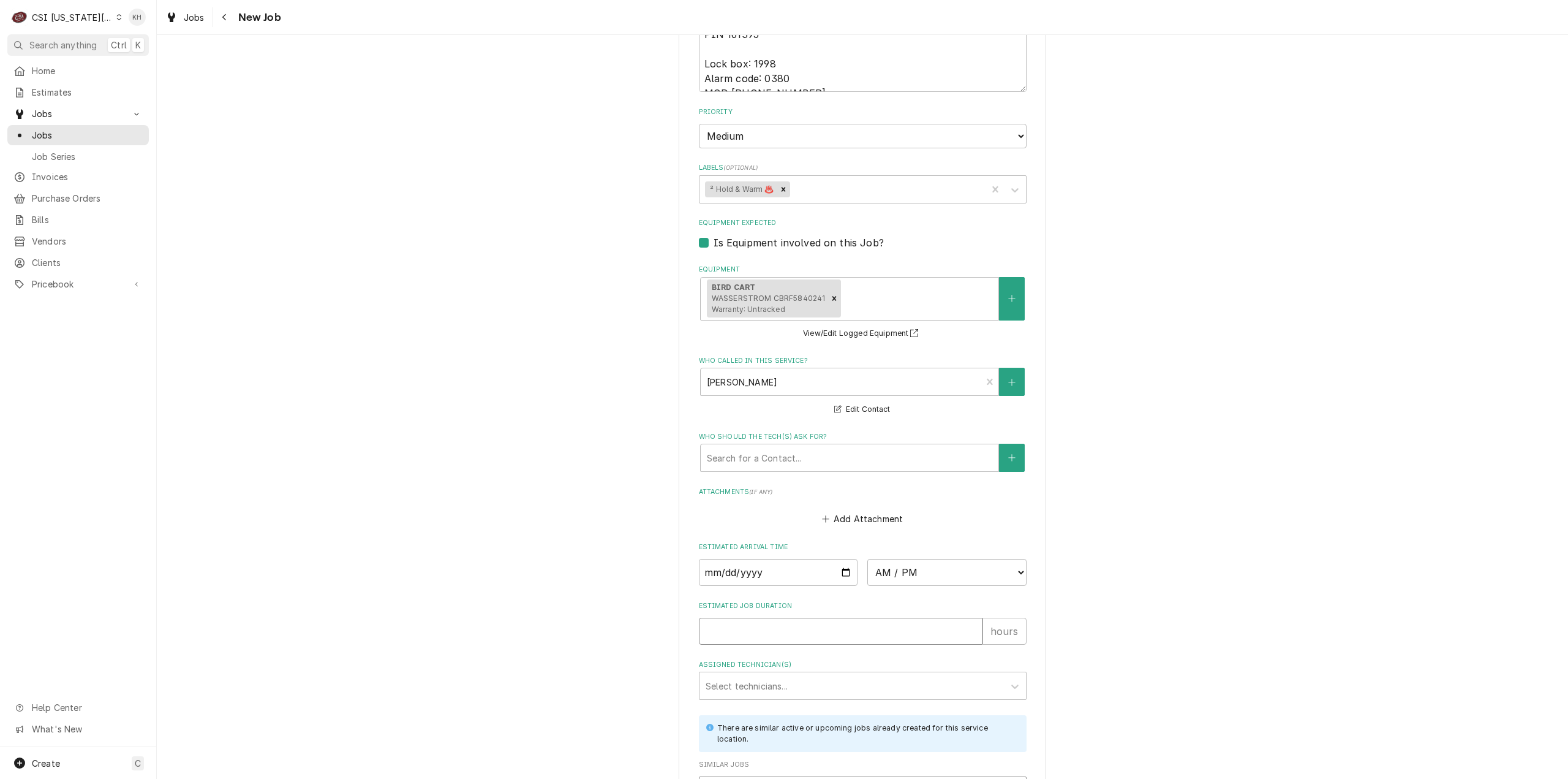
click at [747, 618] on input "Estimated Job Duration" at bounding box center [840, 631] width 283 height 27
type textarea "x"
type input "2"
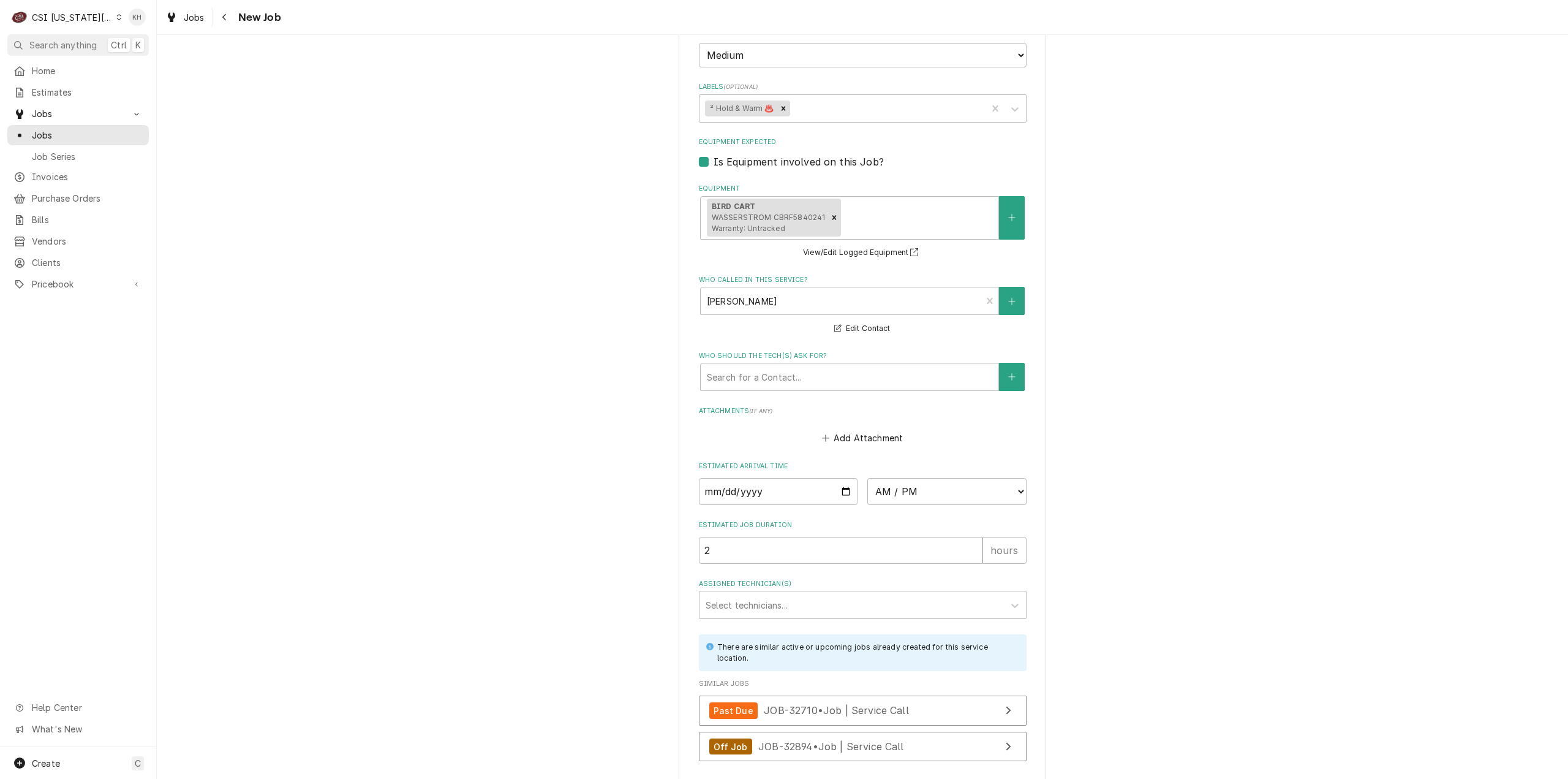
scroll to position [1575, 0]
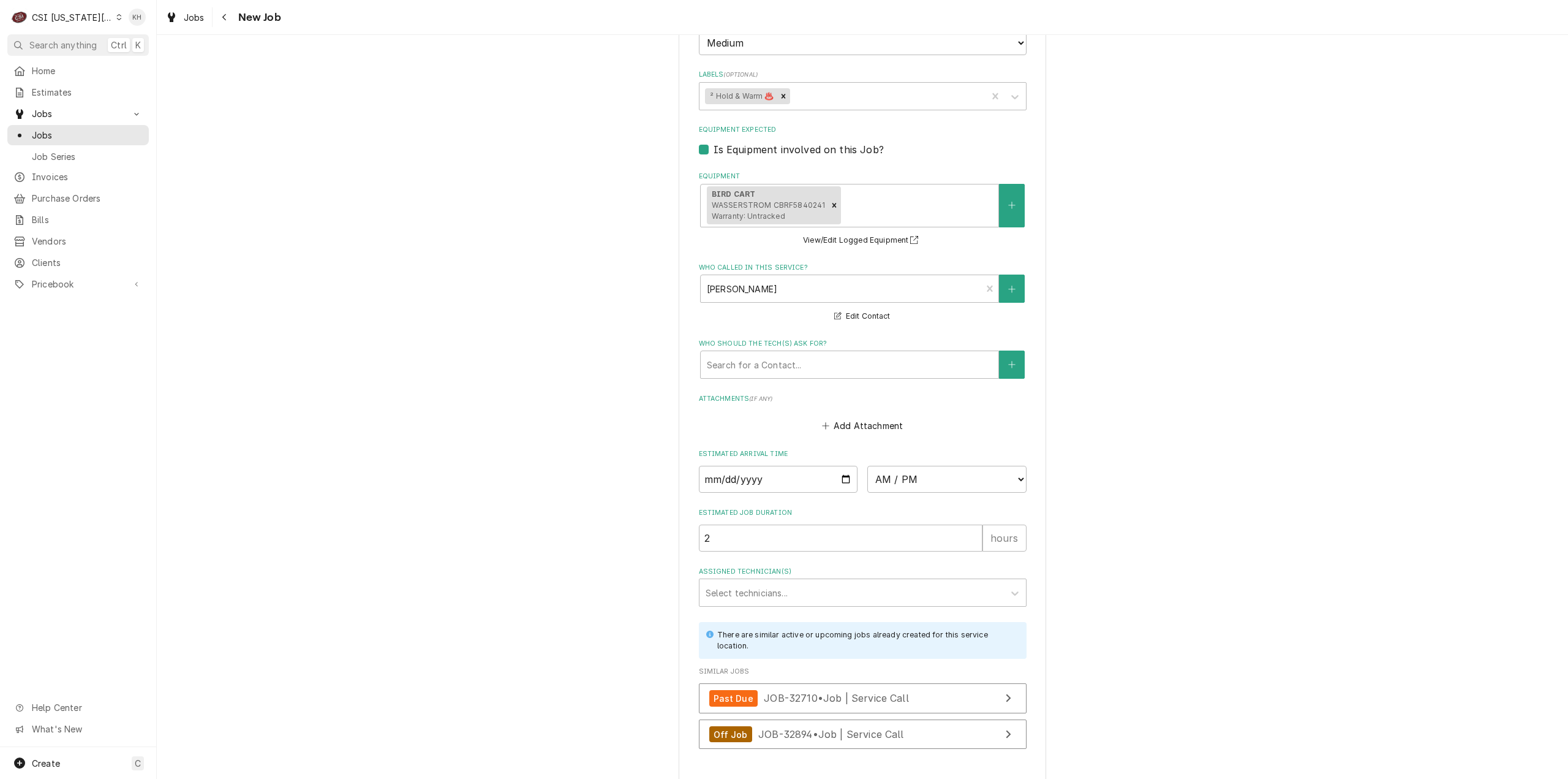
type textarea "x"
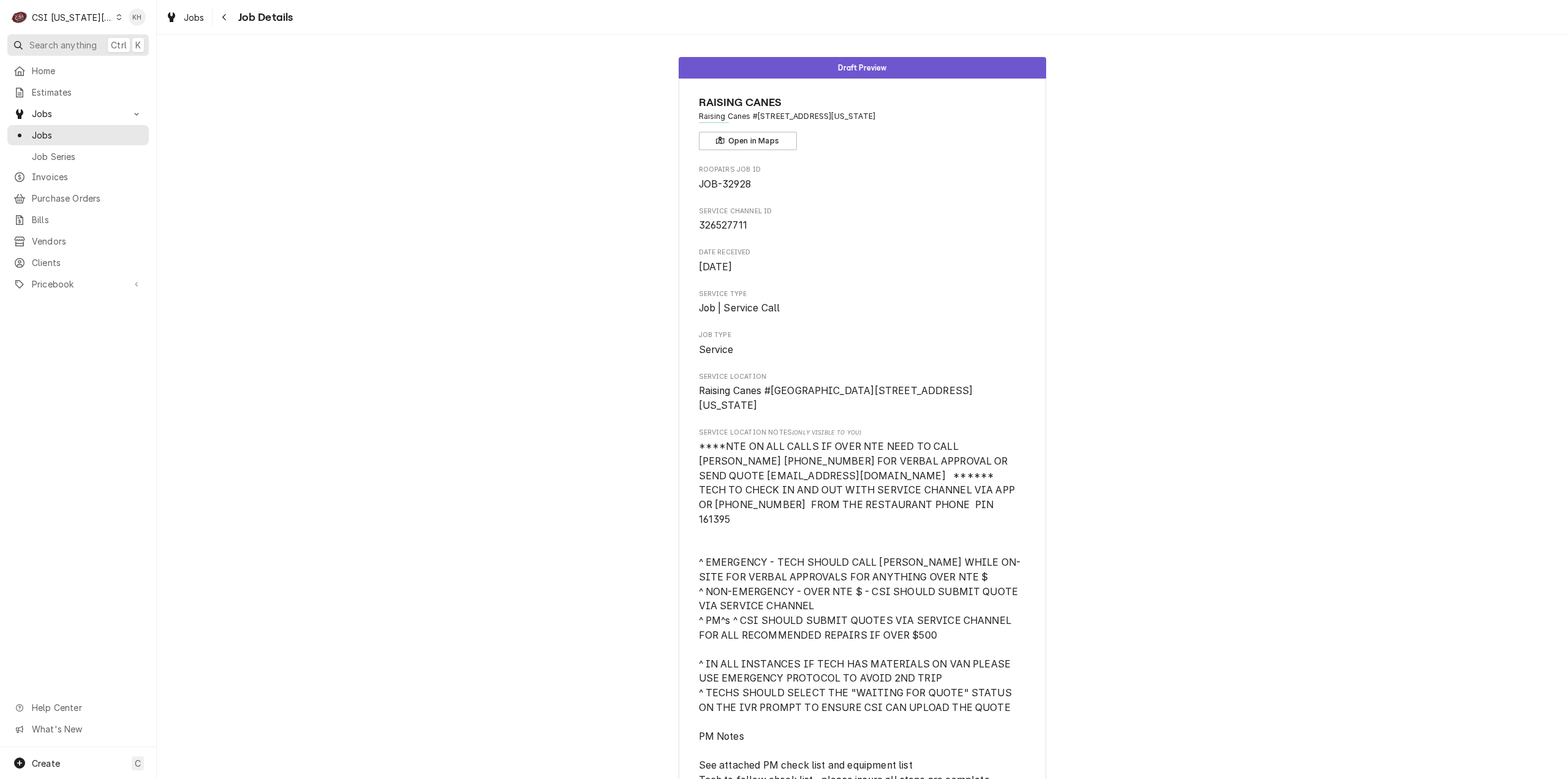
click at [79, 39] on span "Search anything" at bounding box center [63, 44] width 67 height 13
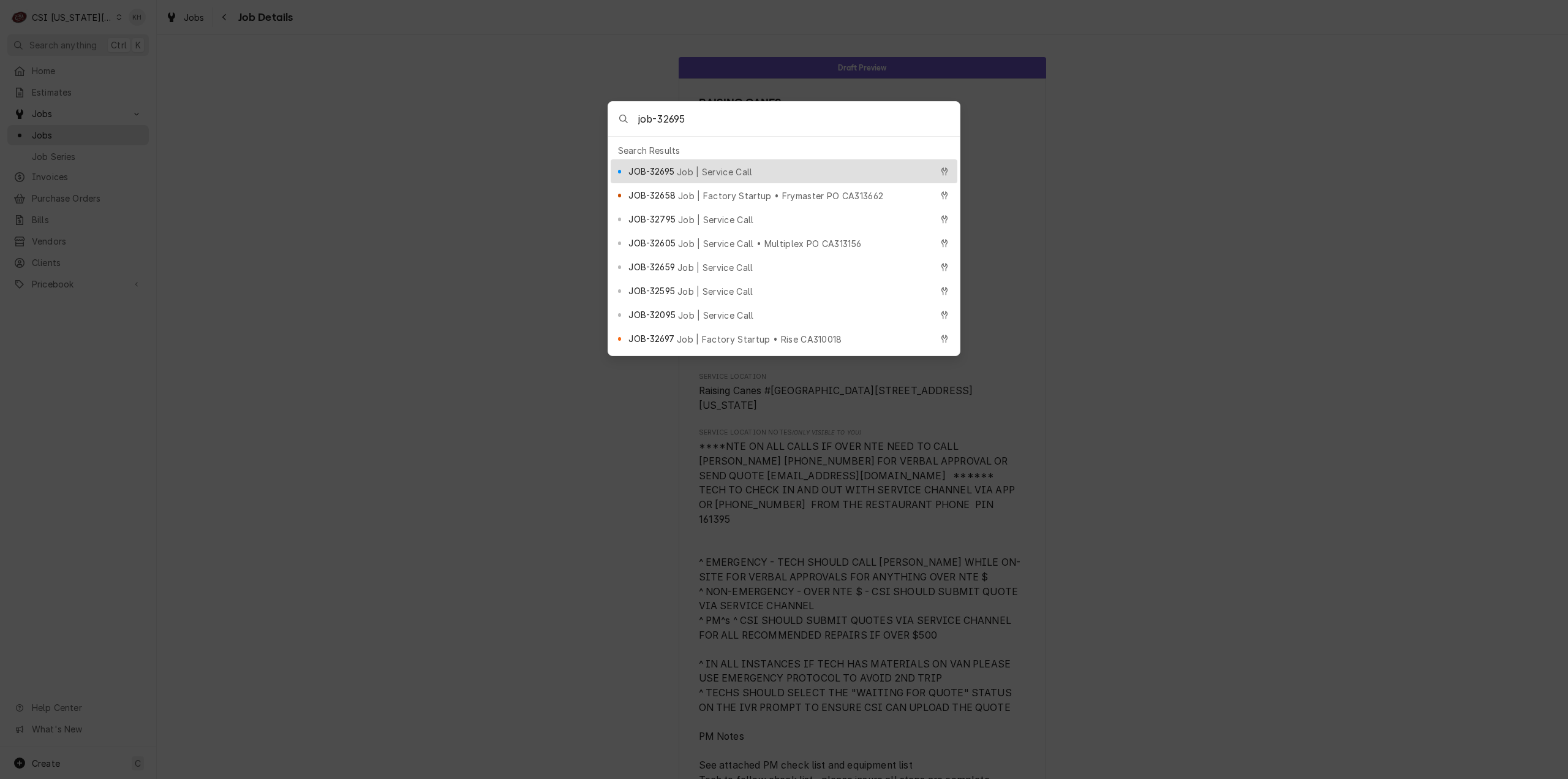
type input "job-32695"
click at [694, 164] on div "JOB-32695 Job | Service Call" at bounding box center [780, 171] width 303 height 14
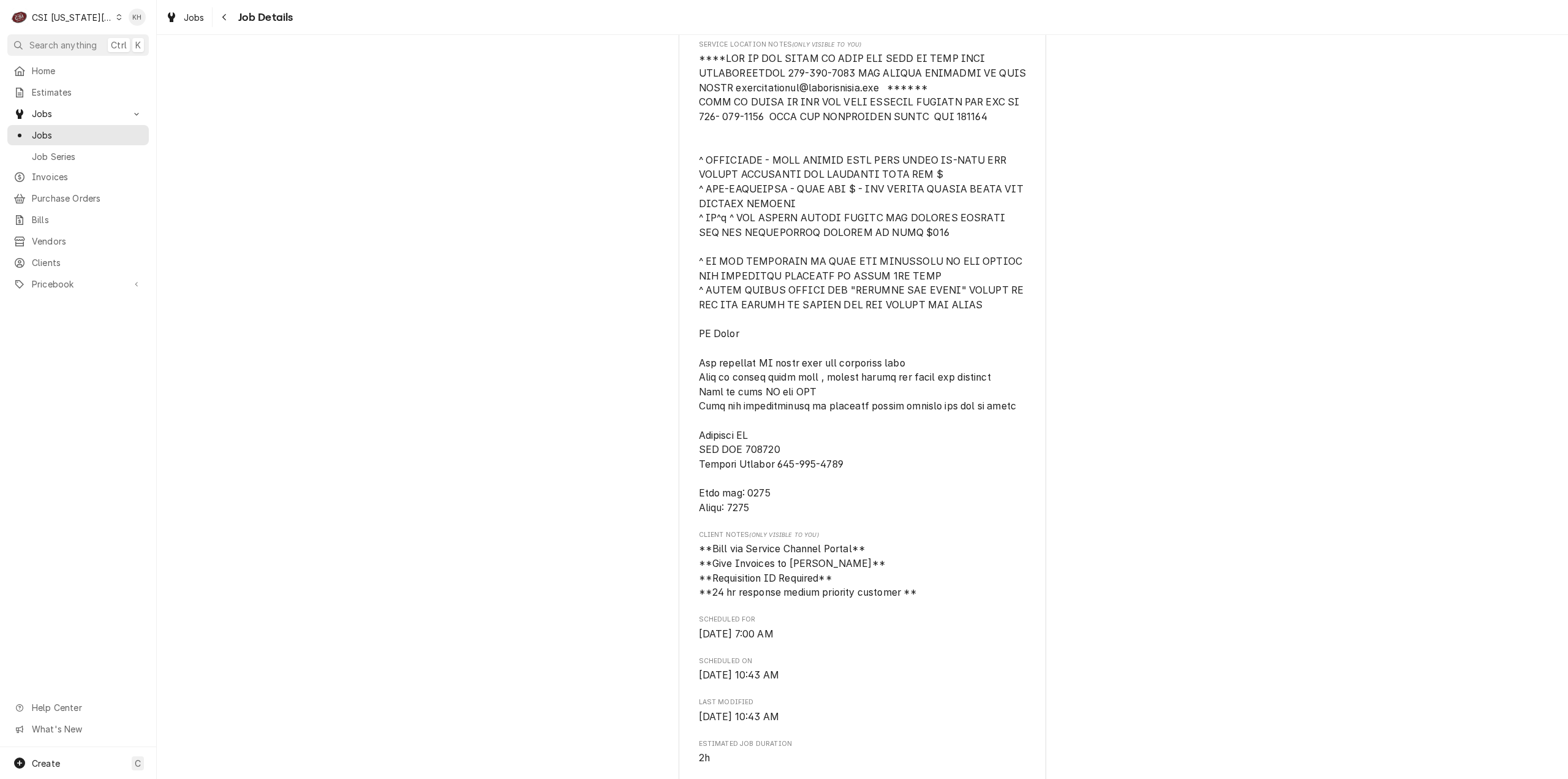
scroll to position [429, 0]
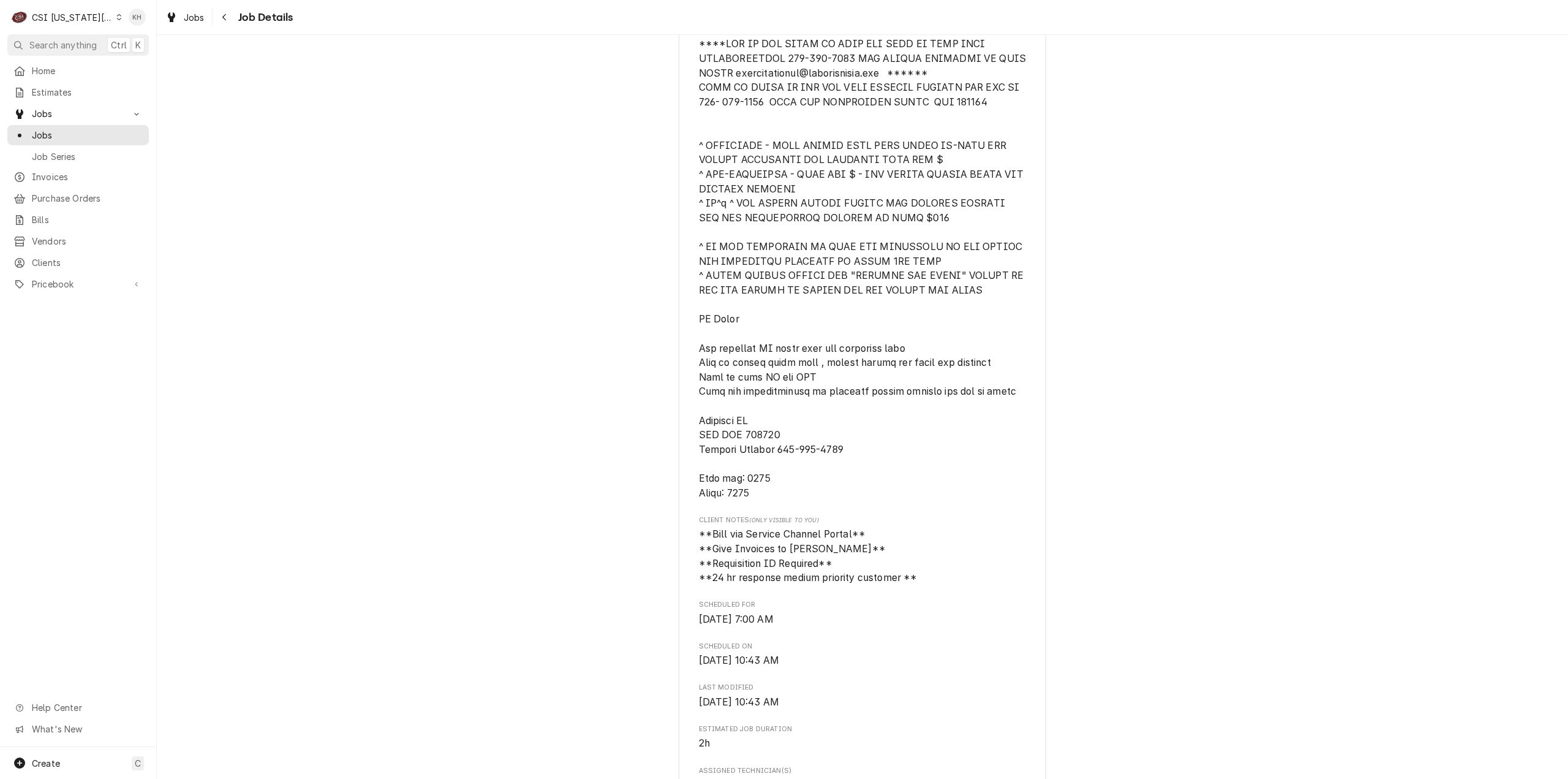
click at [85, 49] on span "Search anything" at bounding box center [63, 44] width 67 height 13
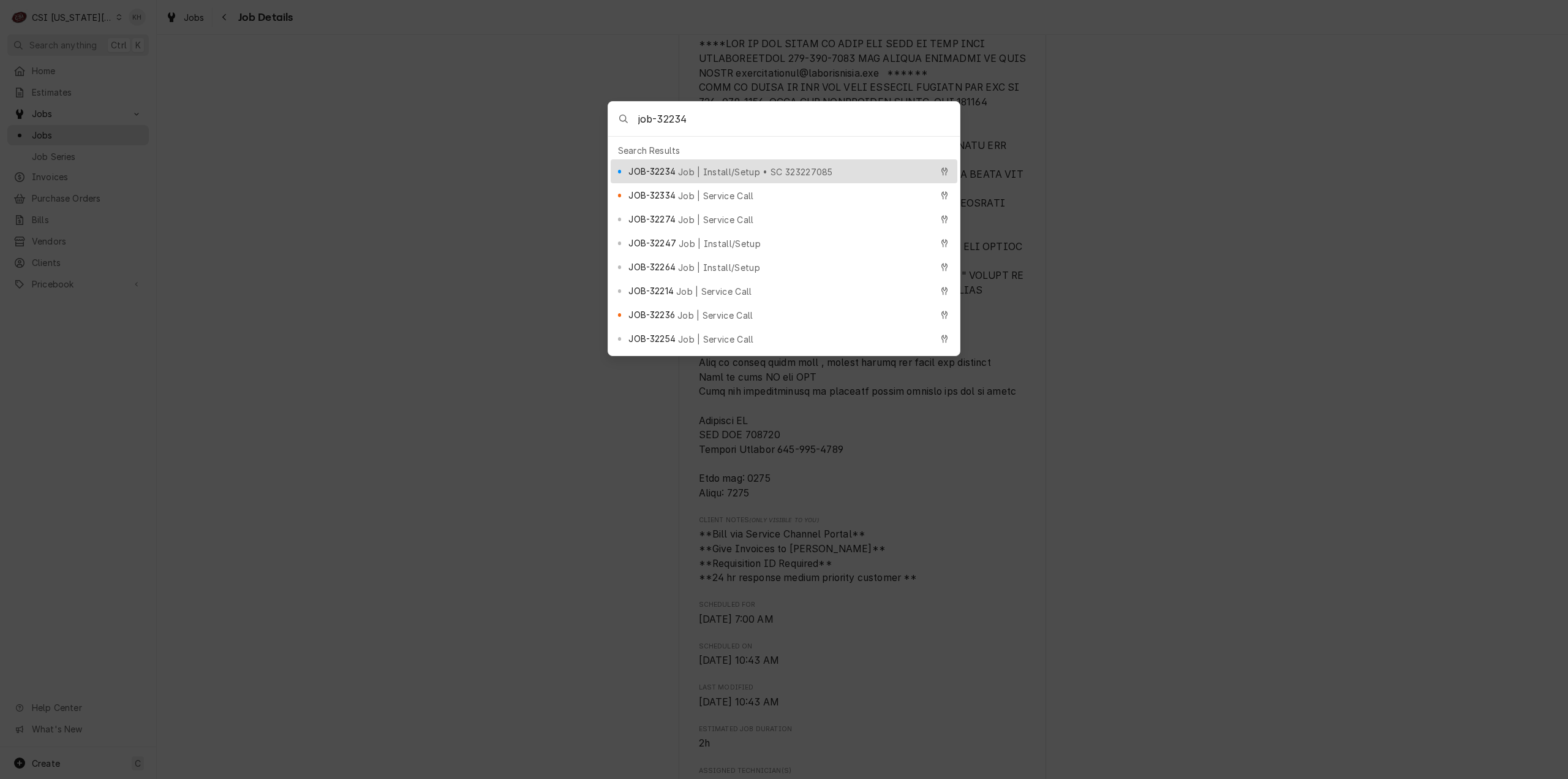
type input "job-32234"
click at [645, 169] on span "JOB-32234" at bounding box center [651, 171] width 46 height 13
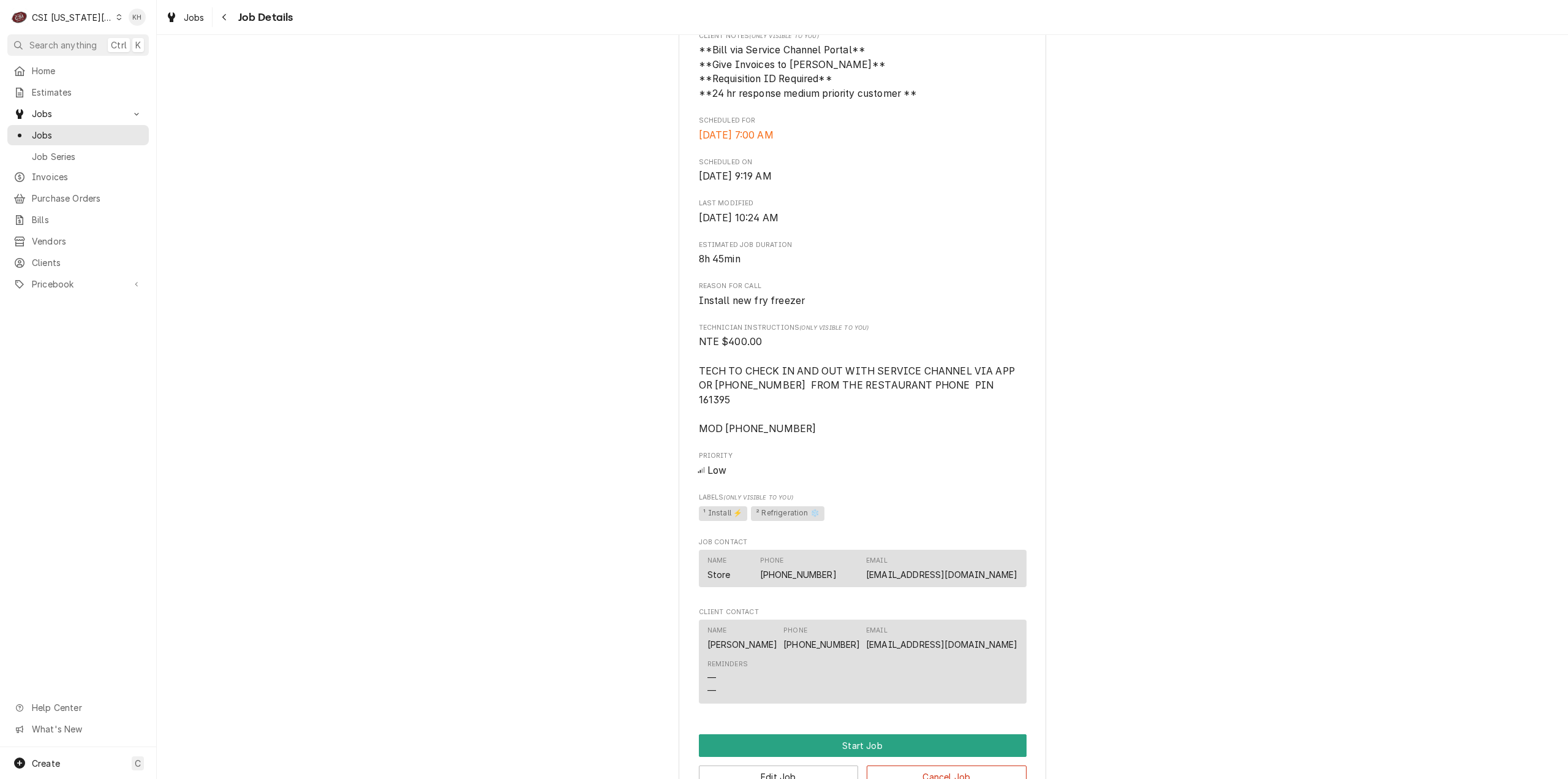
scroll to position [1089, 0]
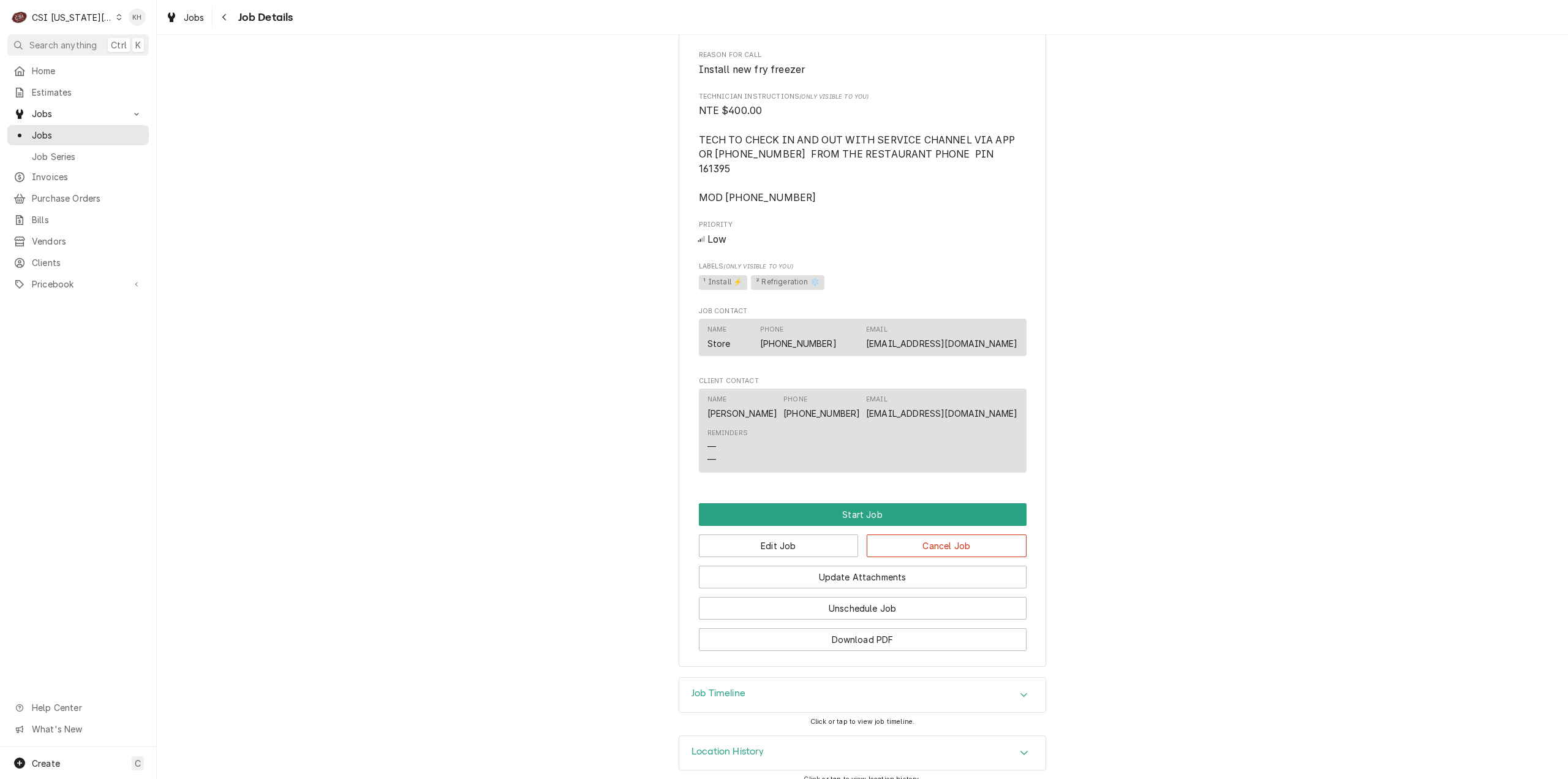
click at [759, 681] on div "Job Timeline" at bounding box center [862, 695] width 367 height 34
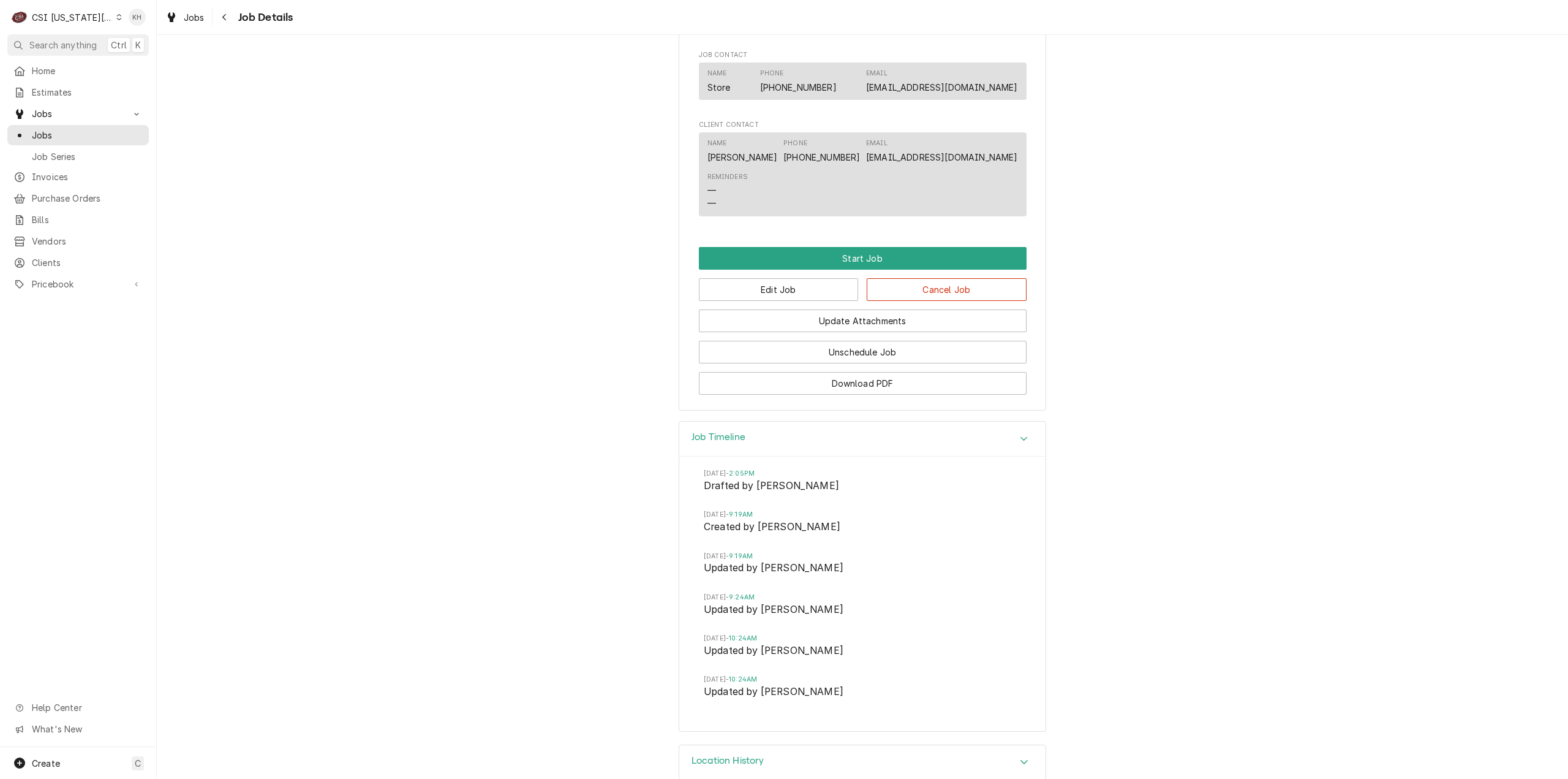
scroll to position [1354, 0]
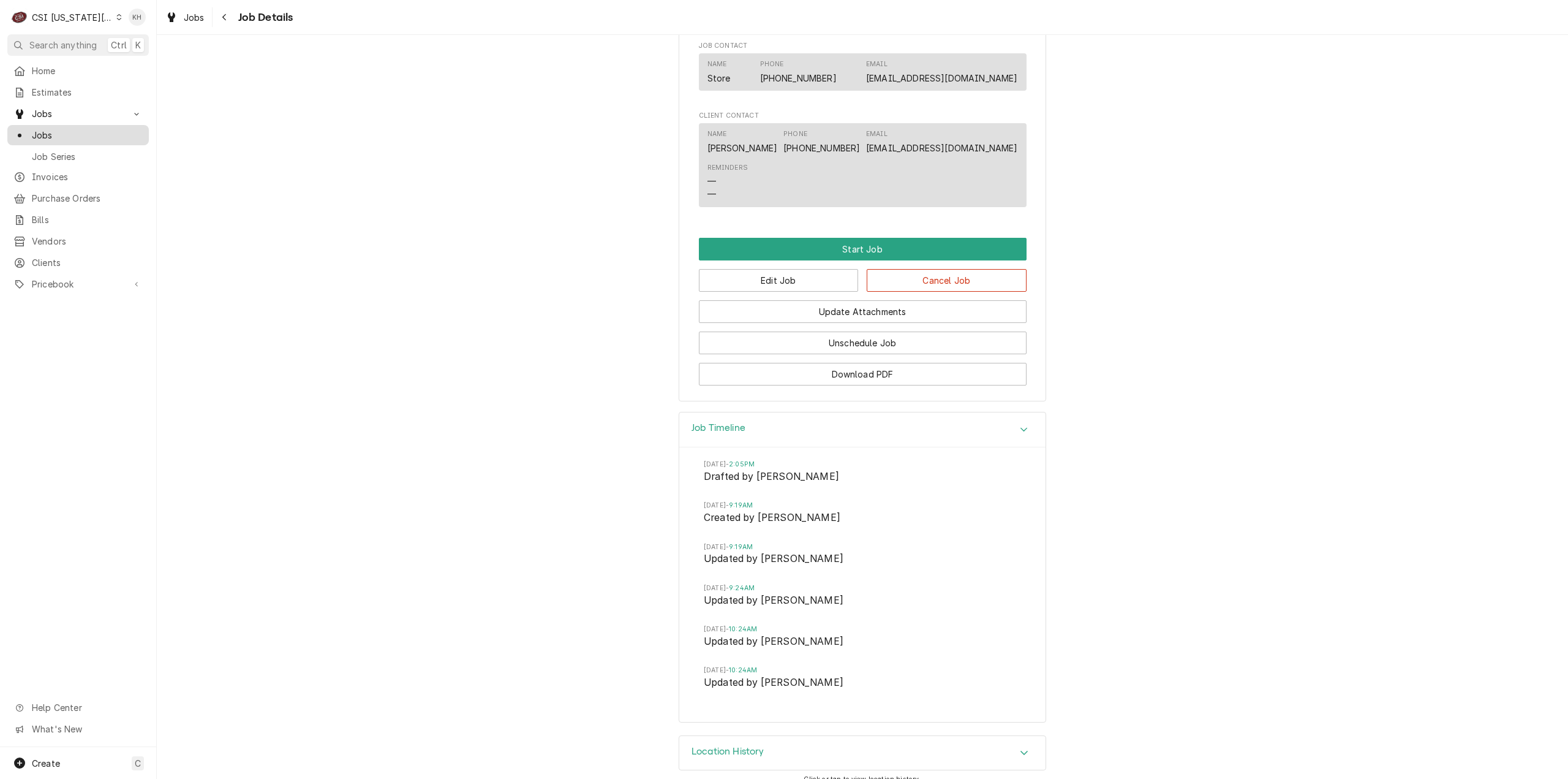
click at [76, 133] on span "Jobs" at bounding box center [87, 135] width 111 height 13
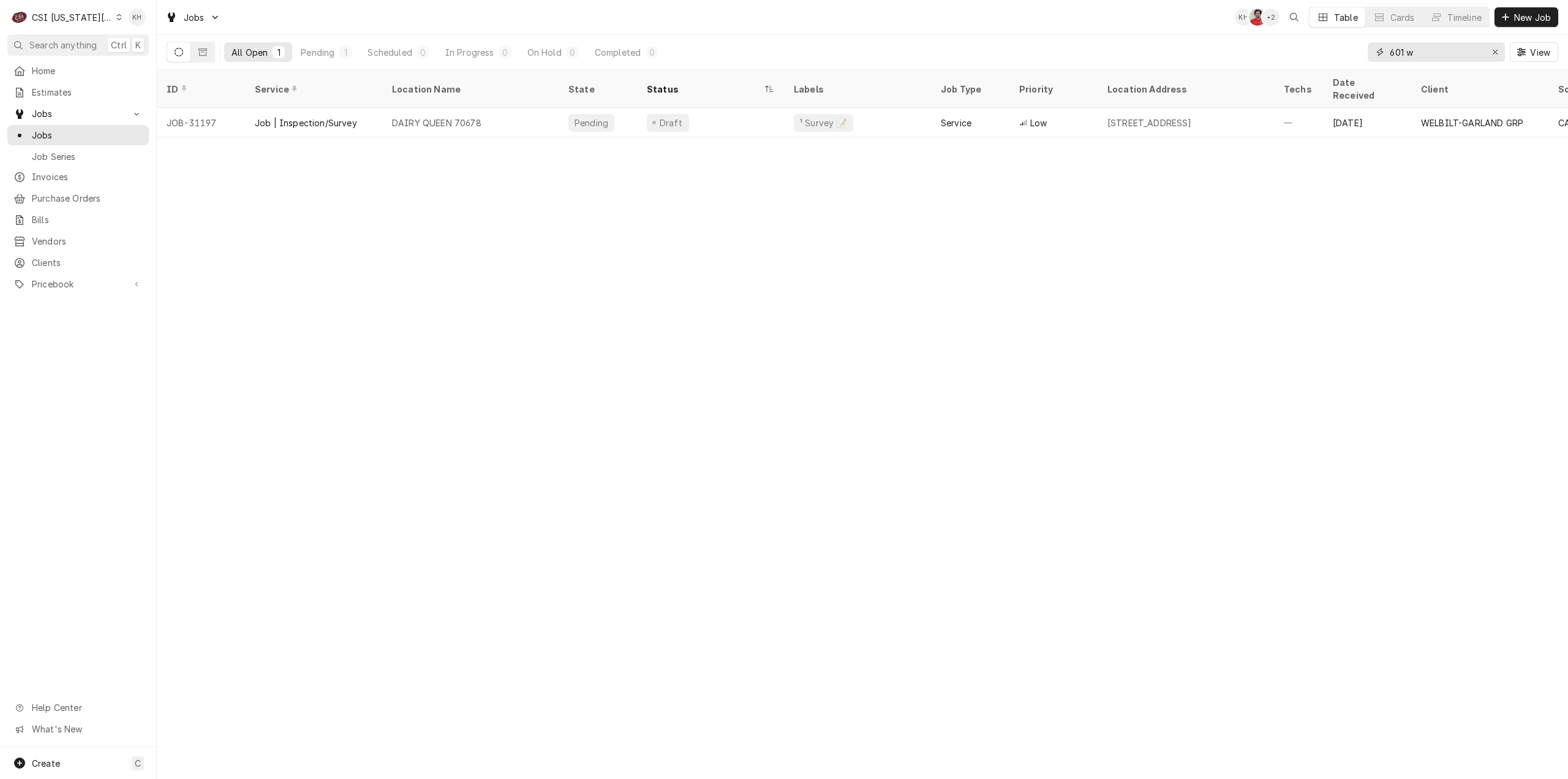
drag, startPoint x: 1426, startPoint y: 48, endPoint x: 1300, endPoint y: 46, distance: 126.0
click at [1300, 46] on div "All Open 1 Pending 1 Scheduled 0 In Progress 0 On Hold 0 Completed 0 601 w View" at bounding box center [862, 52] width 1392 height 34
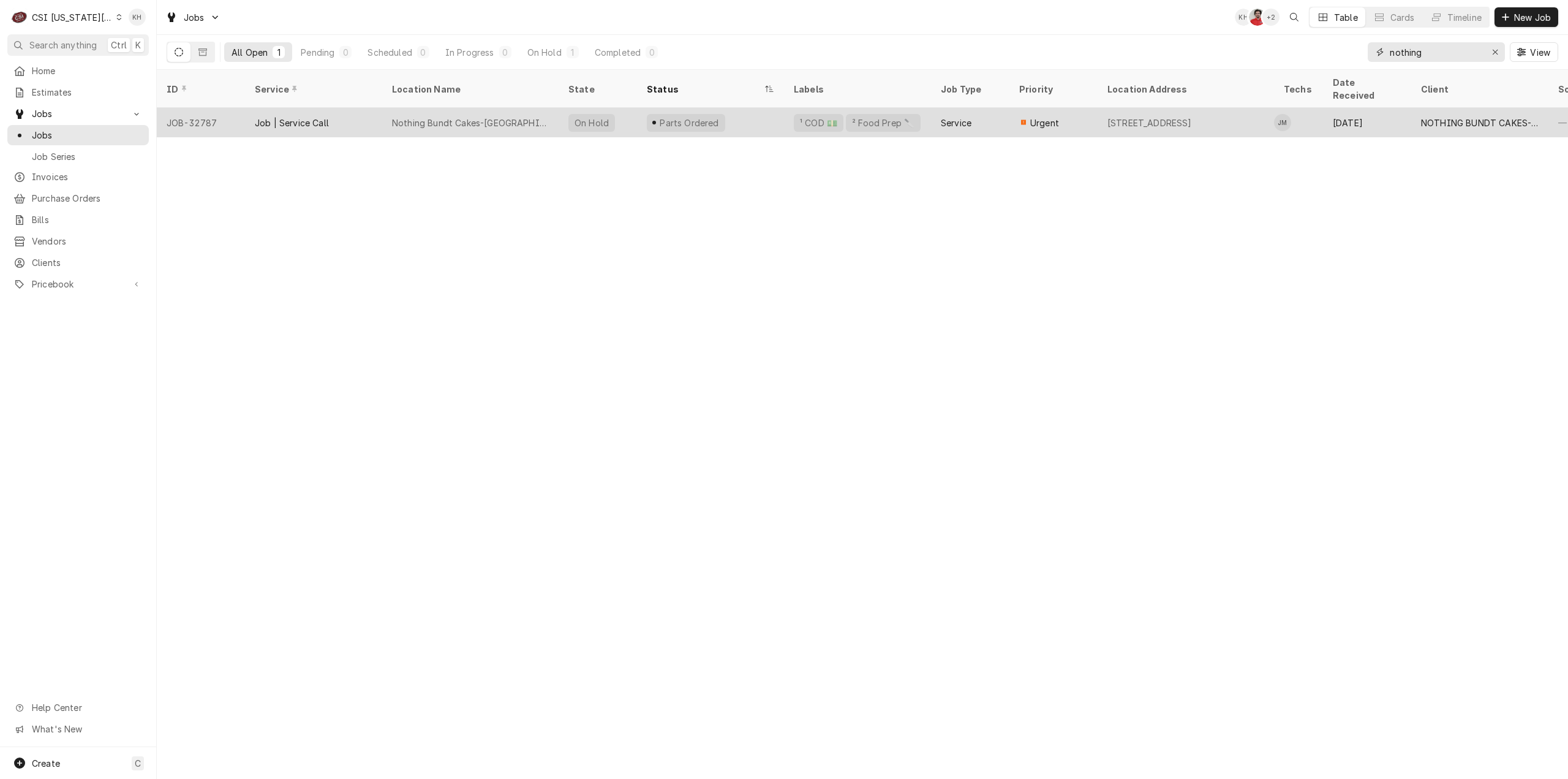
type input "nothing"
click at [500, 116] on div "Nothing Bundt Cakes-[GEOGRAPHIC_DATA]" at bounding box center [470, 122] width 157 height 13
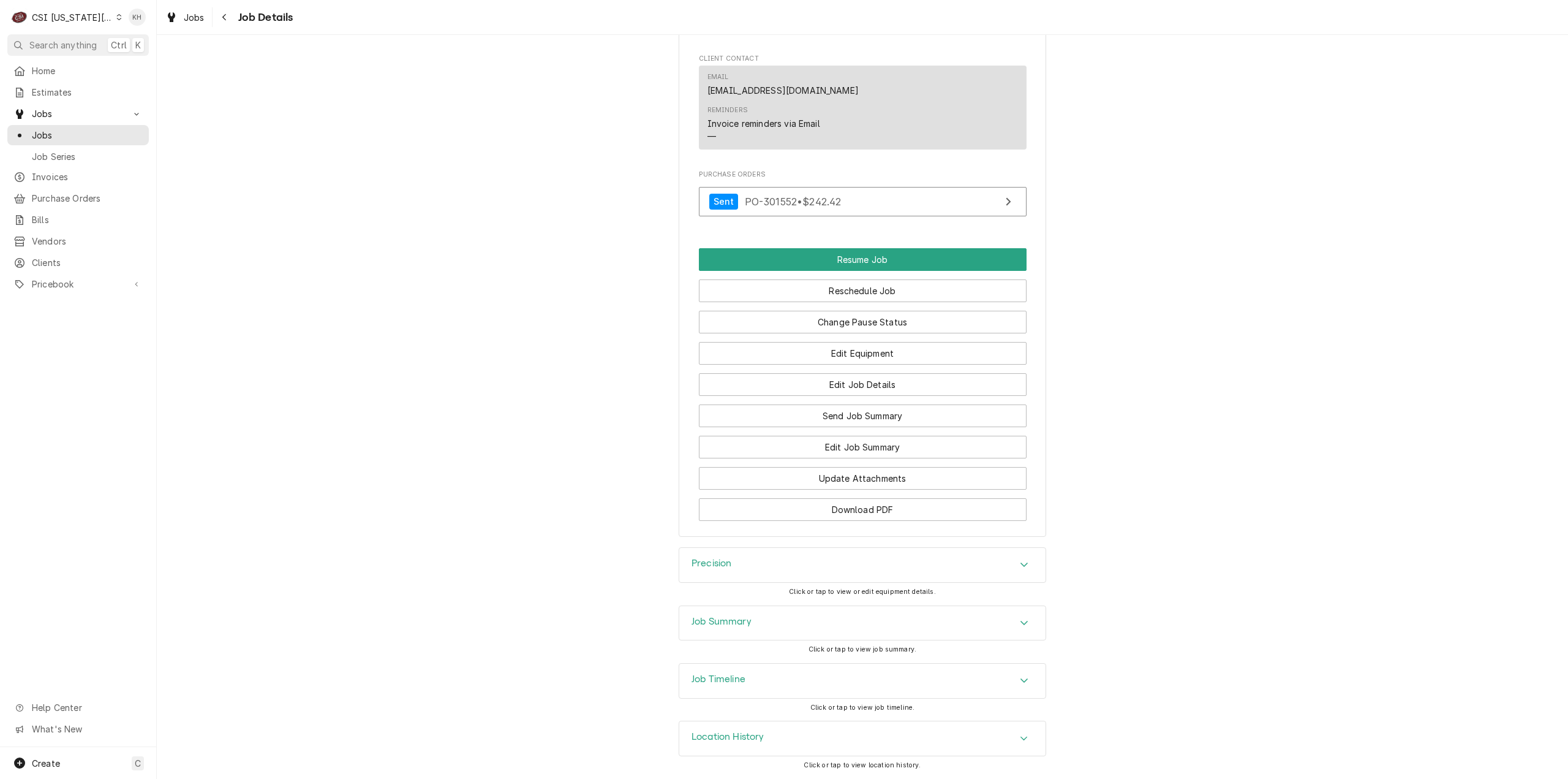
scroll to position [1613, 0]
click at [728, 622] on h3 "Job Summary" at bounding box center [722, 622] width 60 height 12
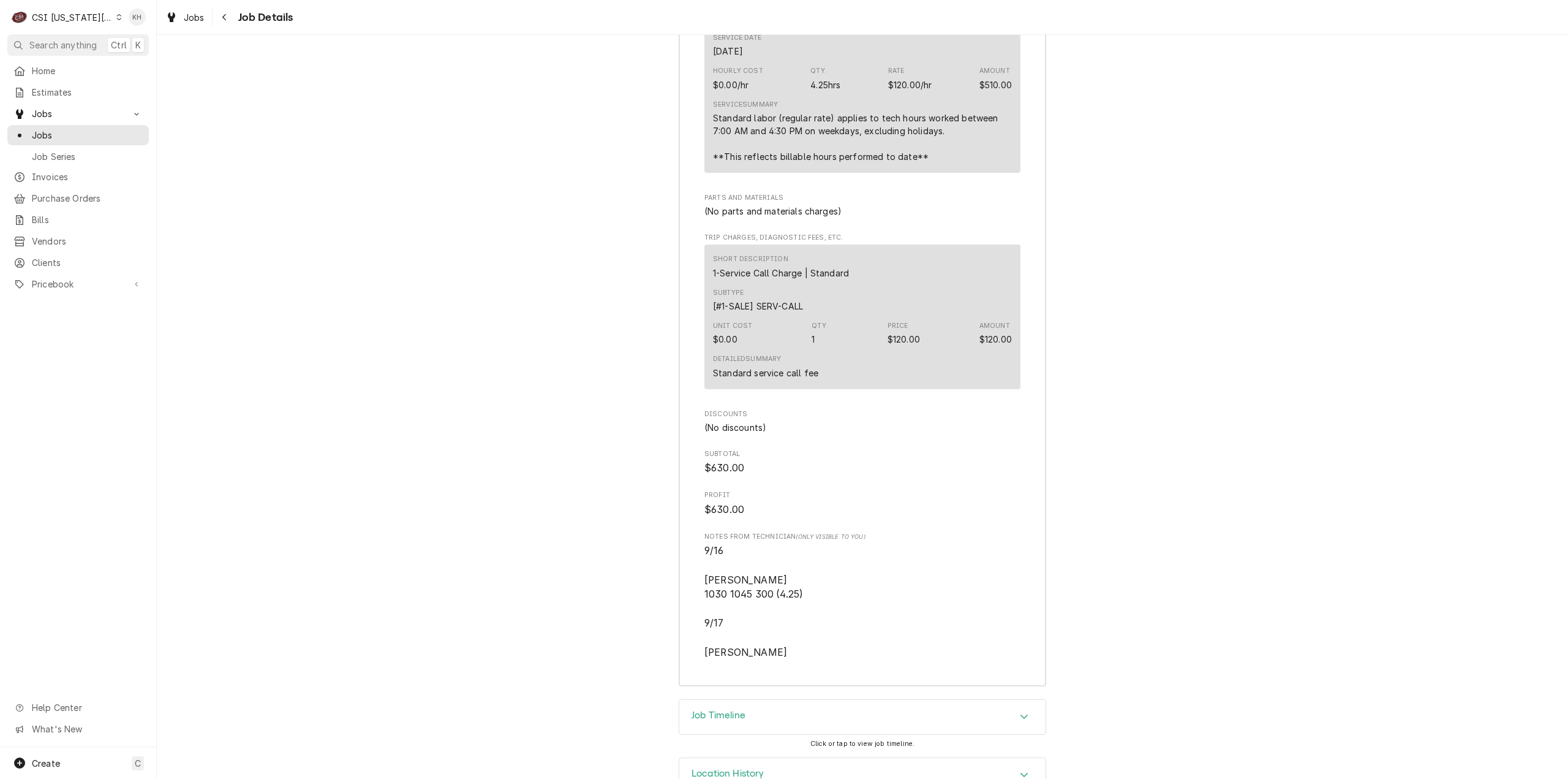
scroll to position [4108, 0]
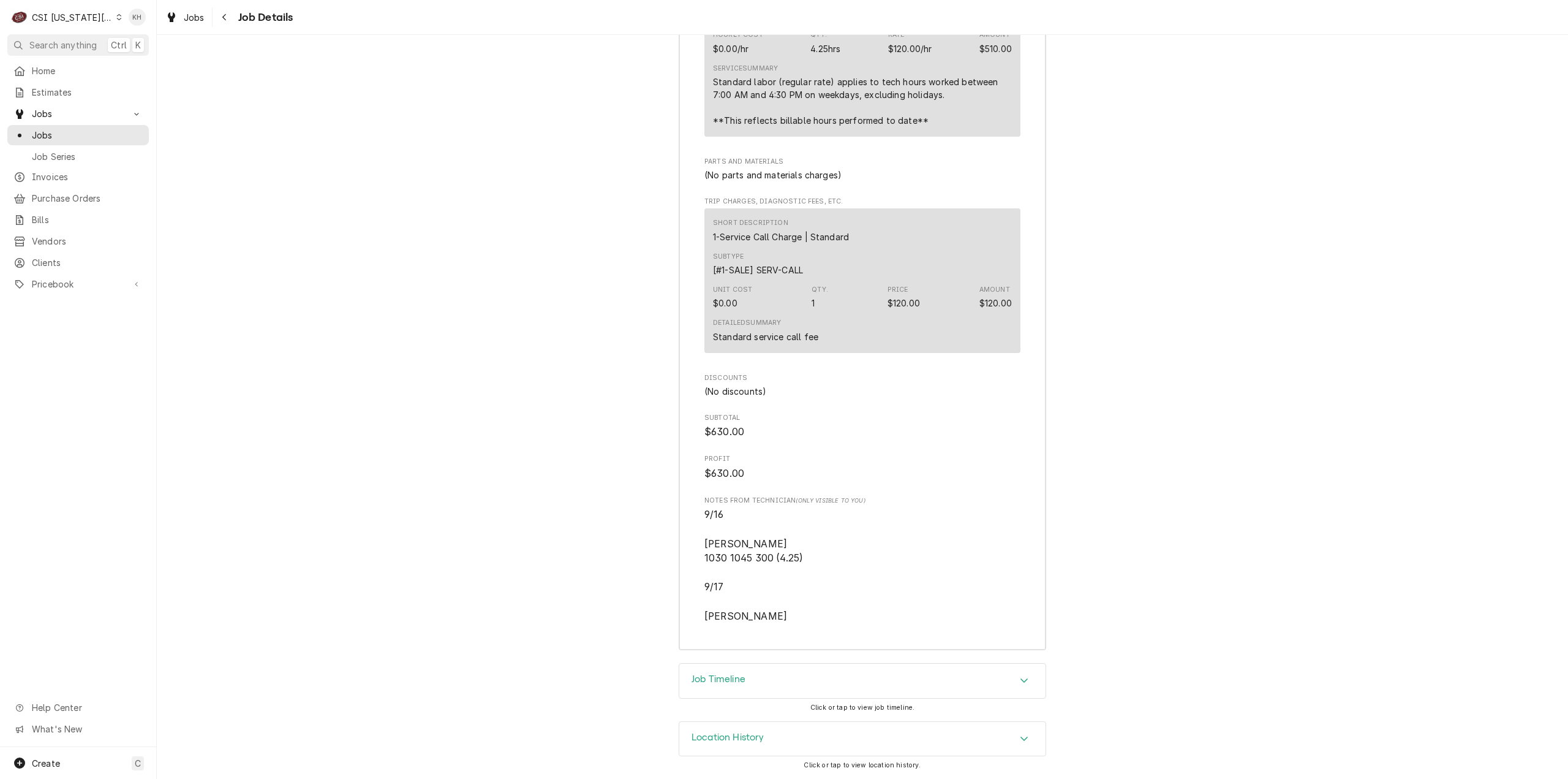
click at [717, 685] on h3 "Job Timeline" at bounding box center [719, 679] width 54 height 12
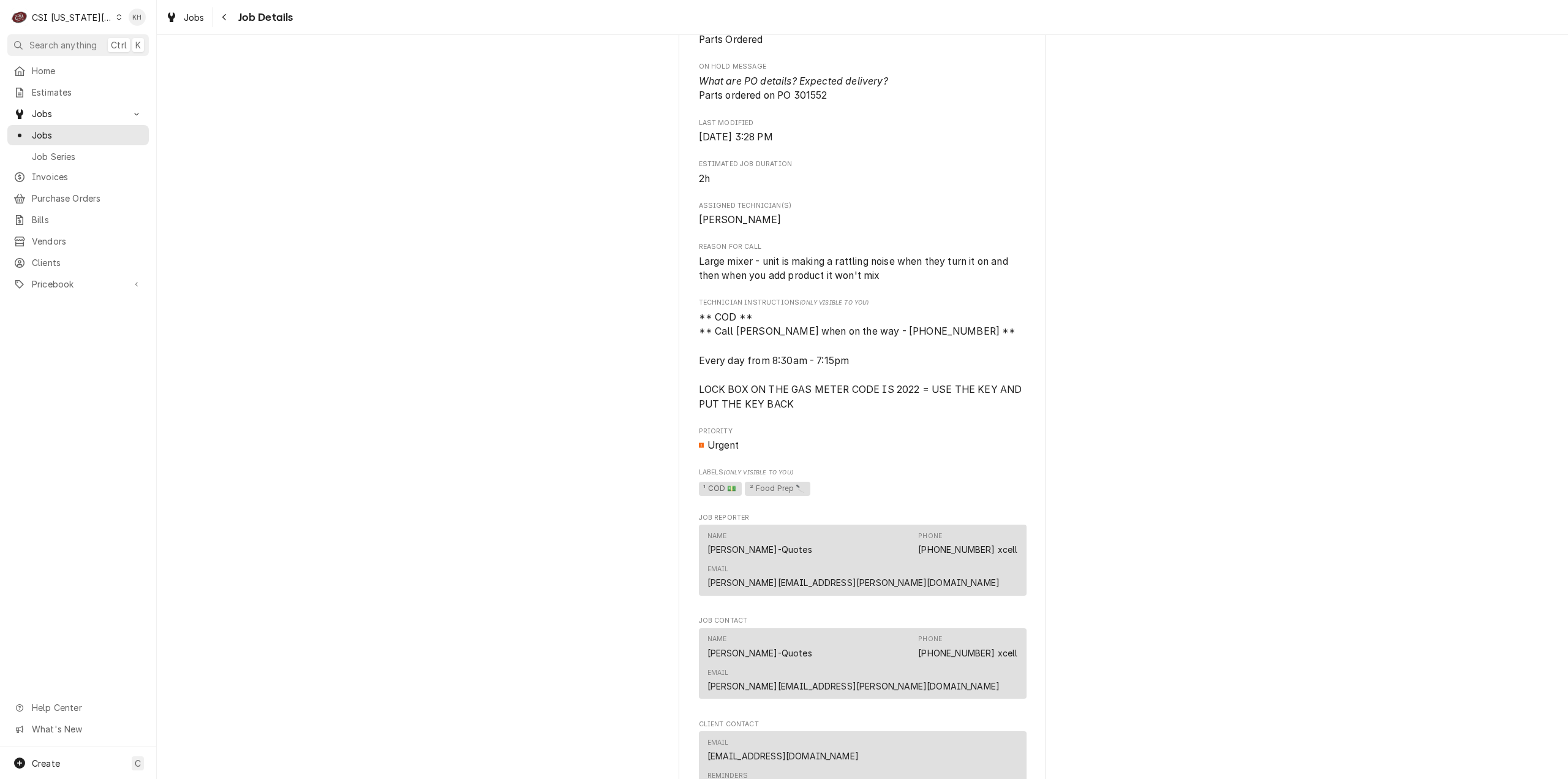
scroll to position [892, 0]
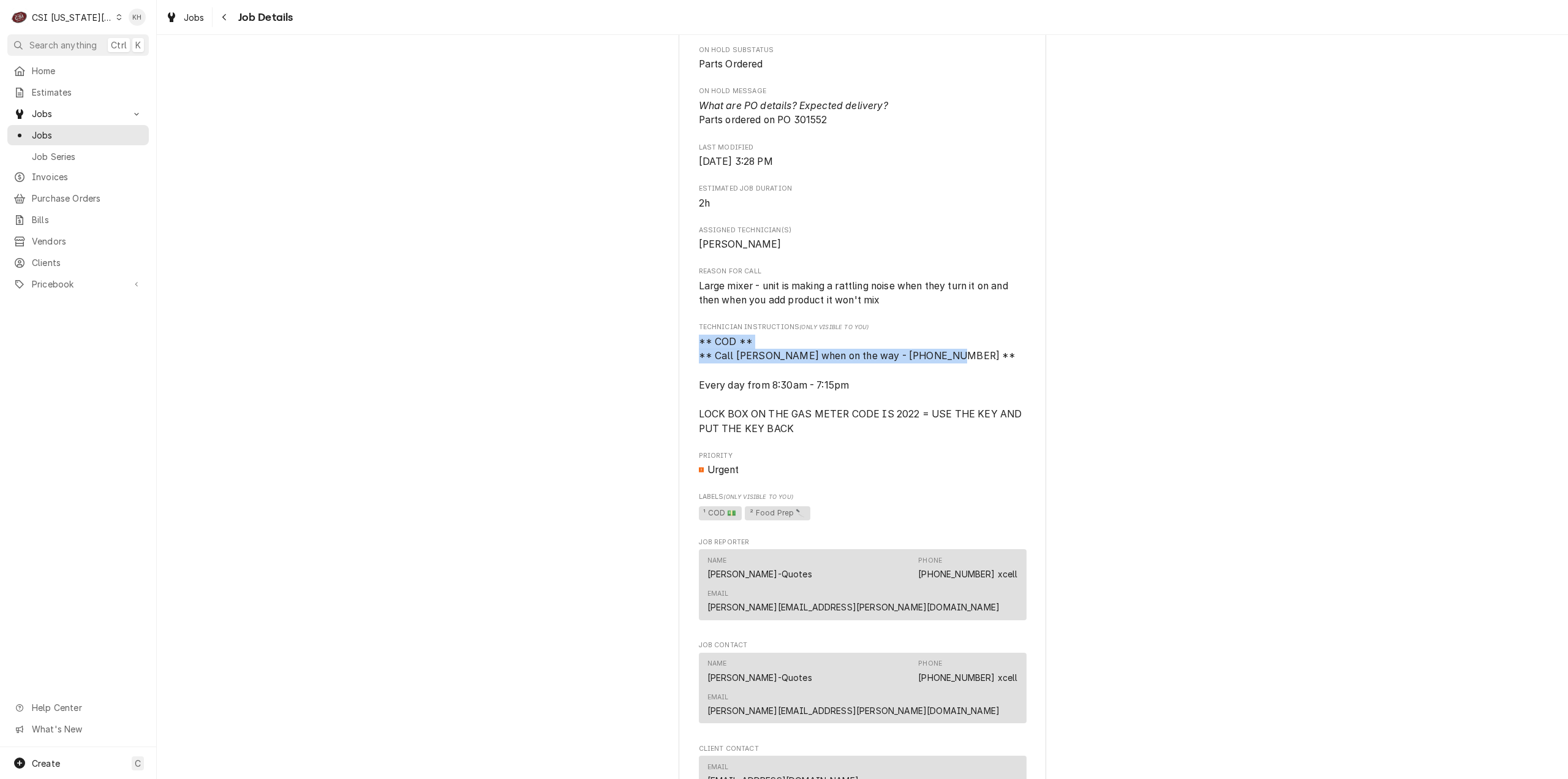
drag, startPoint x: 950, startPoint y: 385, endPoint x: 687, endPoint y: 364, distance: 263.8
click at [687, 364] on div "NOTHING BUNDT CAKES-BLUE SPRINGS Nothing Bundt Cakes-[GEOGRAPHIC_DATA] / [STREE…" at bounding box center [862, 206] width 367 height 2040
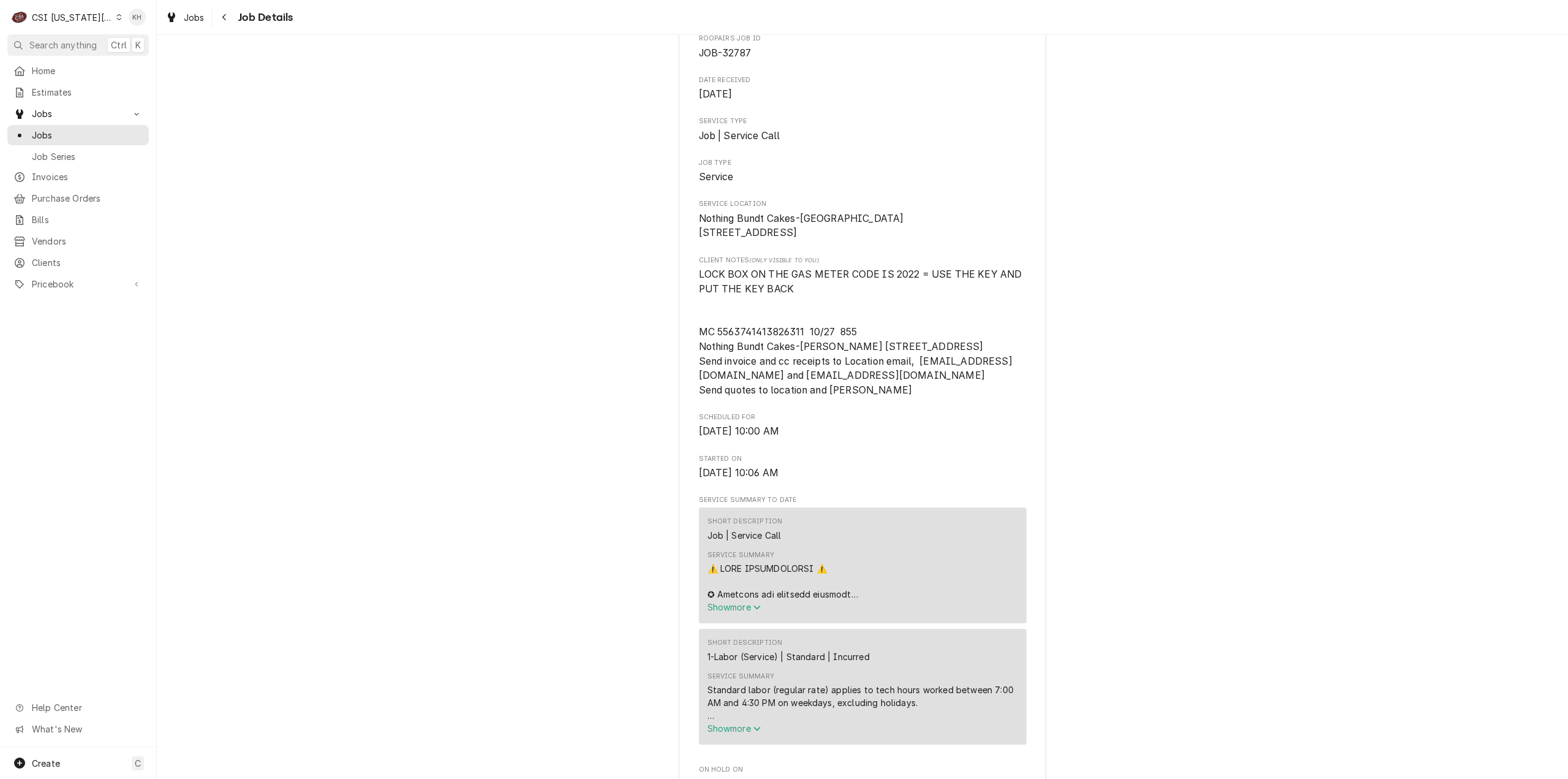
scroll to position [0, 0]
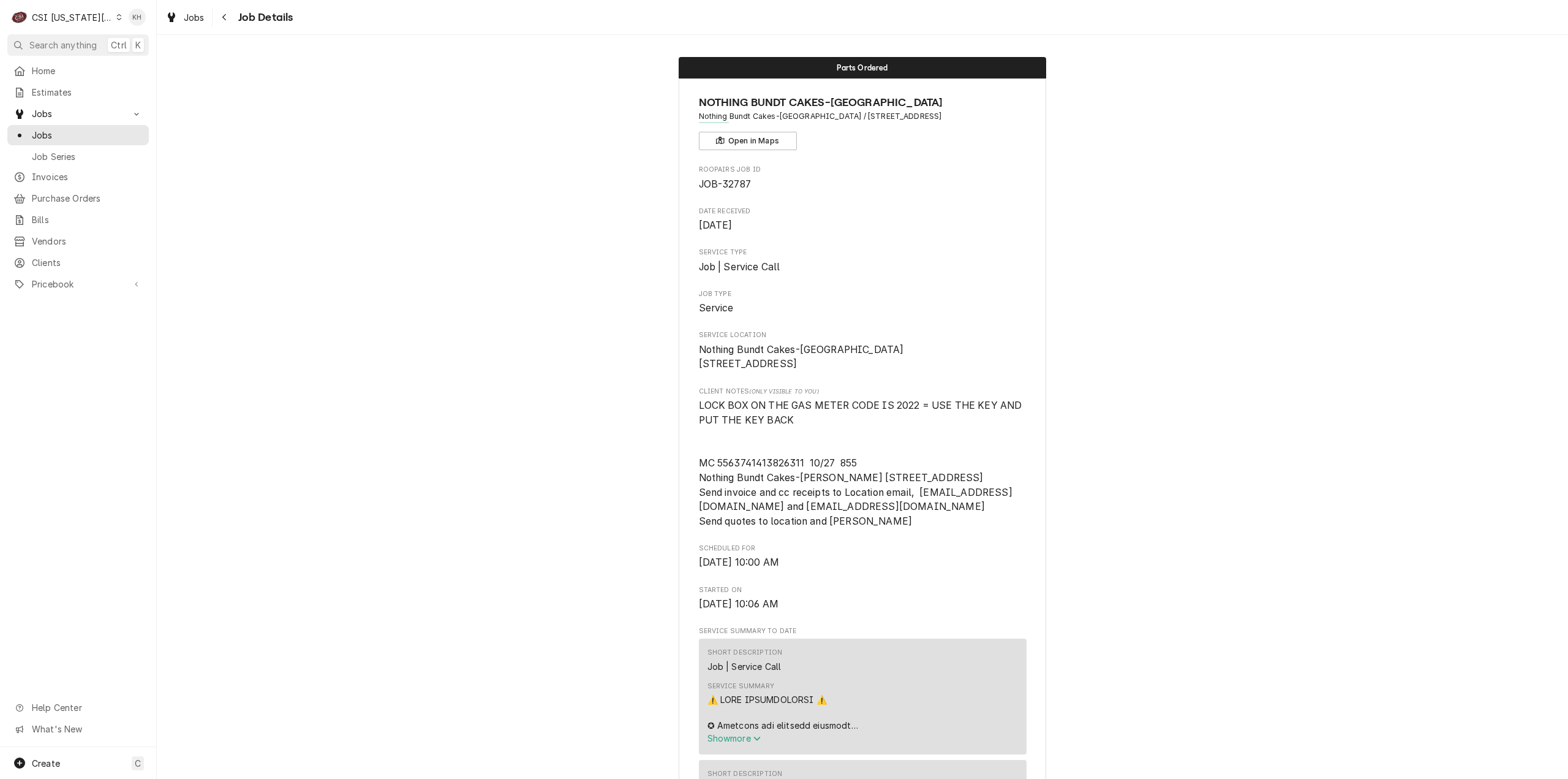
click at [78, 49] on span "Search anything" at bounding box center [63, 44] width 67 height 13
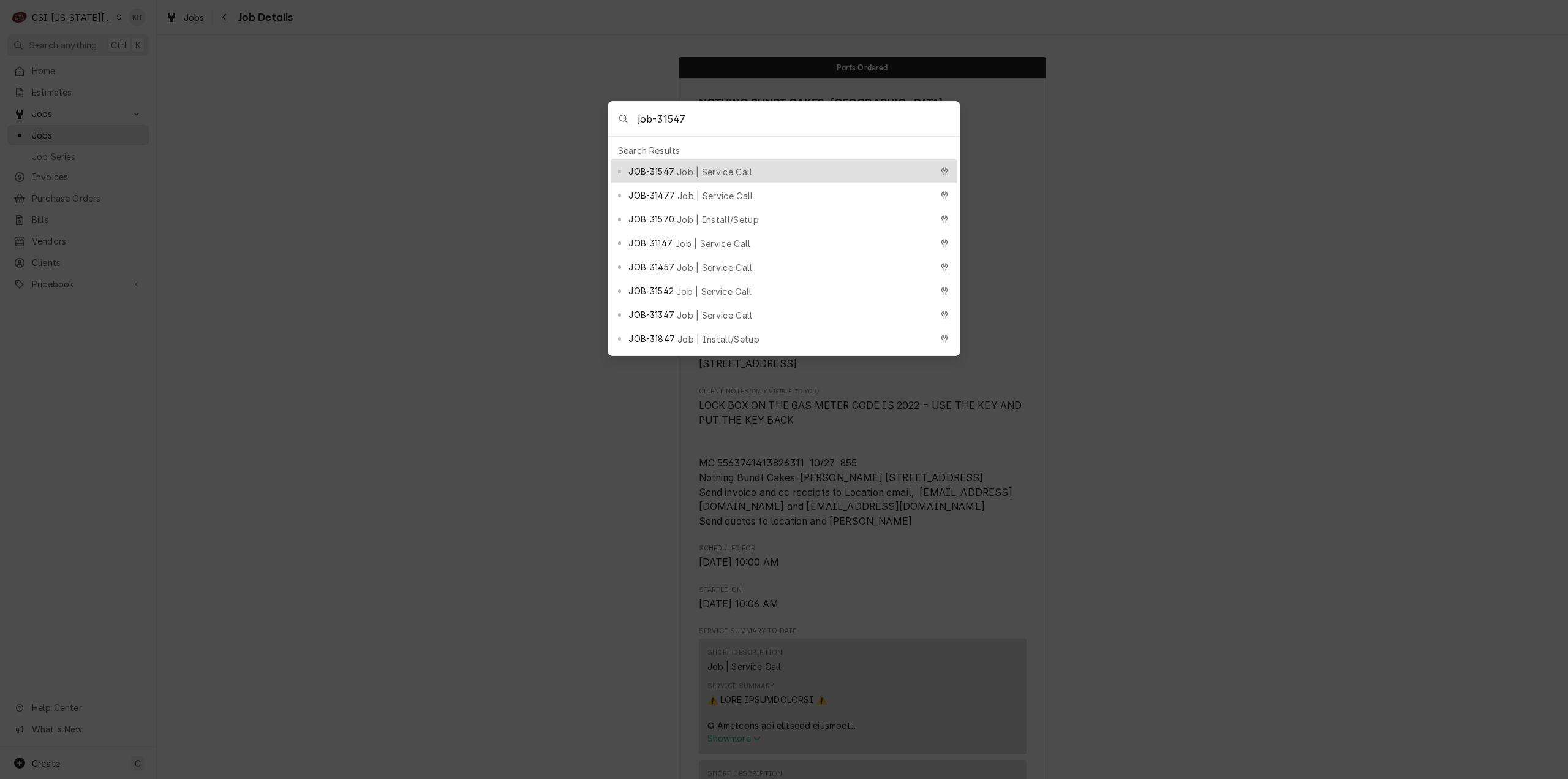
type input "job-31547"
click at [645, 166] on span "JOB-31547" at bounding box center [651, 171] width 45 height 13
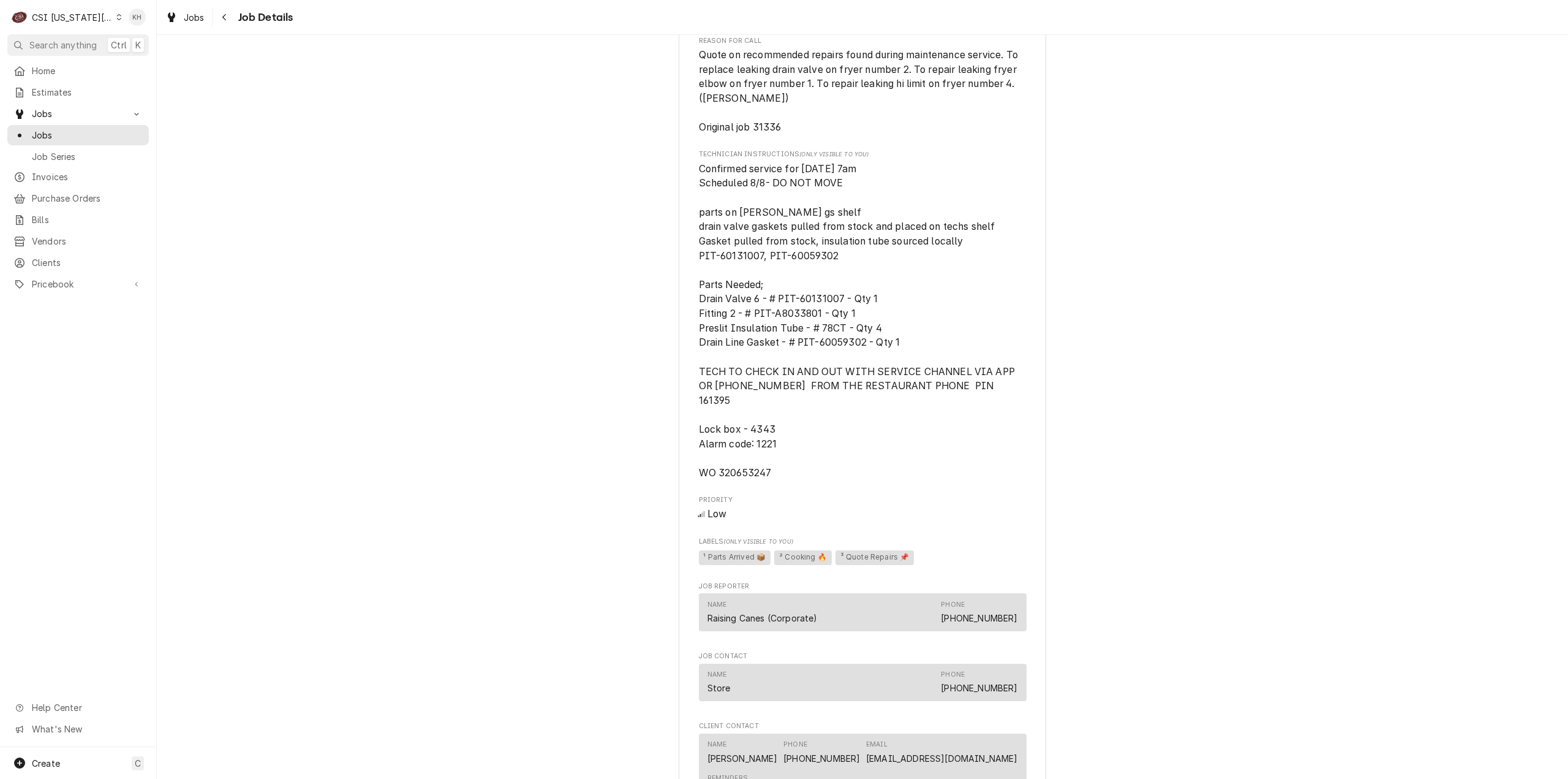
scroll to position [1348, 0]
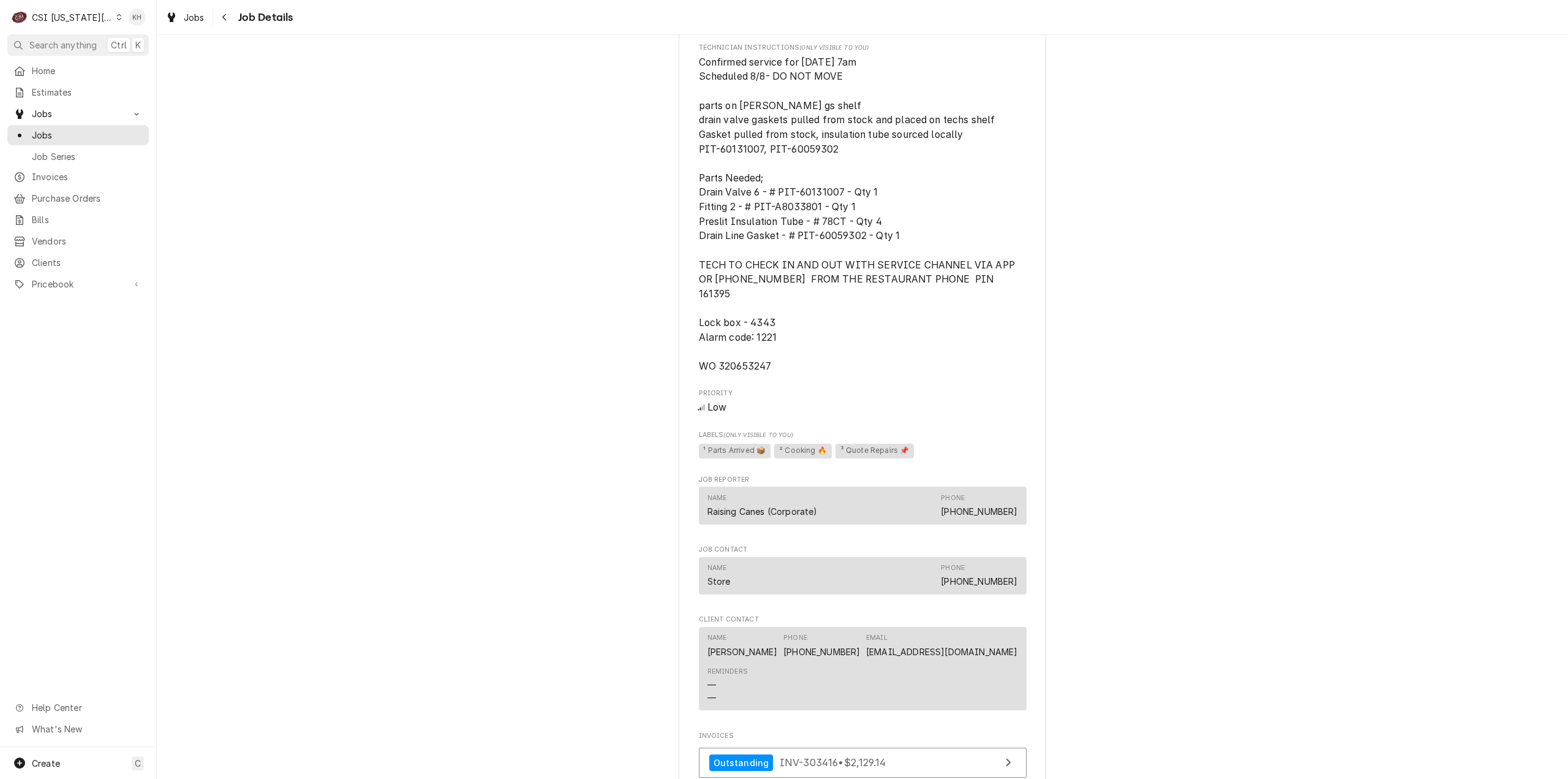
click at [751, 363] on span "Confirmed service for [DATE] 7am Scheduled 8/8- DO NOT MOVE parts on [PERSON_NA…" at bounding box center [858, 214] width 319 height 316
click at [751, 364] on span "Confirmed service for [DATE] 7am Scheduled 8/8- DO NOT MOVE parts on [PERSON_NA…" at bounding box center [858, 214] width 319 height 316
copy span "320653247"
